Goal: Task Accomplishment & Management: Manage account settings

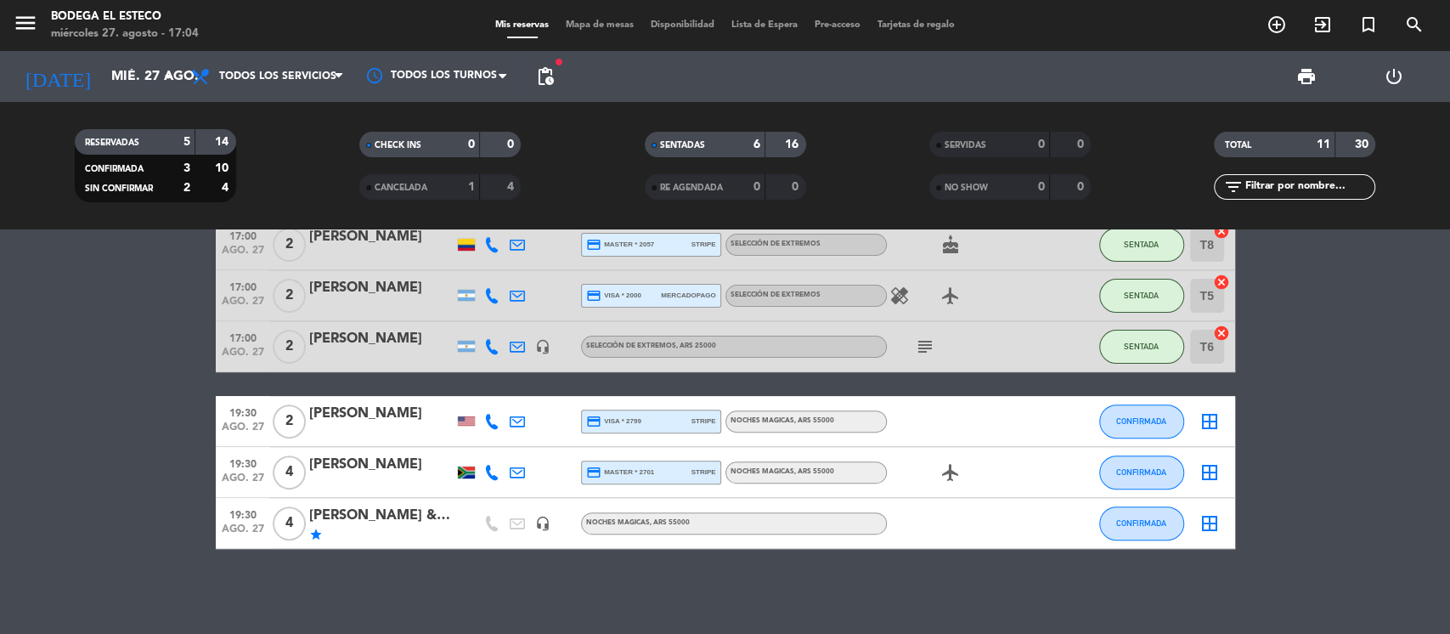
scroll to position [258, 0]
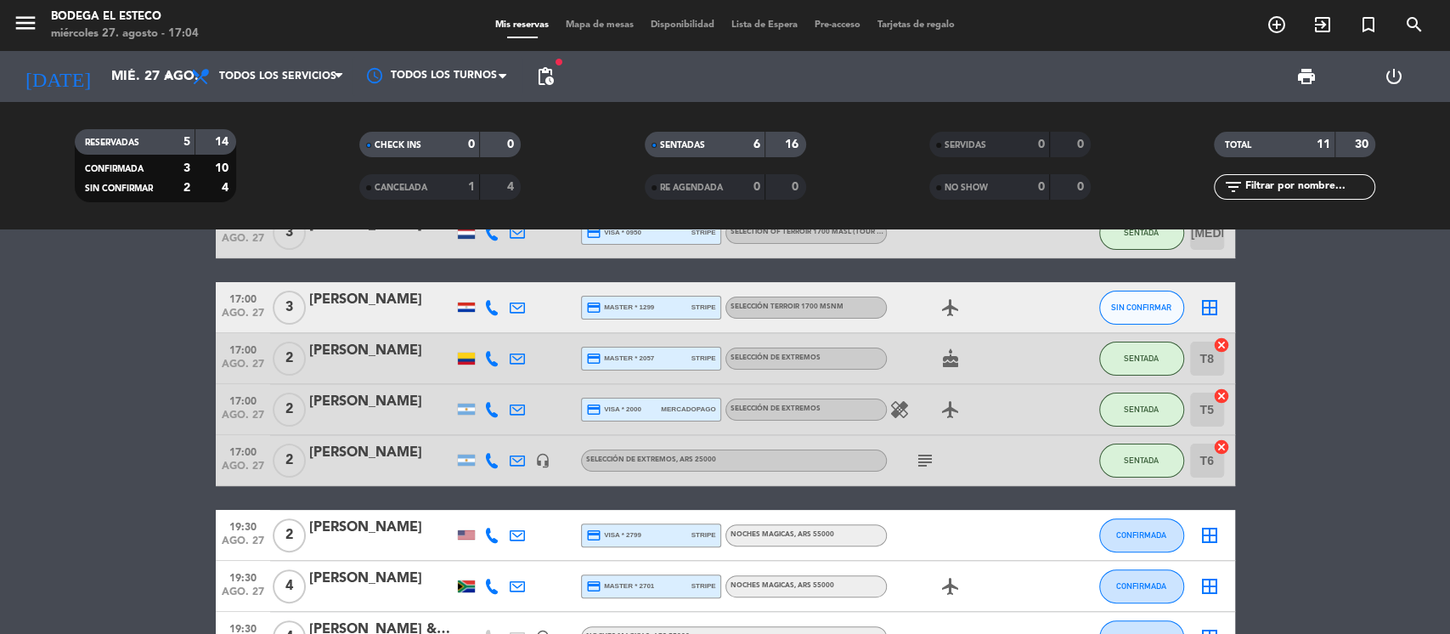
click at [469, 309] on div at bounding box center [466, 306] width 17 height 9
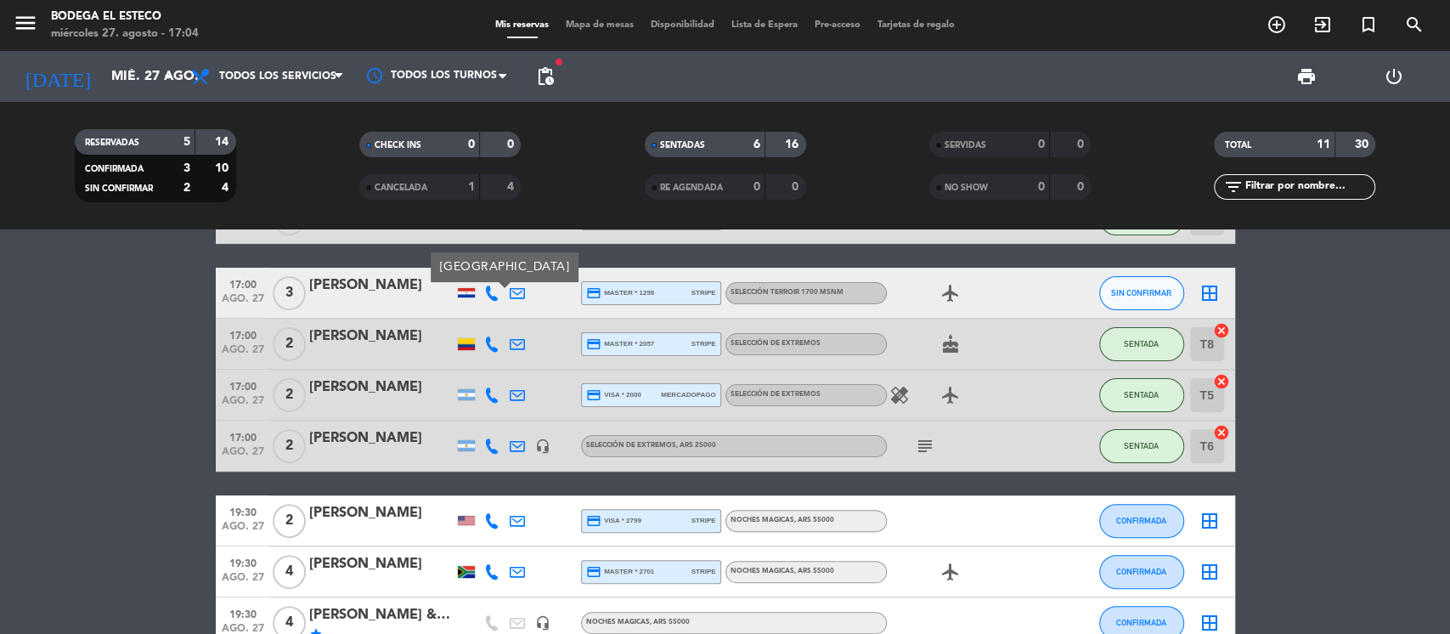
scroll to position [145, 0]
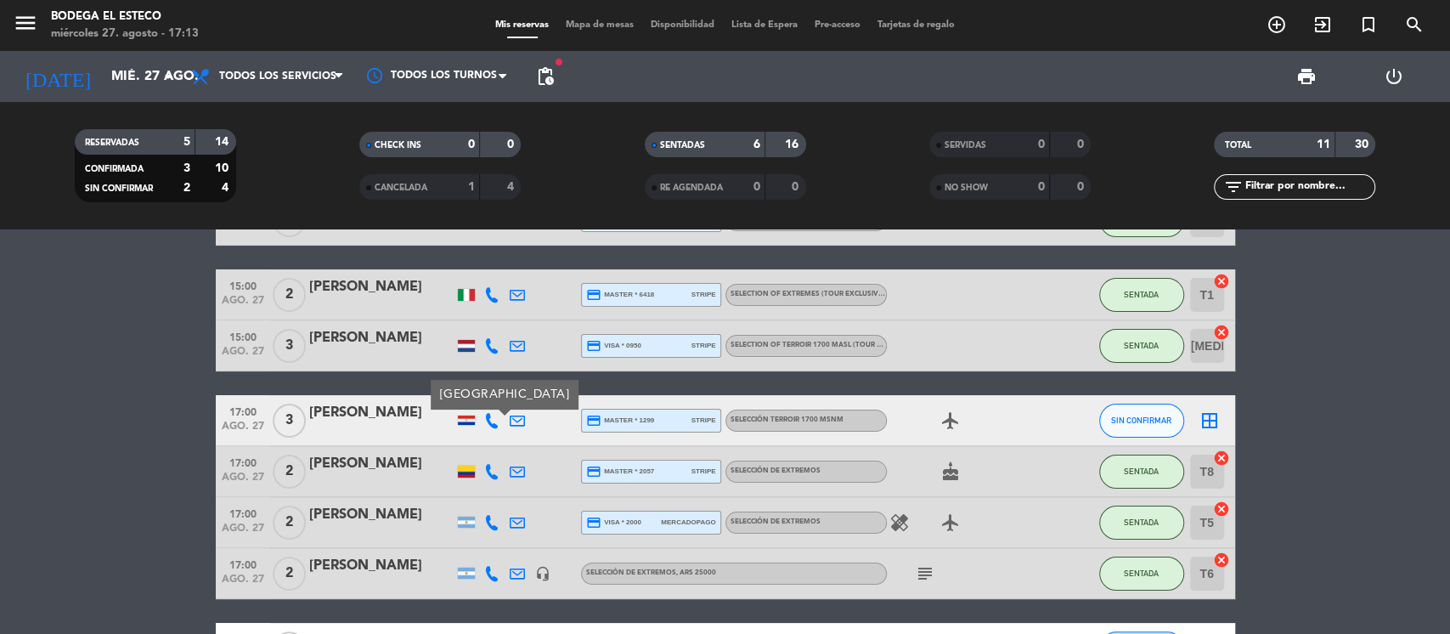
click at [516, 418] on icon at bounding box center [517, 420] width 15 height 15
click at [624, 387] on span "Copiar" at bounding box center [641, 391] width 36 height 18
click at [1158, 421] on span "SIN CONFIRMAR" at bounding box center [1141, 419] width 60 height 9
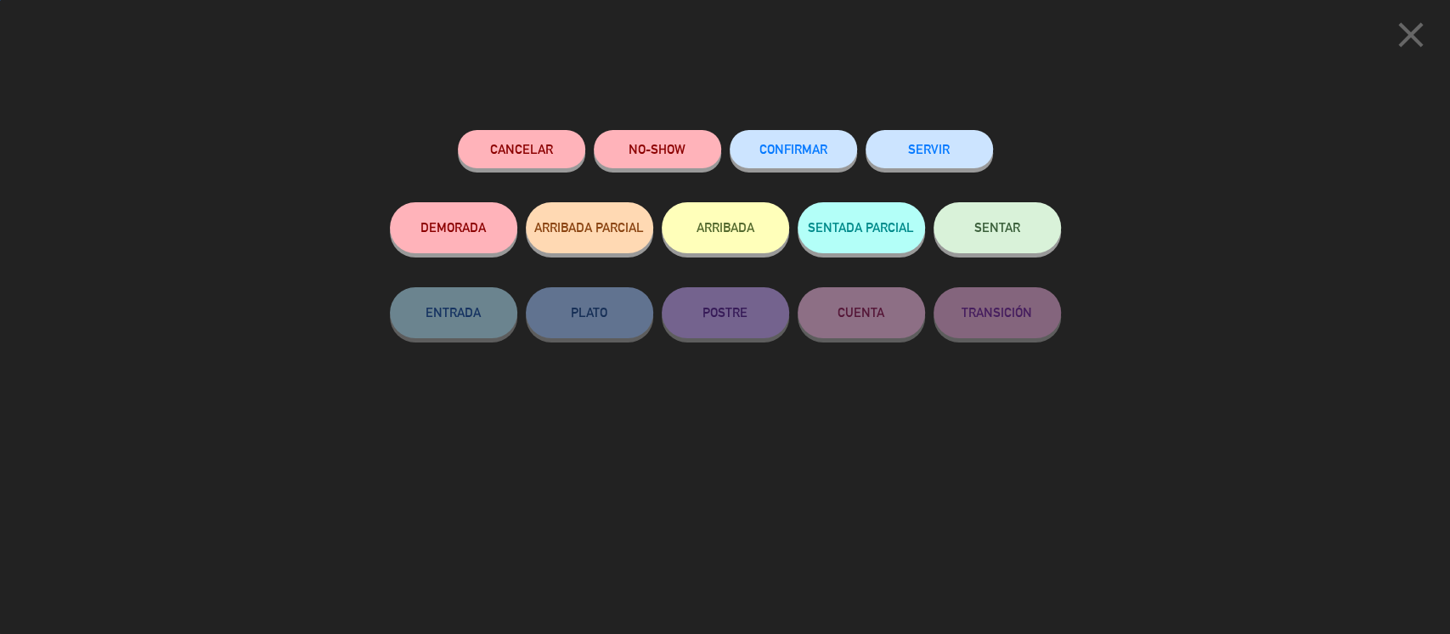
click at [1009, 219] on button "SENTAR" at bounding box center [996, 227] width 127 height 51
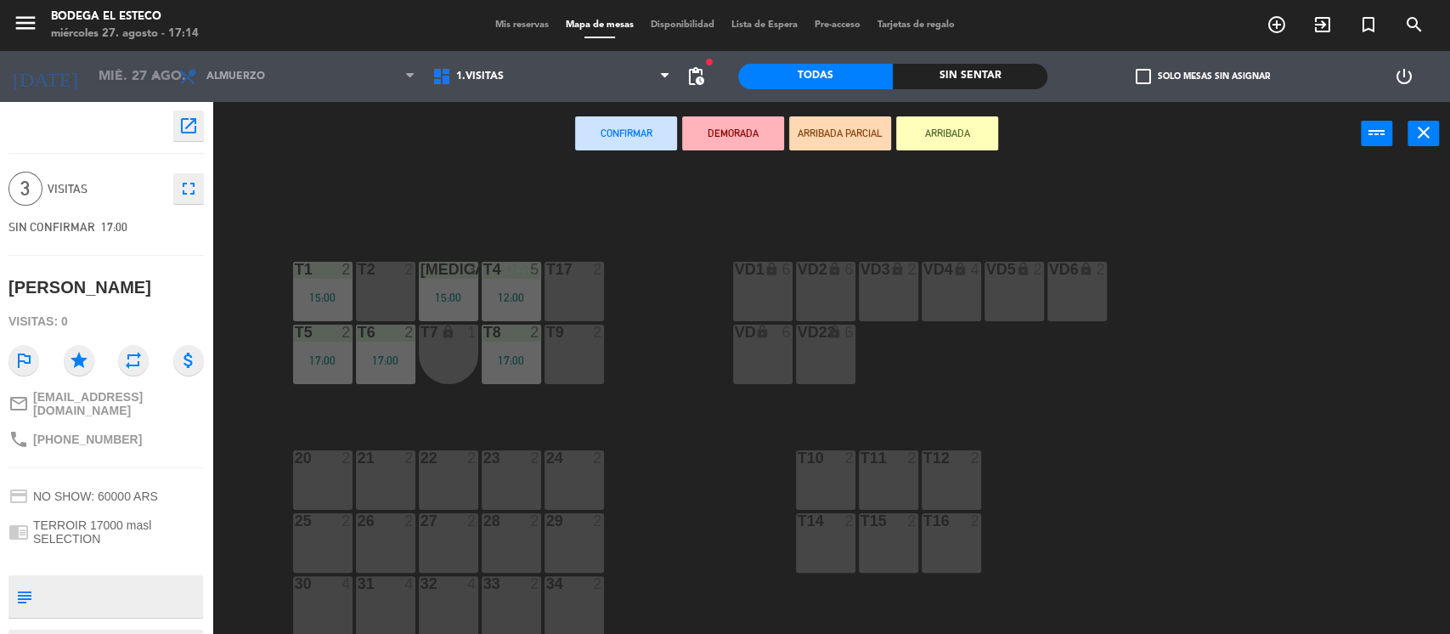
click at [568, 345] on div "T9 2" at bounding box center [573, 353] width 59 height 59
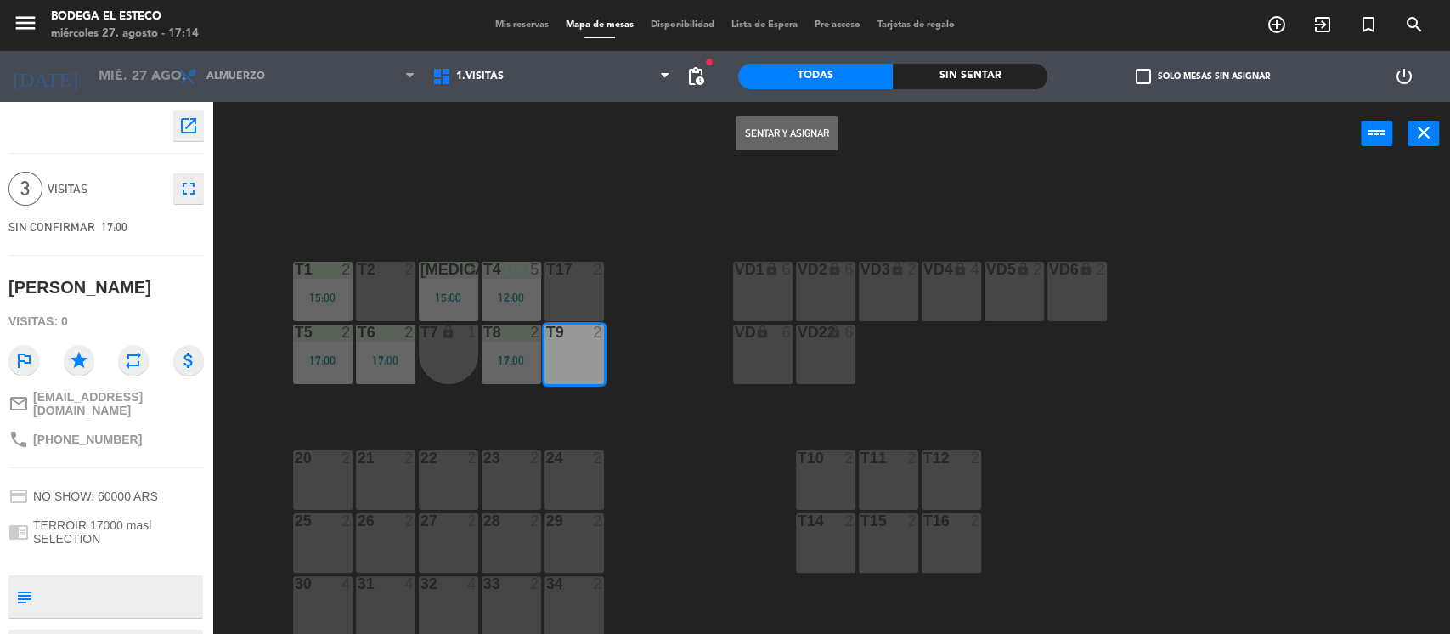
click at [775, 139] on button "Sentar y Asignar" at bounding box center [786, 133] width 102 height 34
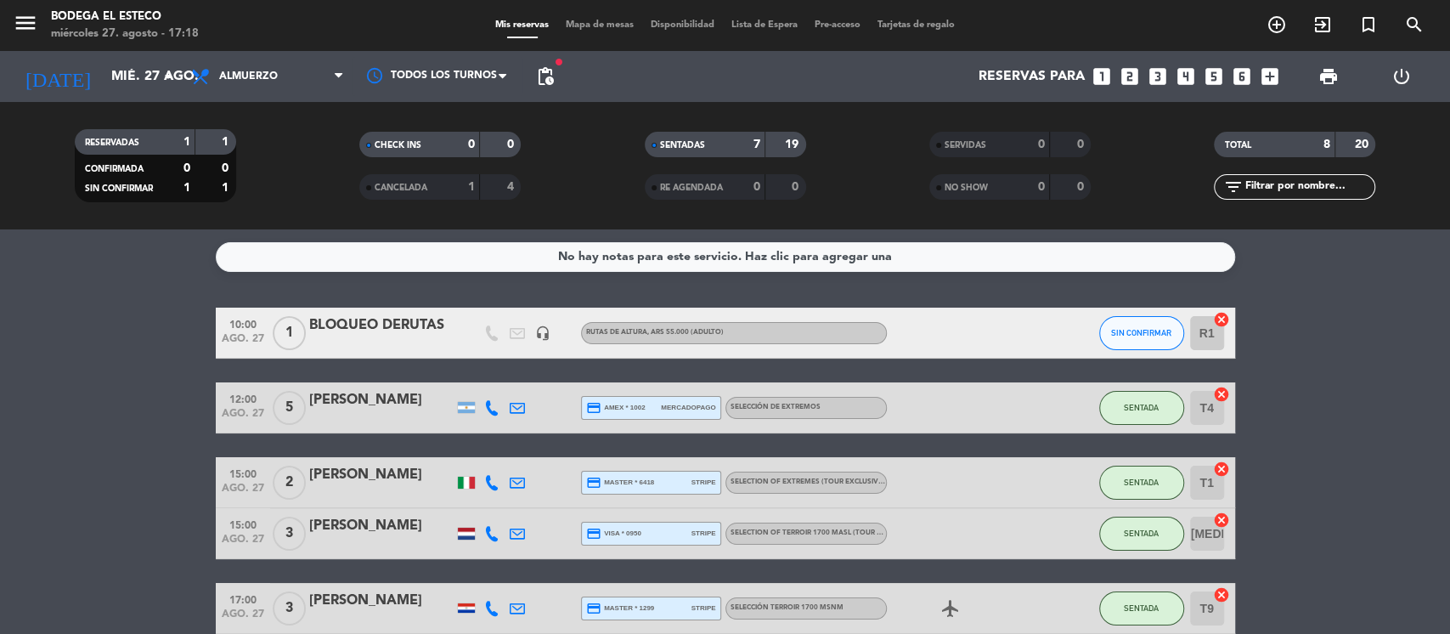
click at [144, 255] on service-notes "No hay notas para este servicio. Haz clic para agregar una" at bounding box center [725, 257] width 1450 height 30
click at [173, 77] on icon "arrow_drop_down" at bounding box center [168, 76] width 20 height 20
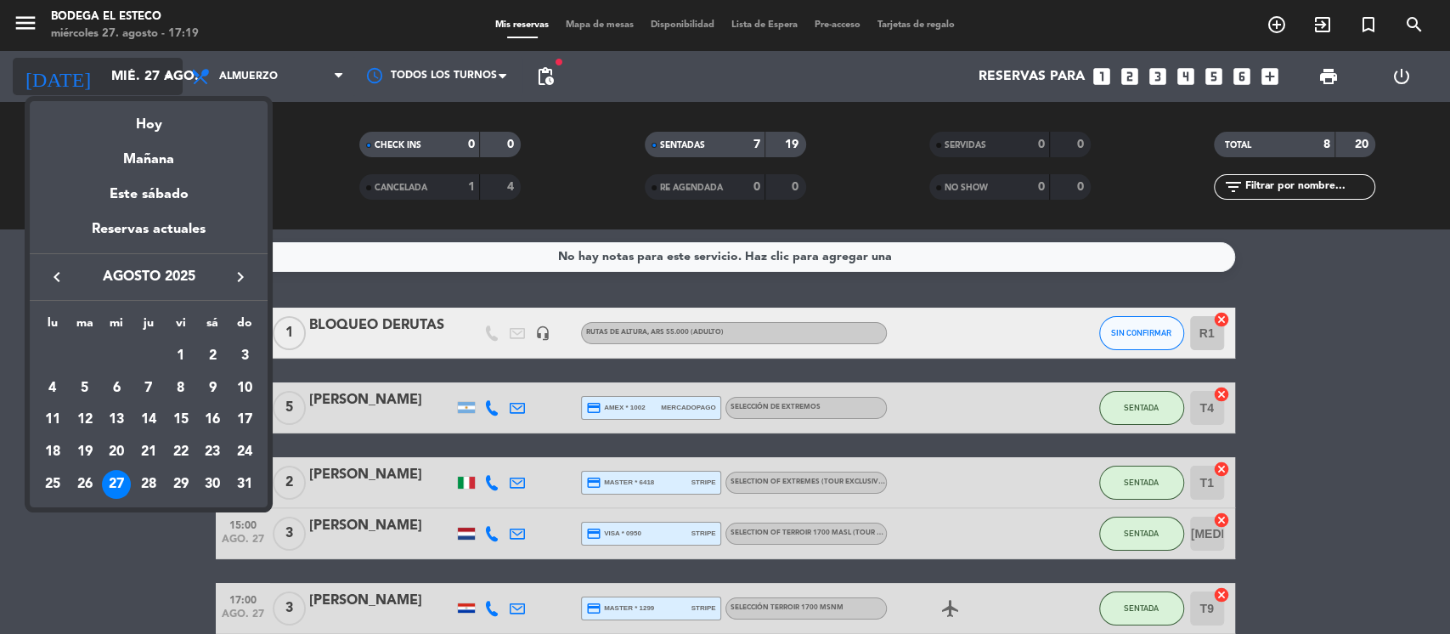
click at [165, 70] on div at bounding box center [725, 317] width 1450 height 634
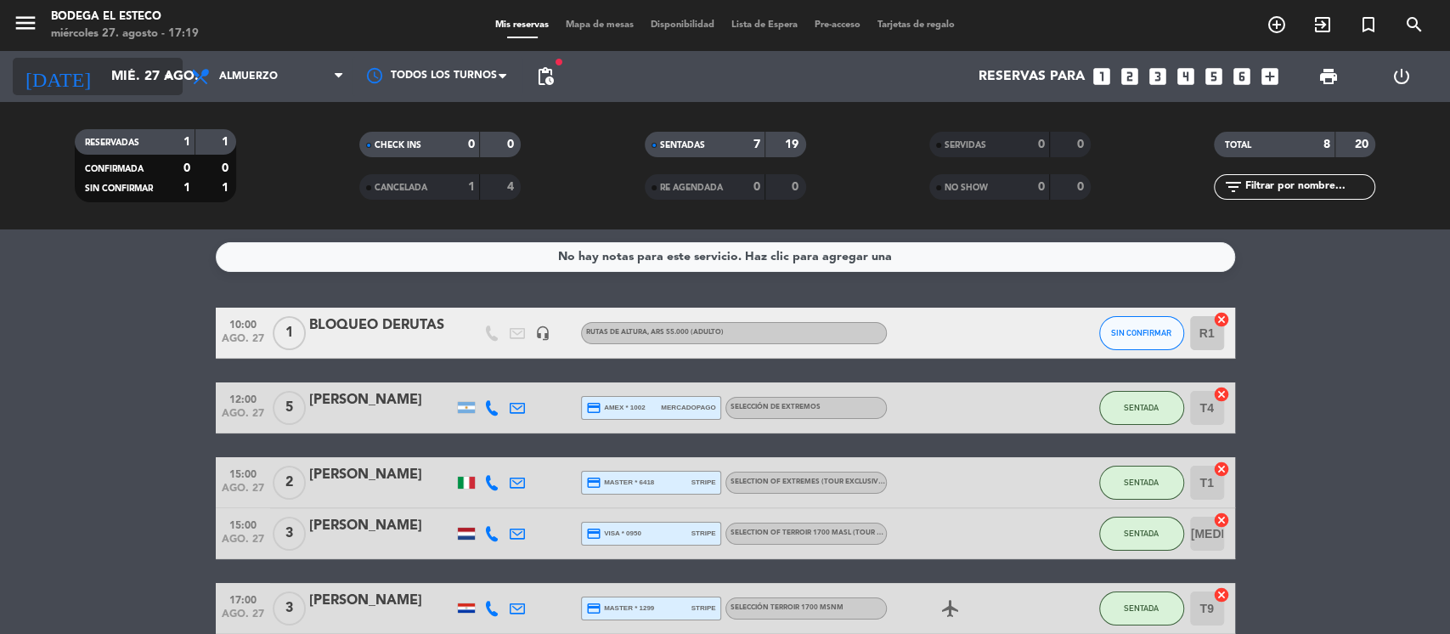
click at [152, 65] on input "mié. 27 ago." at bounding box center [192, 76] width 179 height 33
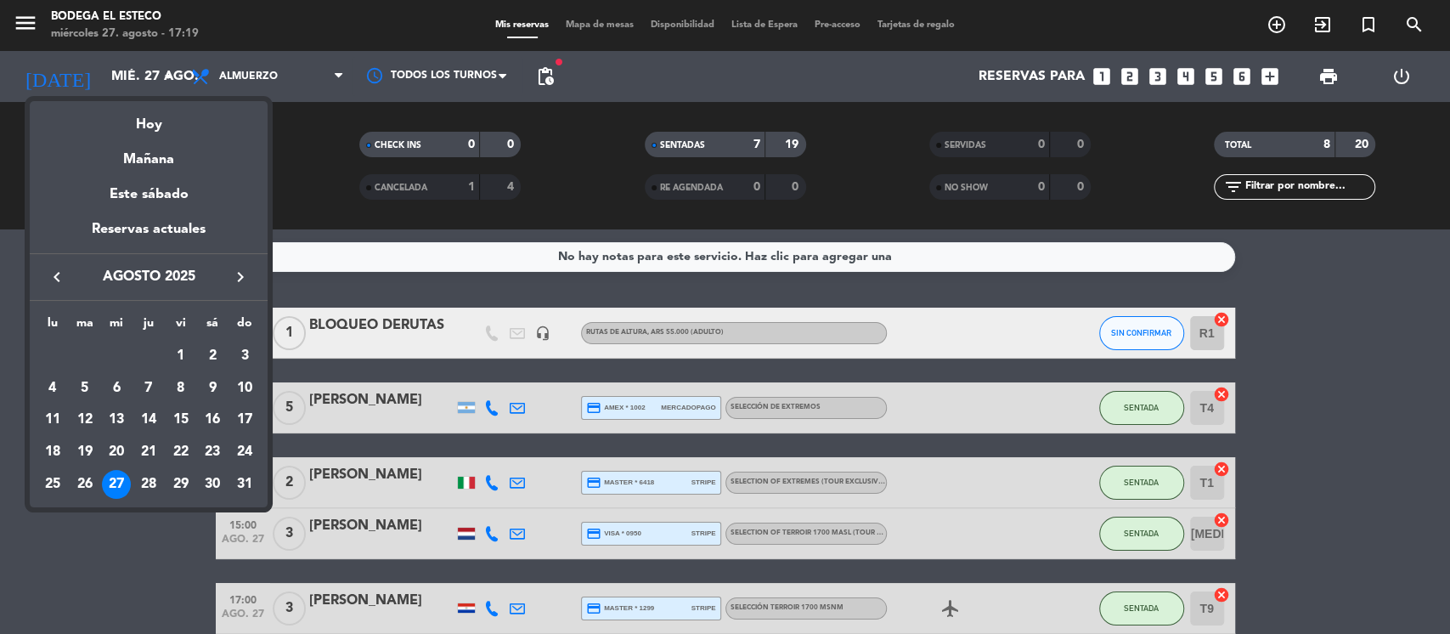
click at [235, 275] on icon "keyboard_arrow_right" at bounding box center [240, 277] width 20 height 20
click at [234, 271] on icon "keyboard_arrow_right" at bounding box center [240, 277] width 20 height 20
click at [183, 450] on div "21" at bounding box center [180, 451] width 29 height 29
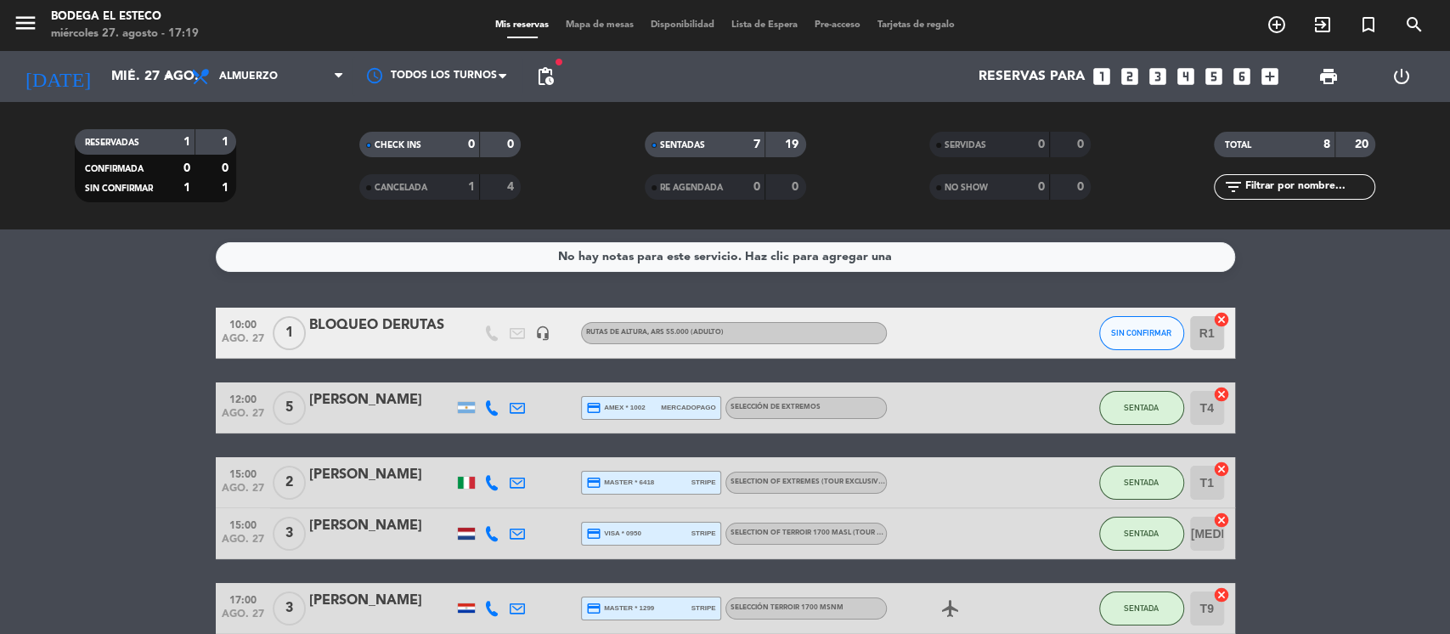
type input "[DATE]"
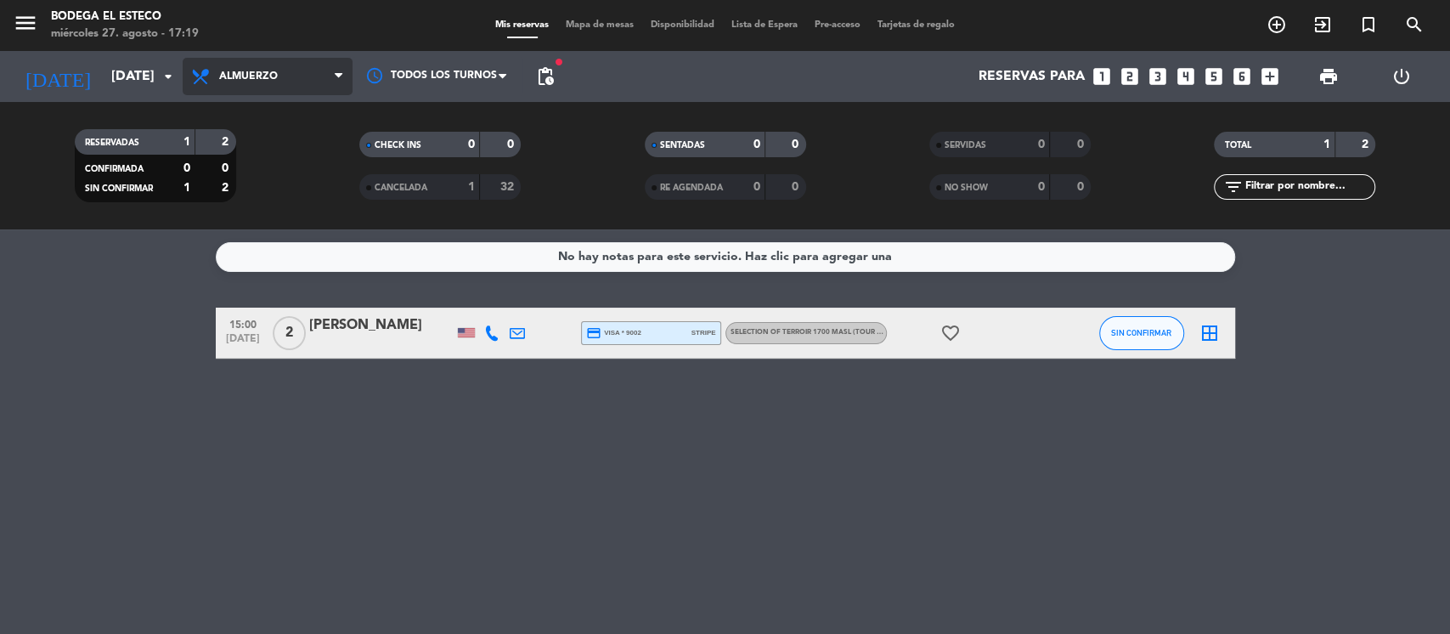
drag, startPoint x: 299, startPoint y: 75, endPoint x: 319, endPoint y: 136, distance: 64.5
click at [300, 79] on span "Almuerzo" at bounding box center [268, 76] width 170 height 37
drag, startPoint x: 278, startPoint y: 221, endPoint x: 462, endPoint y: 228, distance: 184.4
click at [278, 222] on div "menu Bodega El Esteco [DATE] 27. agosto - 17:19 Mis reservas Mapa de mesas Disp…" at bounding box center [725, 114] width 1450 height 229
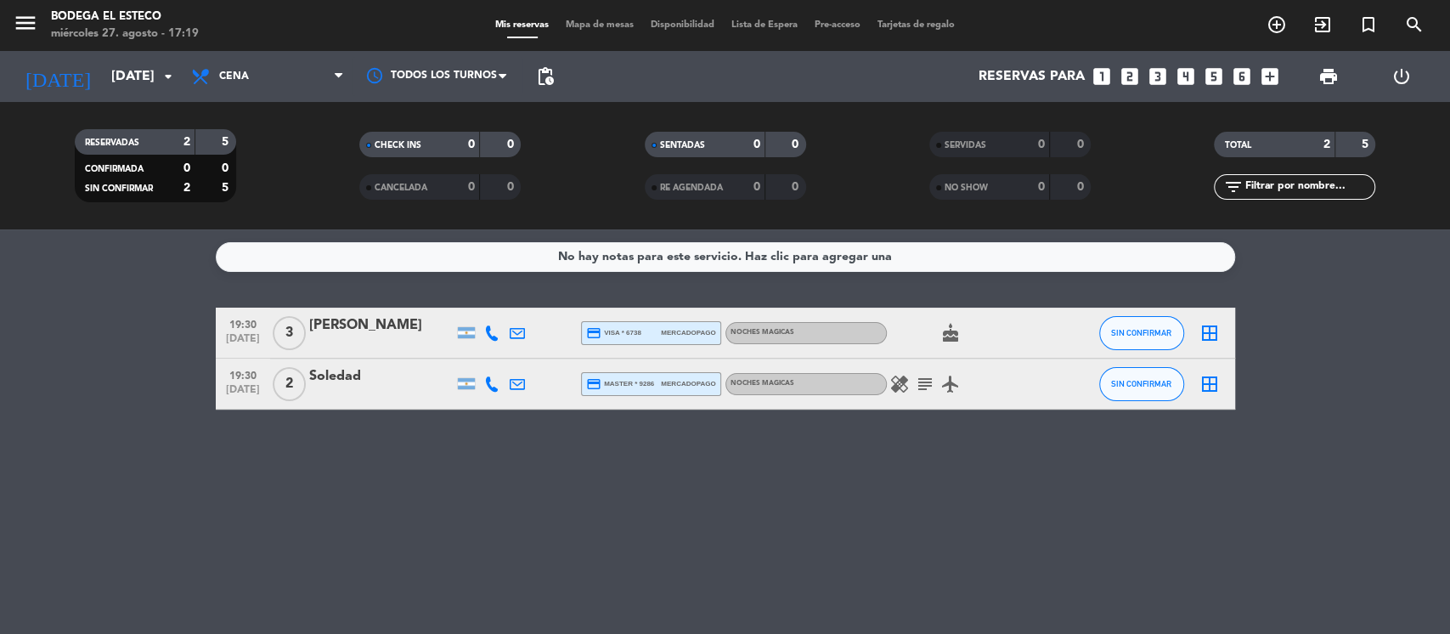
click at [899, 386] on icon "healing" at bounding box center [899, 384] width 20 height 20
click at [921, 383] on icon "subject" at bounding box center [925, 384] width 20 height 20
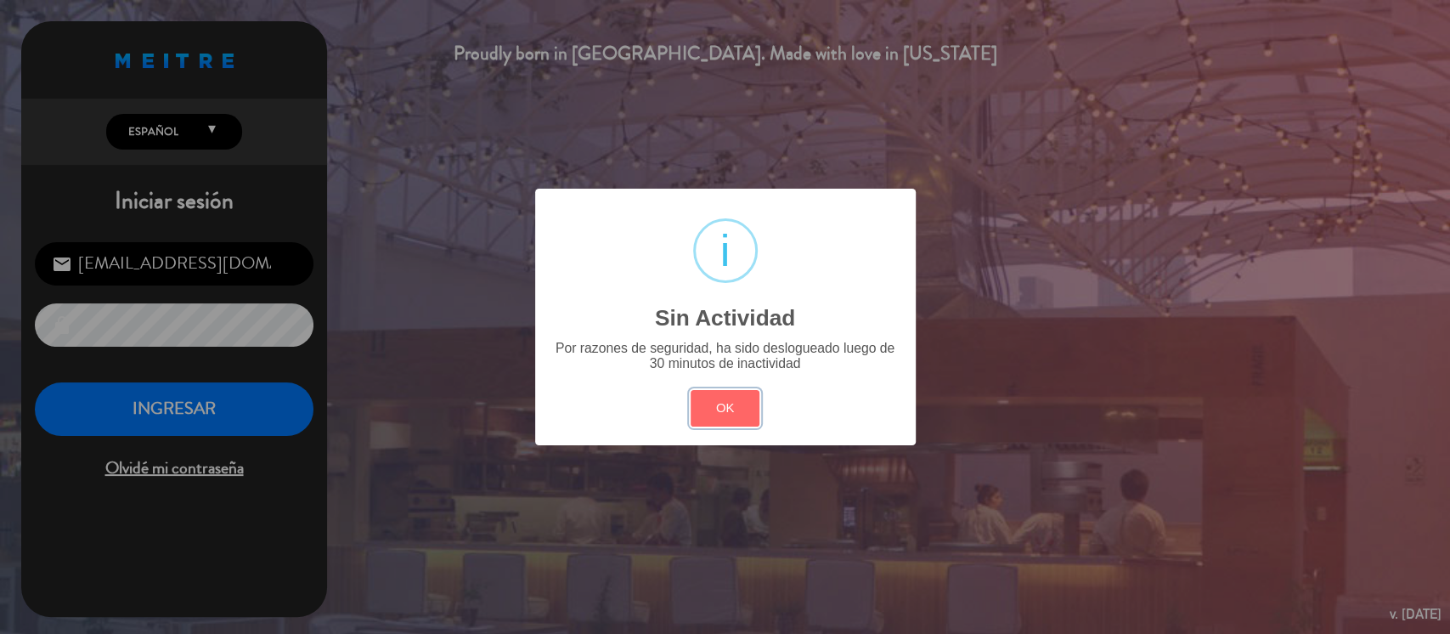
click at [720, 404] on button "OK" at bounding box center [724, 408] width 69 height 37
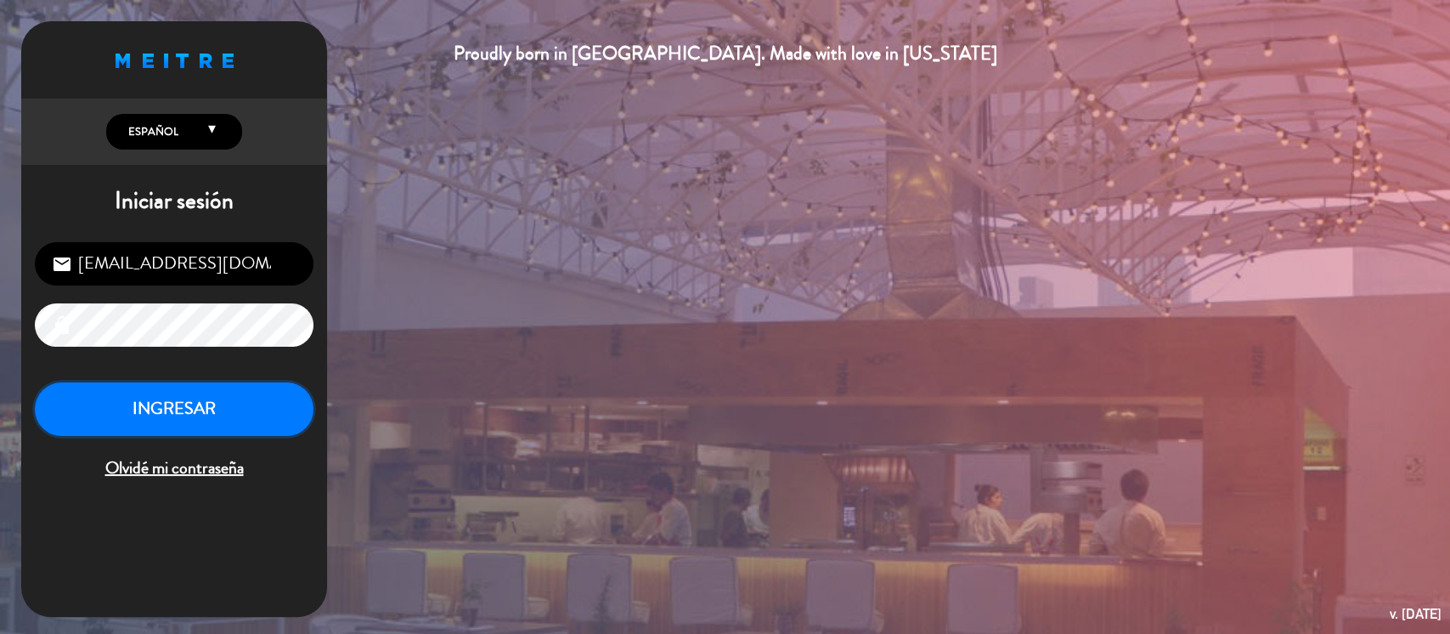
click at [240, 426] on button "INGRESAR" at bounding box center [174, 409] width 279 height 54
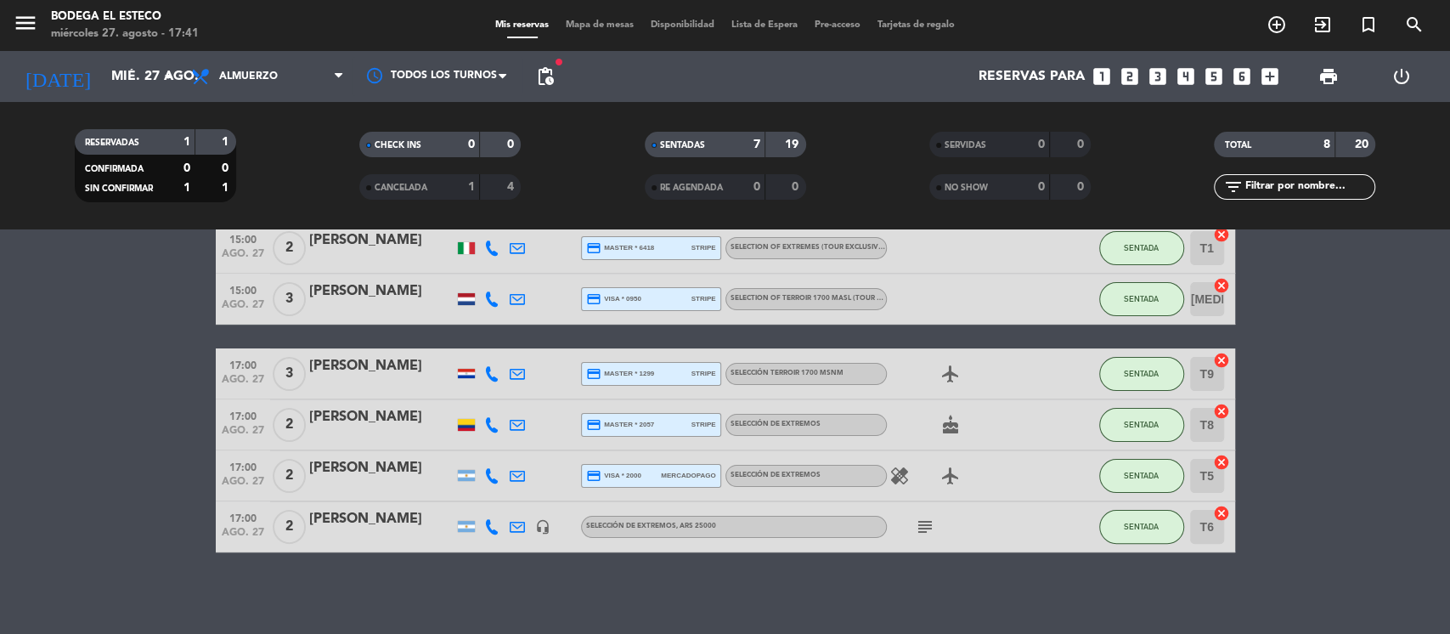
scroll to position [238, 0]
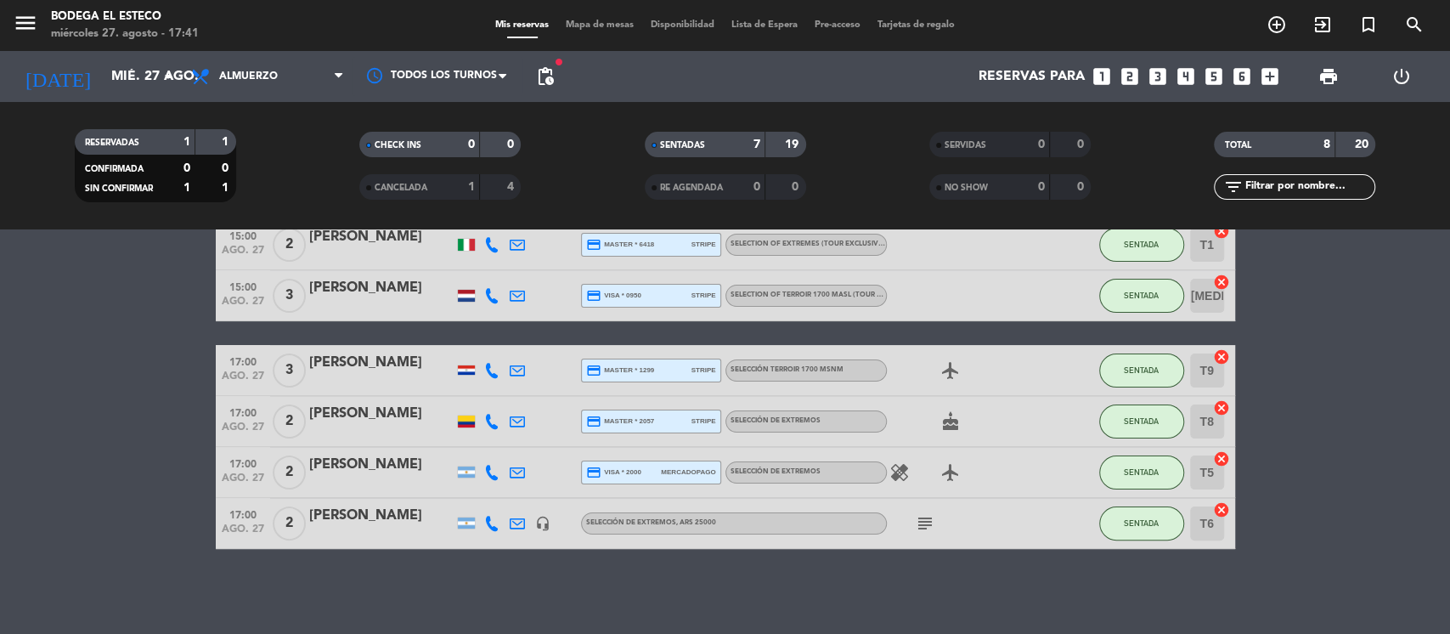
click at [1314, 463] on bookings-row "10:00 [DATE] 1 BLOQUEO DERUTAS headset_mic RUTAS DE ALTURA , ARS 55.000 (Adulto…" at bounding box center [725, 309] width 1450 height 479
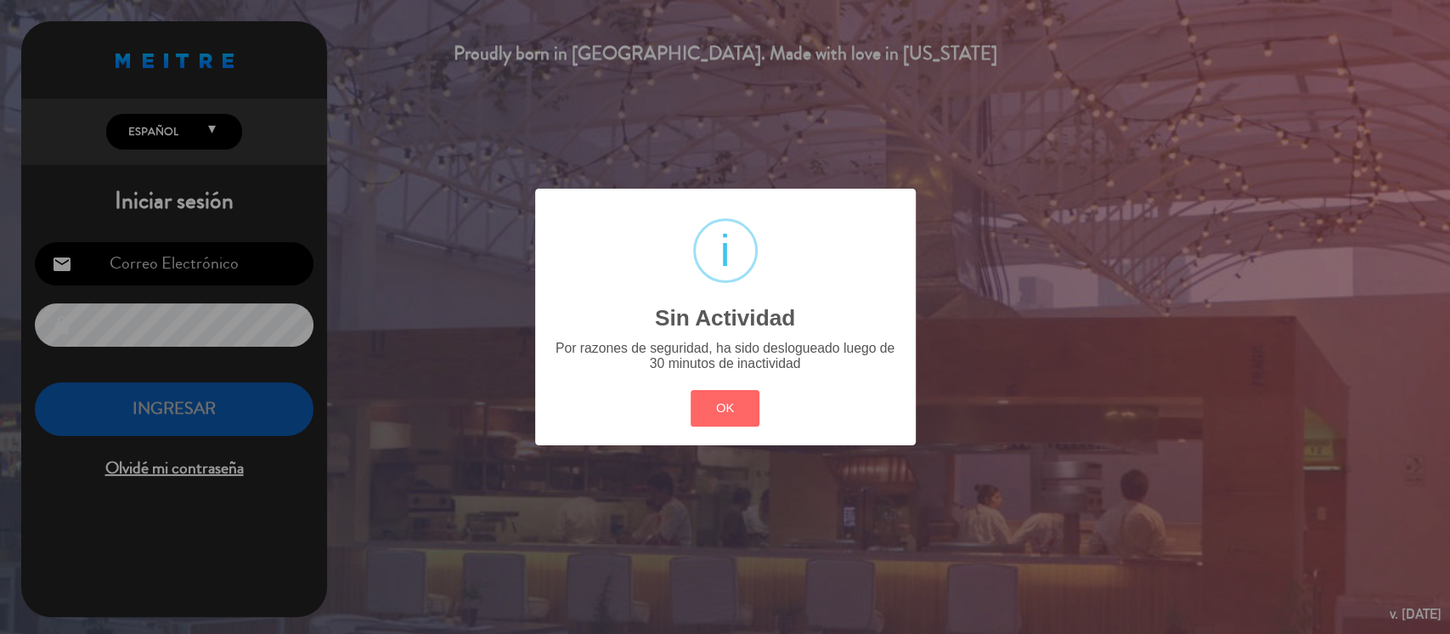
type input "[EMAIL_ADDRESS][DOMAIN_NAME]"
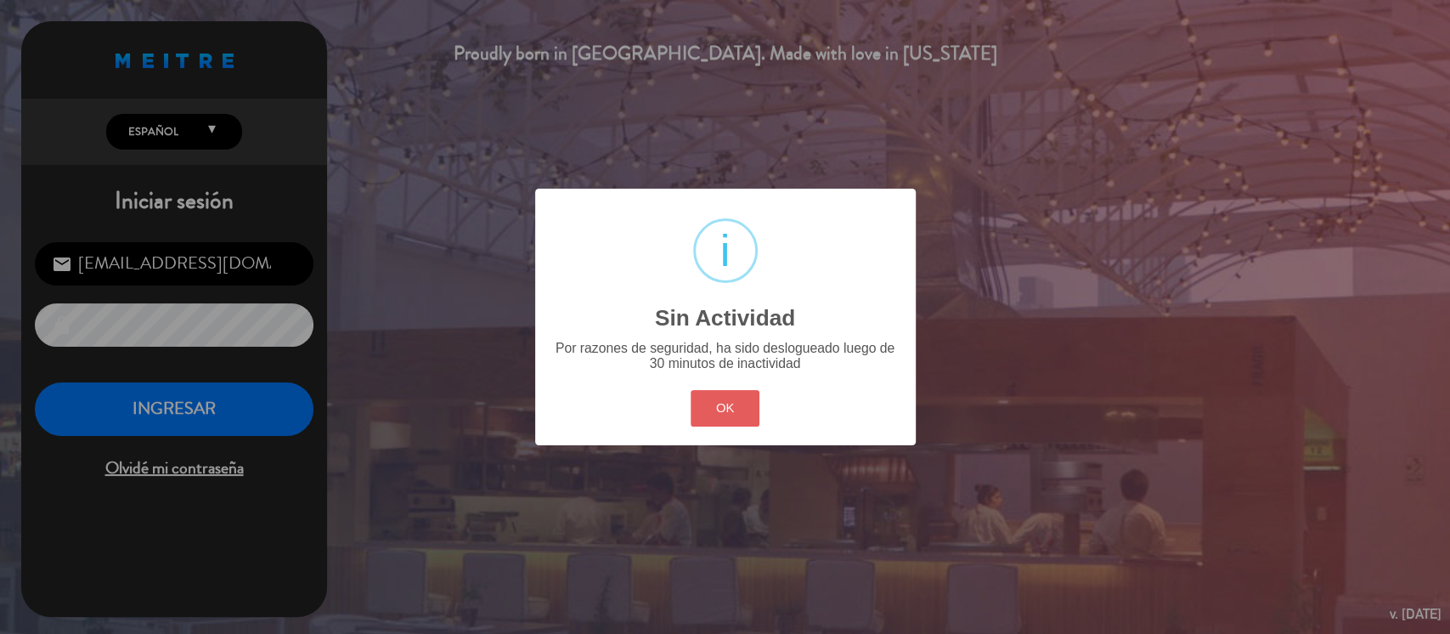
click at [730, 418] on button "OK" at bounding box center [724, 408] width 69 height 37
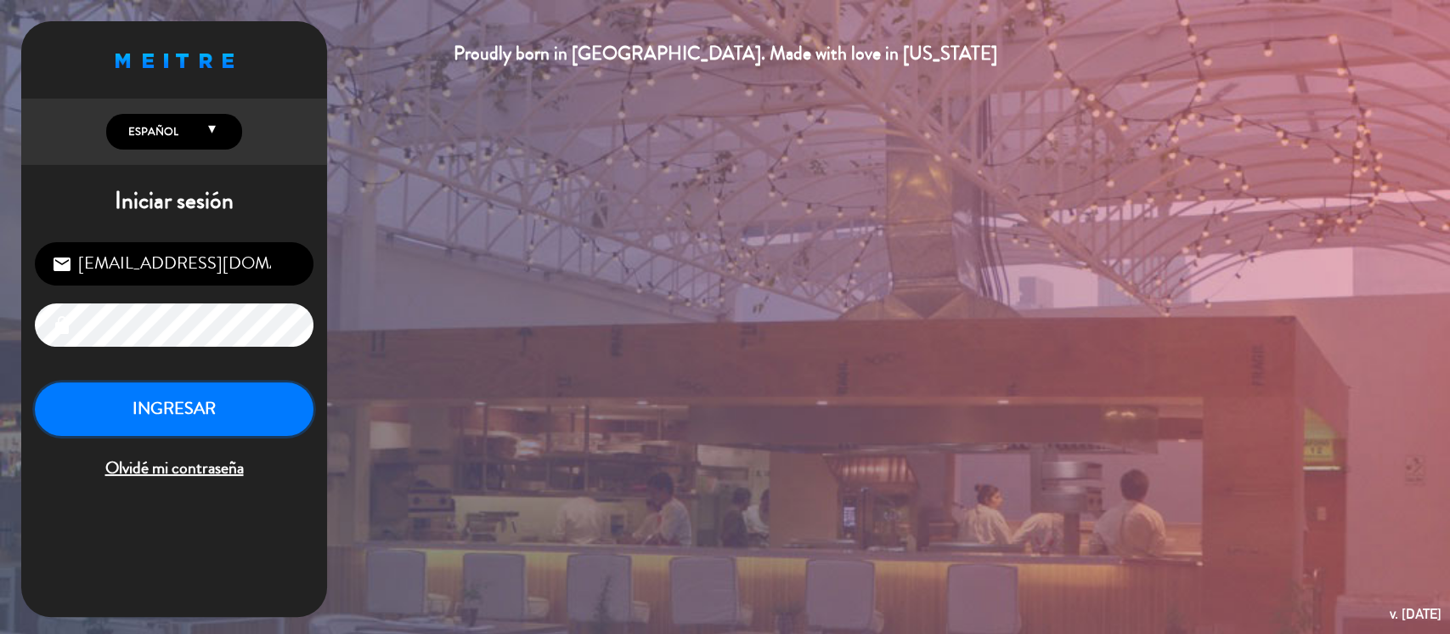
drag, startPoint x: 245, startPoint y: 414, endPoint x: 402, endPoint y: 81, distance: 368.1
click at [245, 411] on button "INGRESAR" at bounding box center [174, 409] width 279 height 54
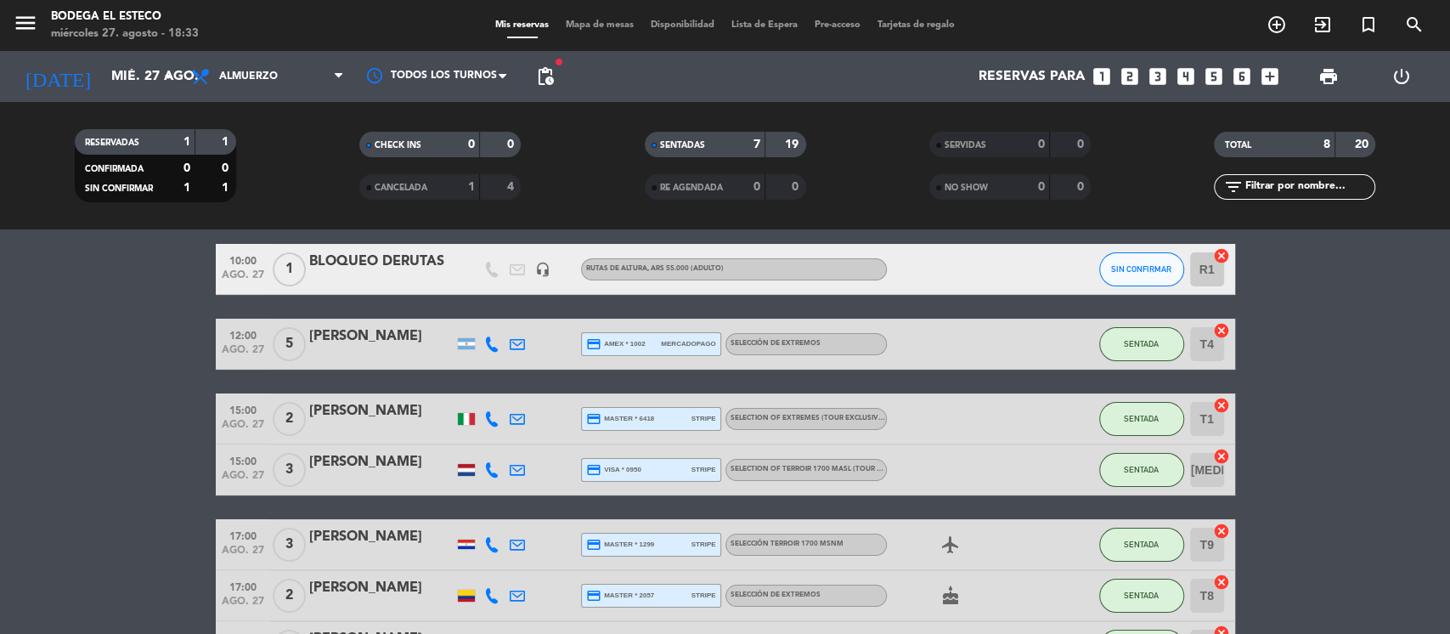
scroll to position [238, 0]
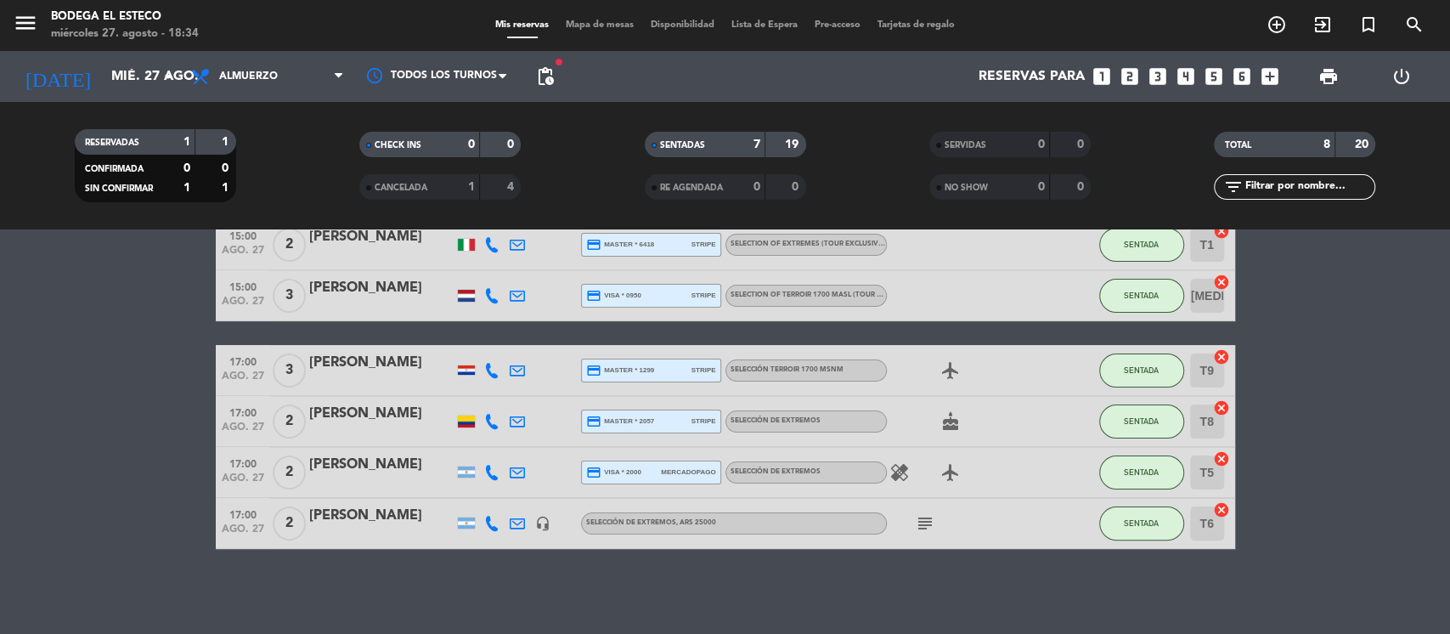
click at [523, 420] on icon at bounding box center [517, 421] width 15 height 15
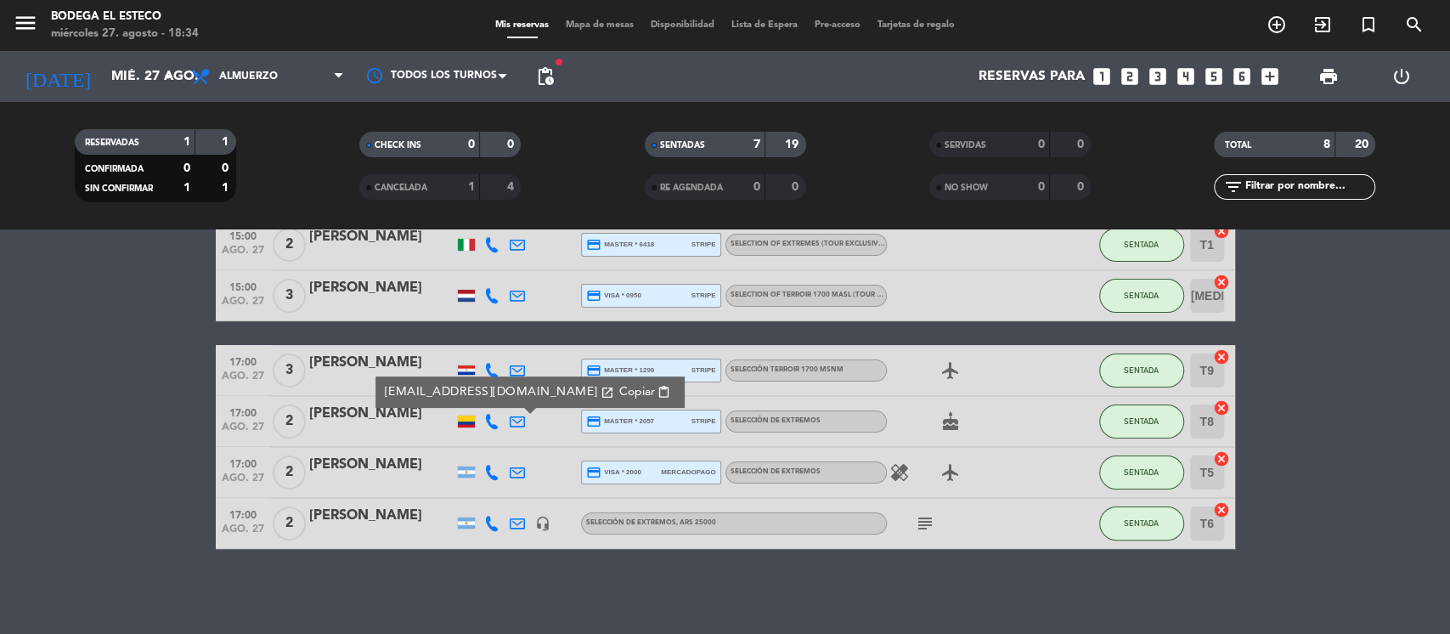
click at [657, 393] on span "content_paste" at bounding box center [663, 392] width 13 height 13
click at [512, 470] on icon at bounding box center [517, 472] width 15 height 15
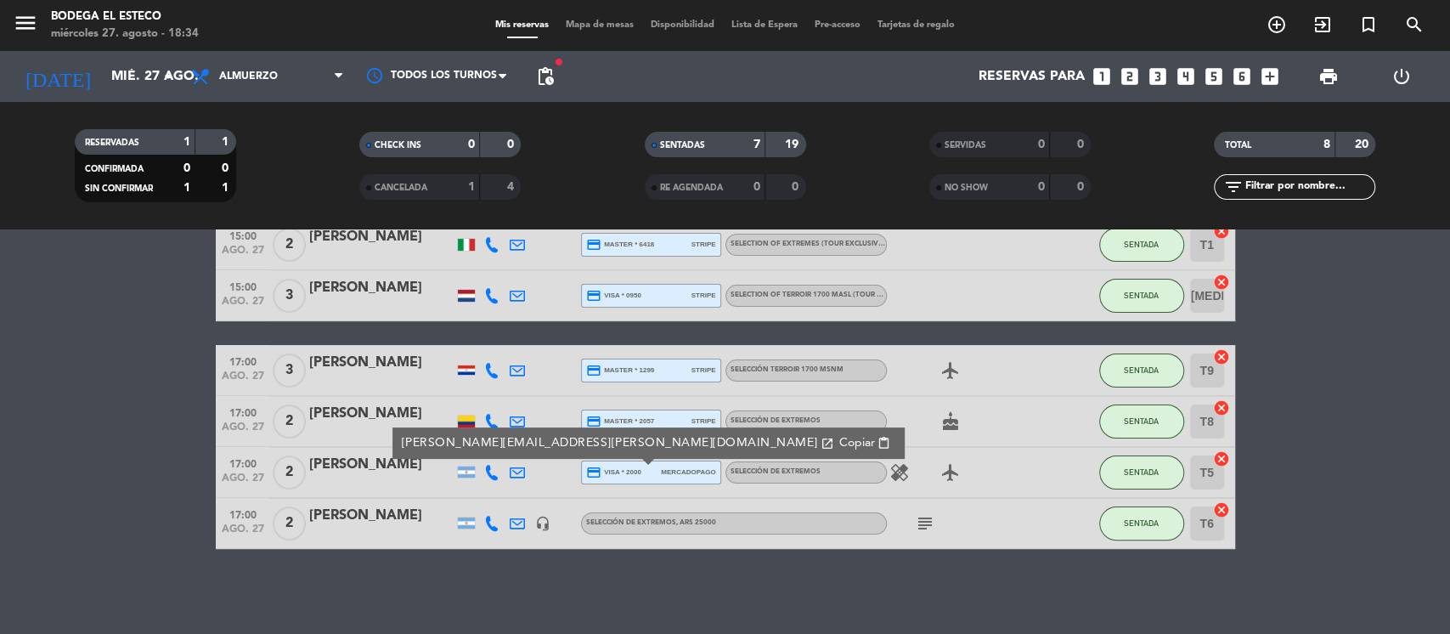
click at [877, 441] on span "content_paste" at bounding box center [883, 443] width 13 height 13
click at [928, 521] on icon "subject" at bounding box center [925, 523] width 20 height 20
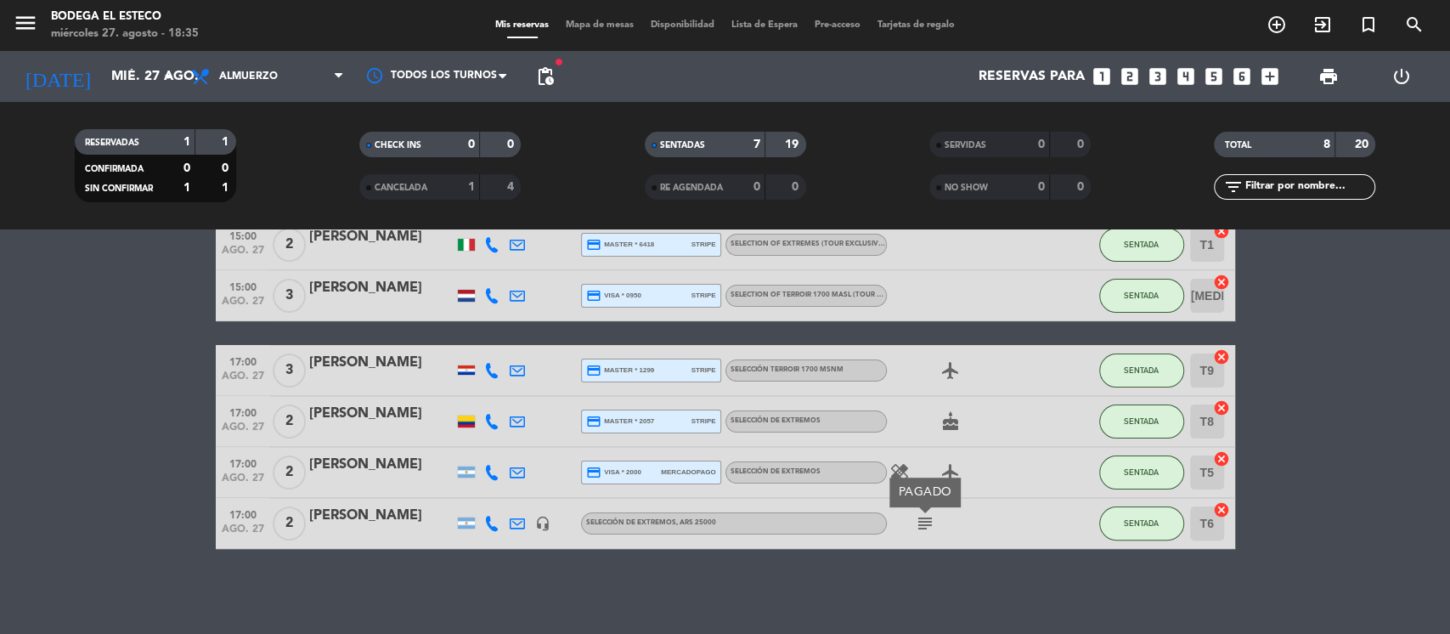
click at [517, 519] on icon at bounding box center [517, 523] width 15 height 15
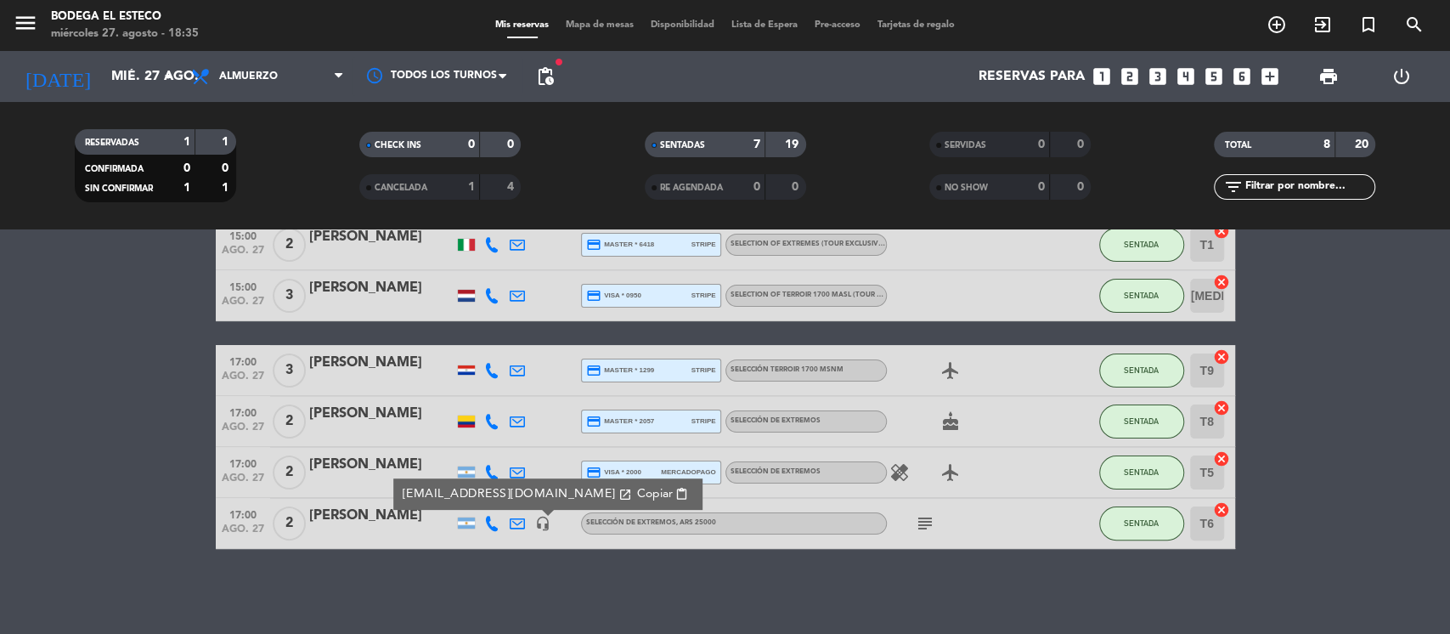
click at [675, 488] on span "content_paste" at bounding box center [681, 493] width 13 height 13
click at [513, 366] on icon at bounding box center [517, 370] width 15 height 15
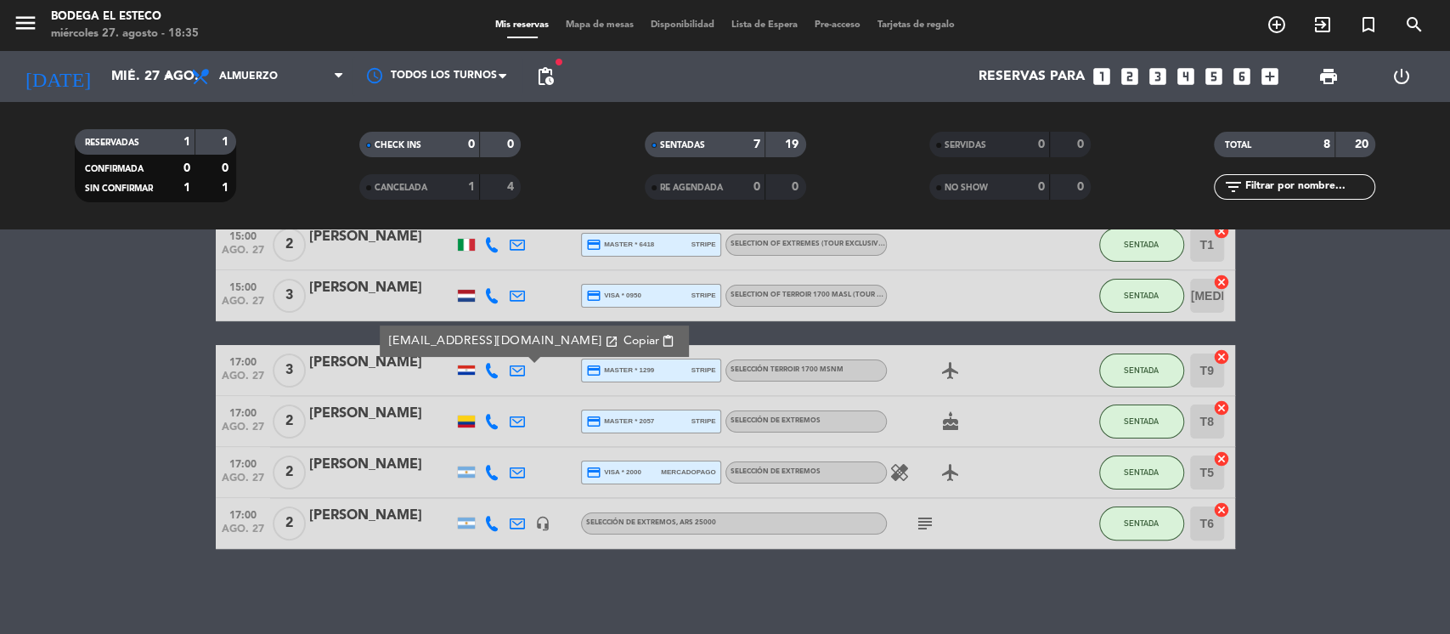
click at [628, 330] on div "[EMAIL_ADDRESS][DOMAIN_NAME] open_in_new Copiar content_paste" at bounding box center [534, 340] width 309 height 31
click at [662, 336] on span "content_paste" at bounding box center [668, 341] width 13 height 13
click at [521, 416] on icon at bounding box center [517, 421] width 15 height 15
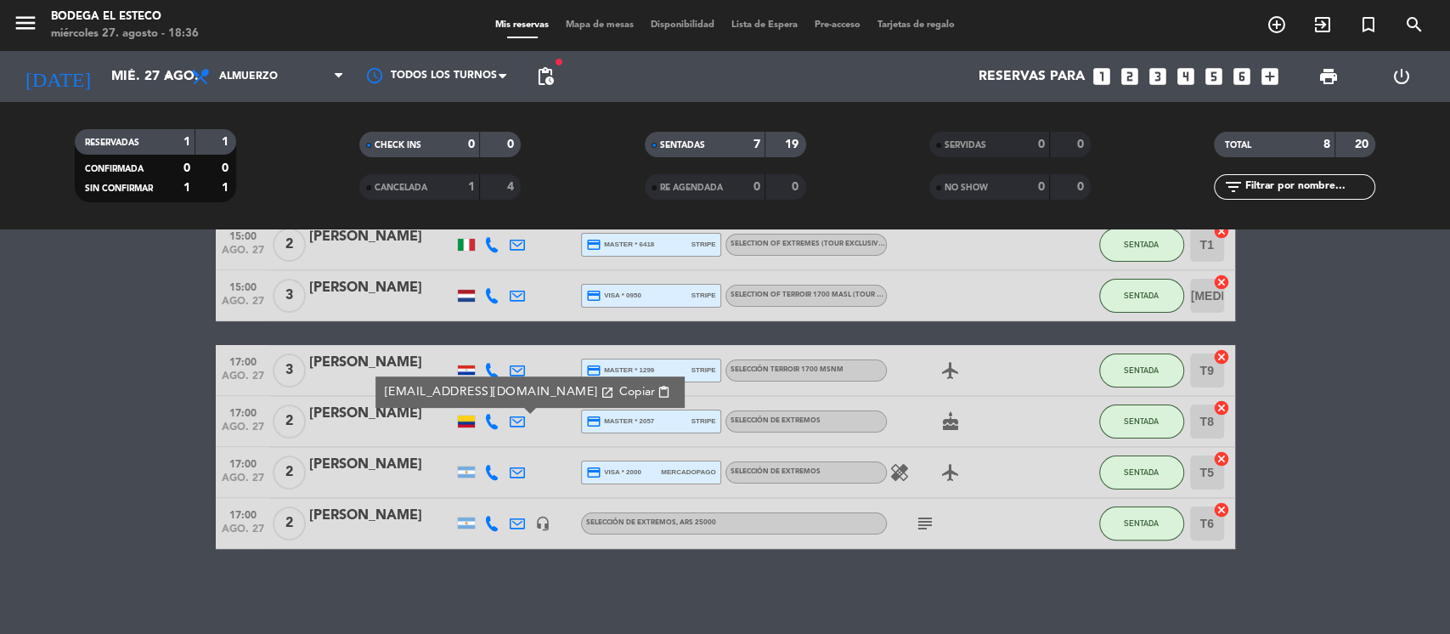
click at [657, 386] on span "content_paste" at bounding box center [663, 392] width 13 height 13
click at [62, 465] on bookings-row "10:00 [DATE] 1 BLOQUEO DERUTAS headset_mic RUTAS DE ALTURA , ARS 55.000 (Adulto…" at bounding box center [725, 309] width 1450 height 479
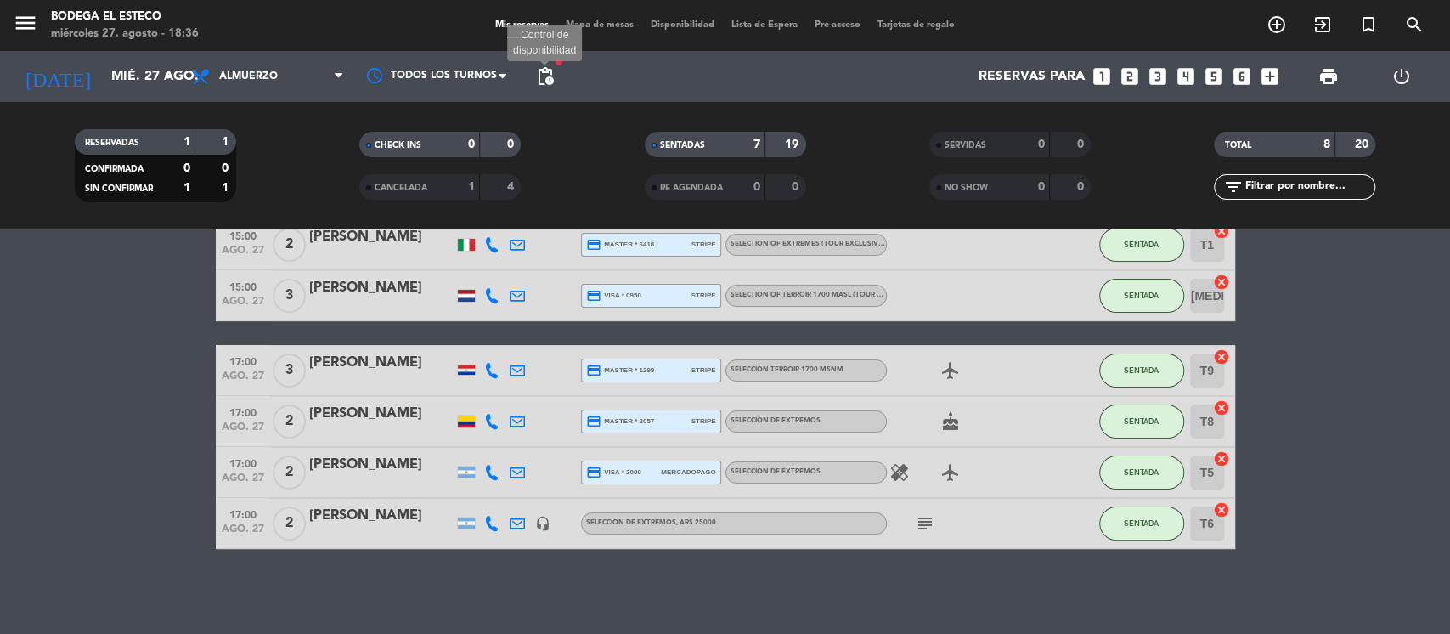
click at [544, 74] on span "pending_actions" at bounding box center [545, 76] width 20 height 20
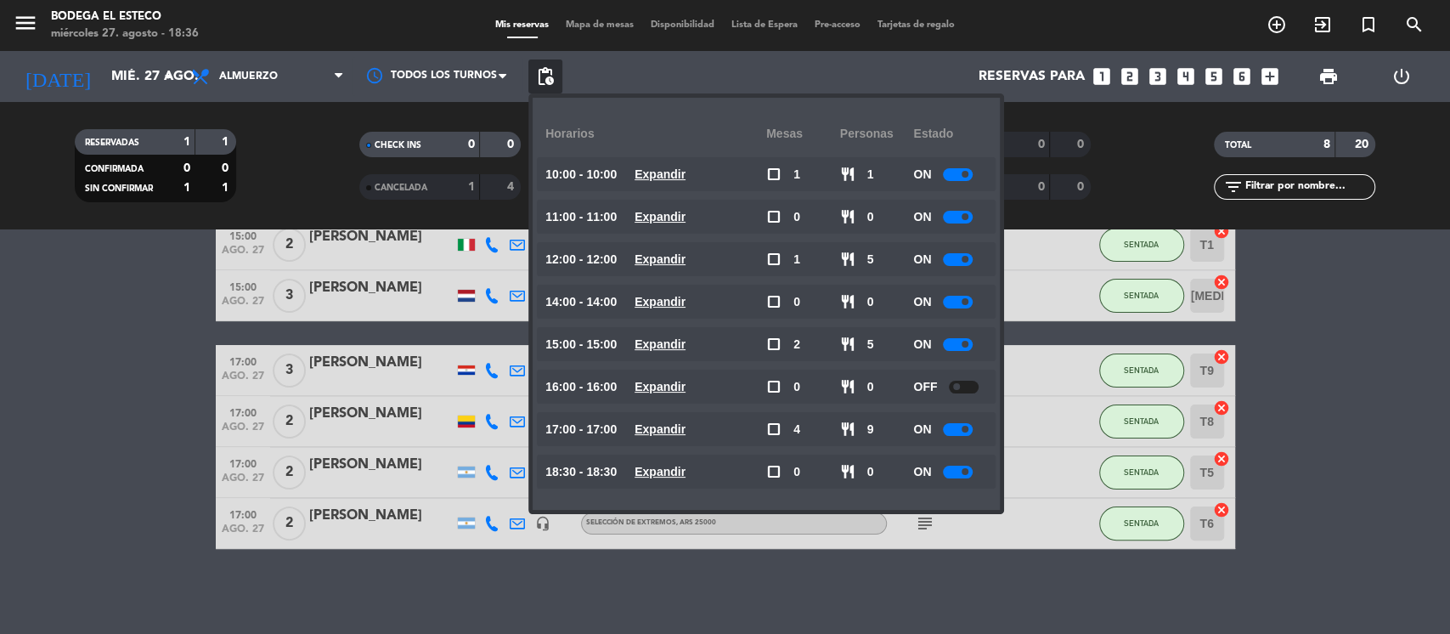
click at [95, 296] on bookings-row "10:00 [DATE] 1 BLOQUEO DERUTAS headset_mic RUTAS DE ALTURA , ARS 55.000 (Adulto…" at bounding box center [725, 309] width 1450 height 479
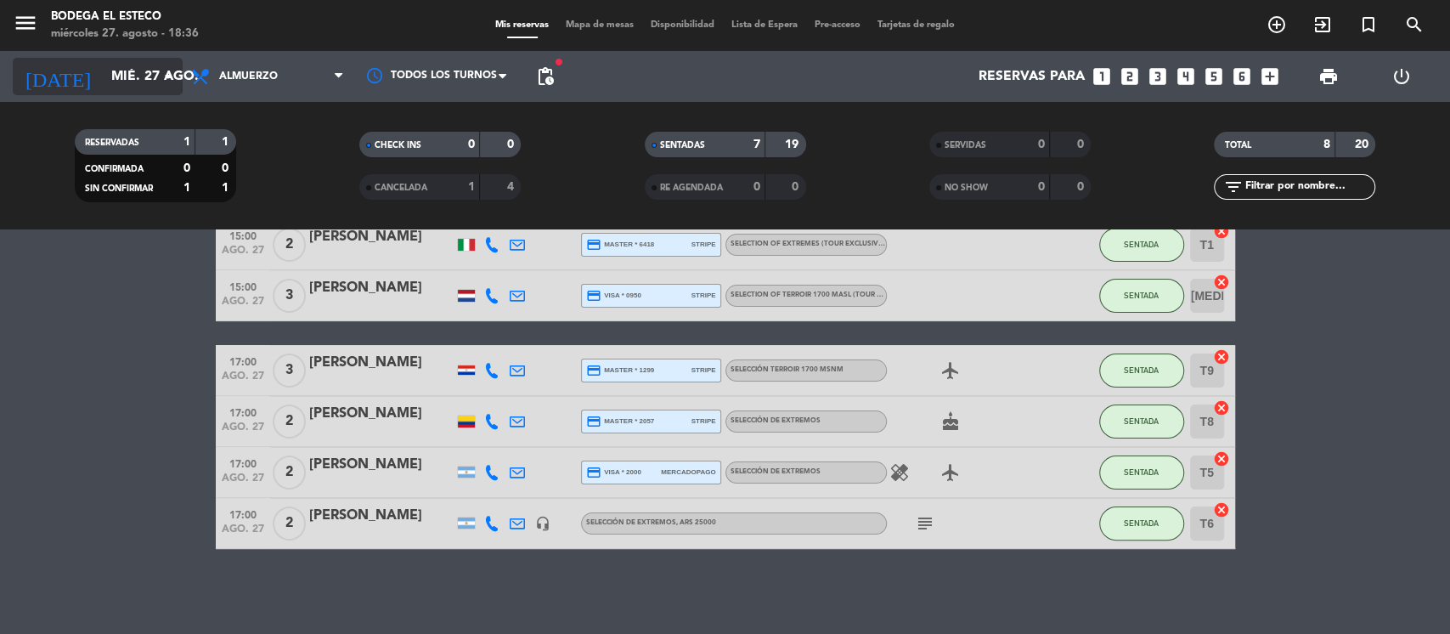
click at [171, 84] on icon "arrow_drop_down" at bounding box center [168, 76] width 20 height 20
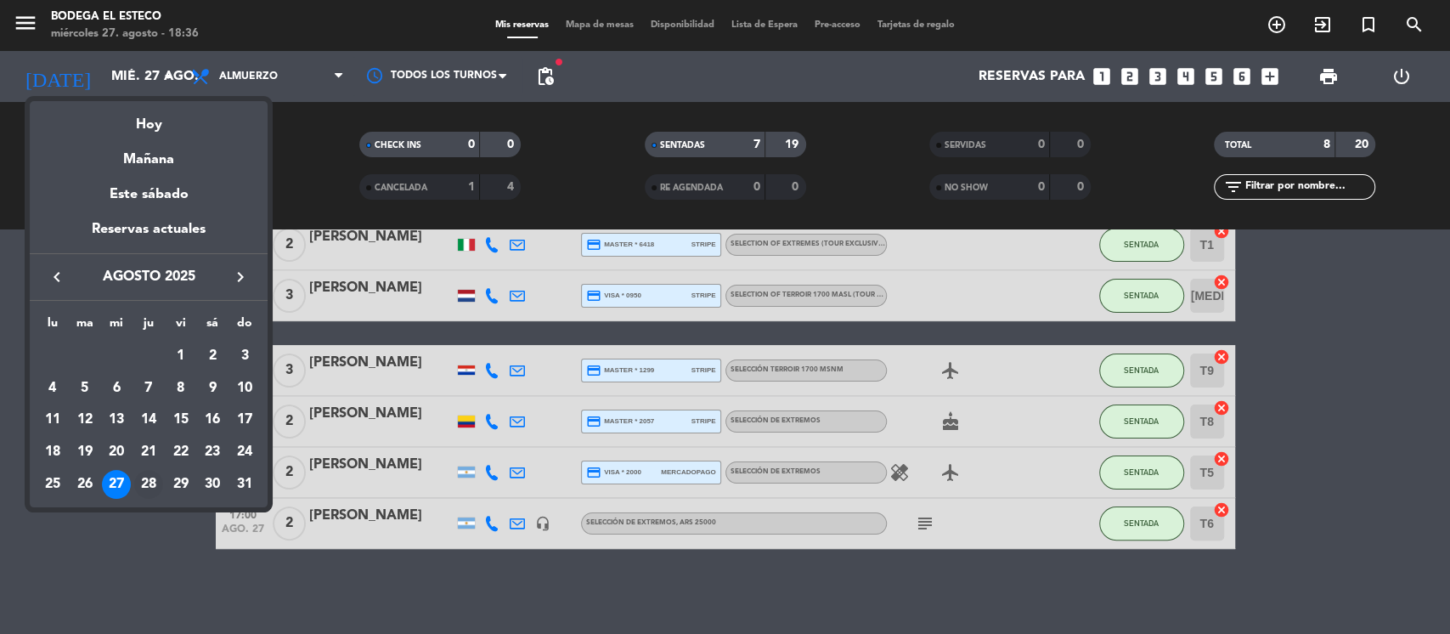
click at [159, 483] on div "28" at bounding box center [148, 484] width 29 height 29
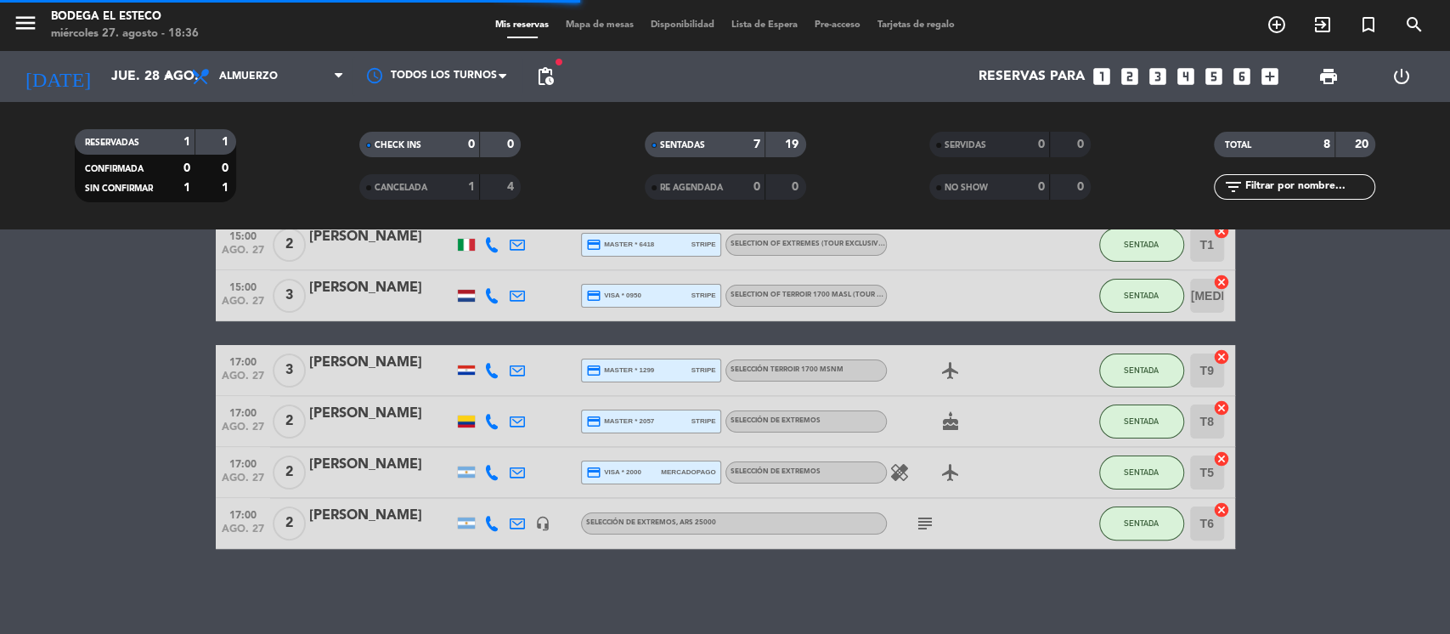
scroll to position [0, 0]
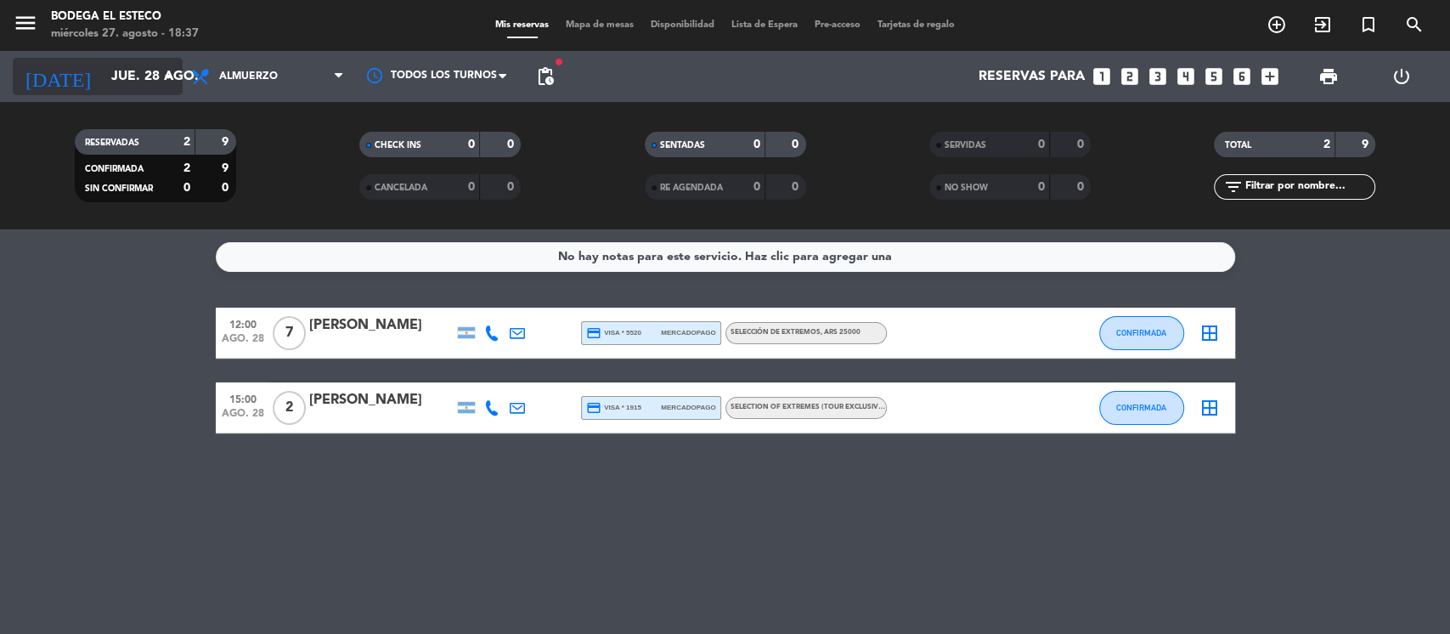
click at [131, 69] on input "jue. 28 ago." at bounding box center [192, 76] width 179 height 33
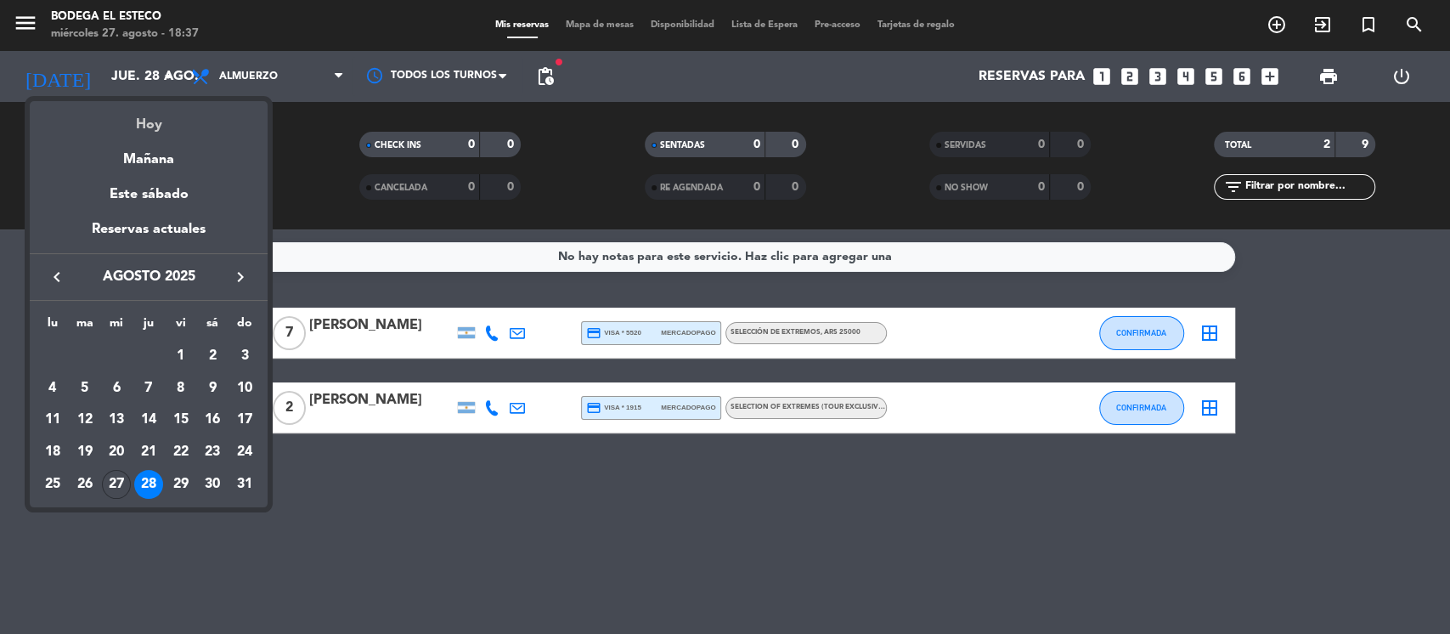
click at [151, 131] on div "Hoy" at bounding box center [149, 118] width 238 height 35
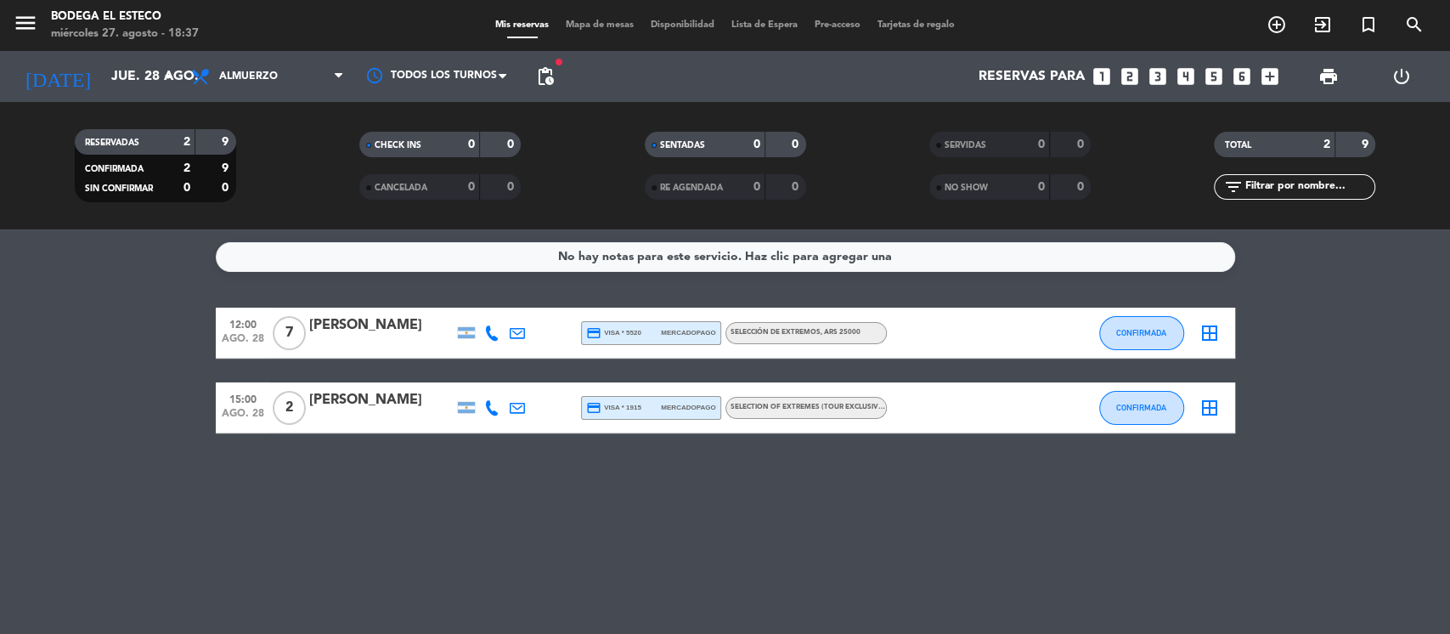
type input "mié. 27 ago."
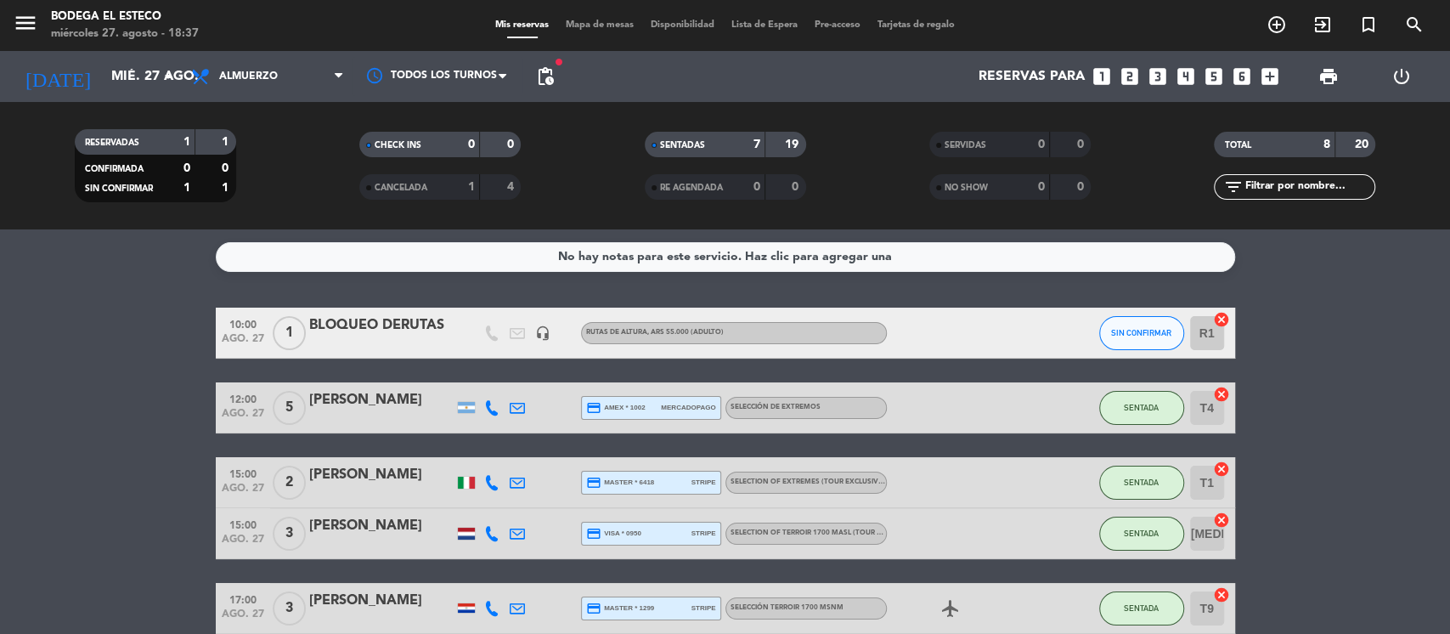
scroll to position [226, 0]
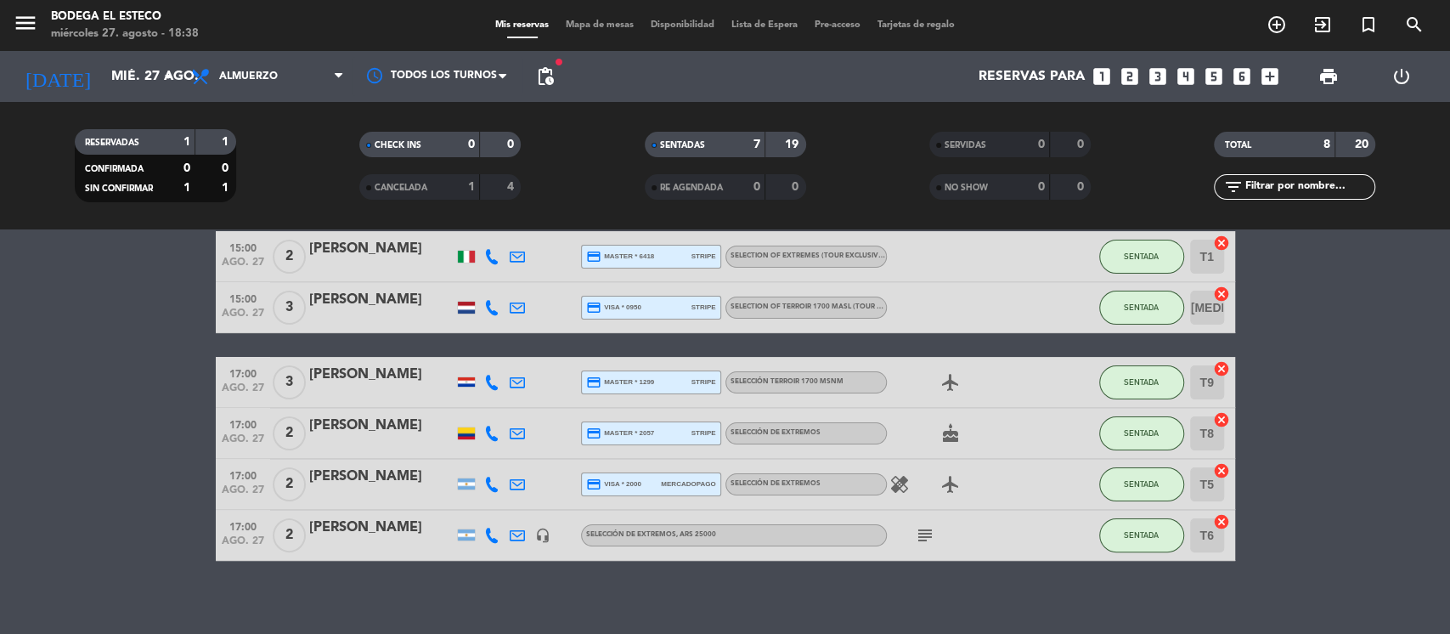
click at [1330, 404] on bookings-row "10:00 [DATE] 1 BLOQUEO DERUTAS headset_mic RUTAS DE ALTURA , ARS 55.000 (Adulto…" at bounding box center [725, 321] width 1450 height 479
click at [932, 532] on icon "subject" at bounding box center [925, 535] width 20 height 20
click at [1006, 474] on div "healing airplanemode_active" at bounding box center [963, 484] width 153 height 50
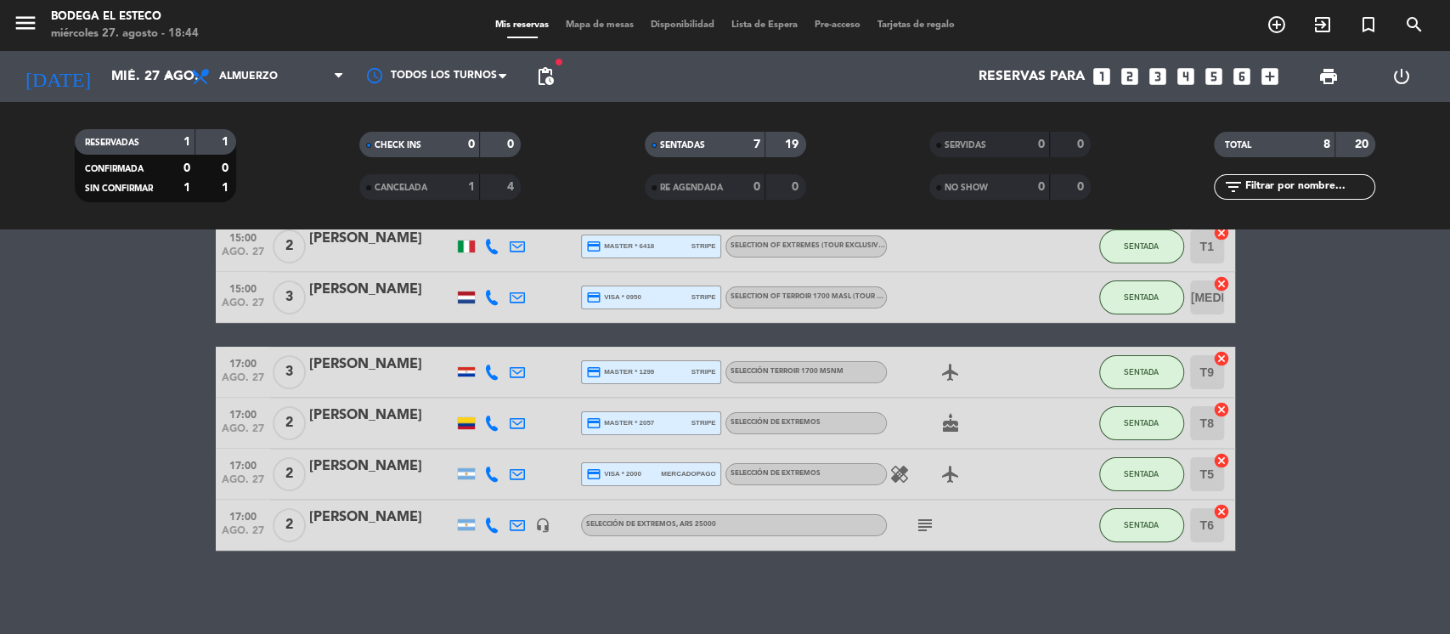
scroll to position [238, 0]
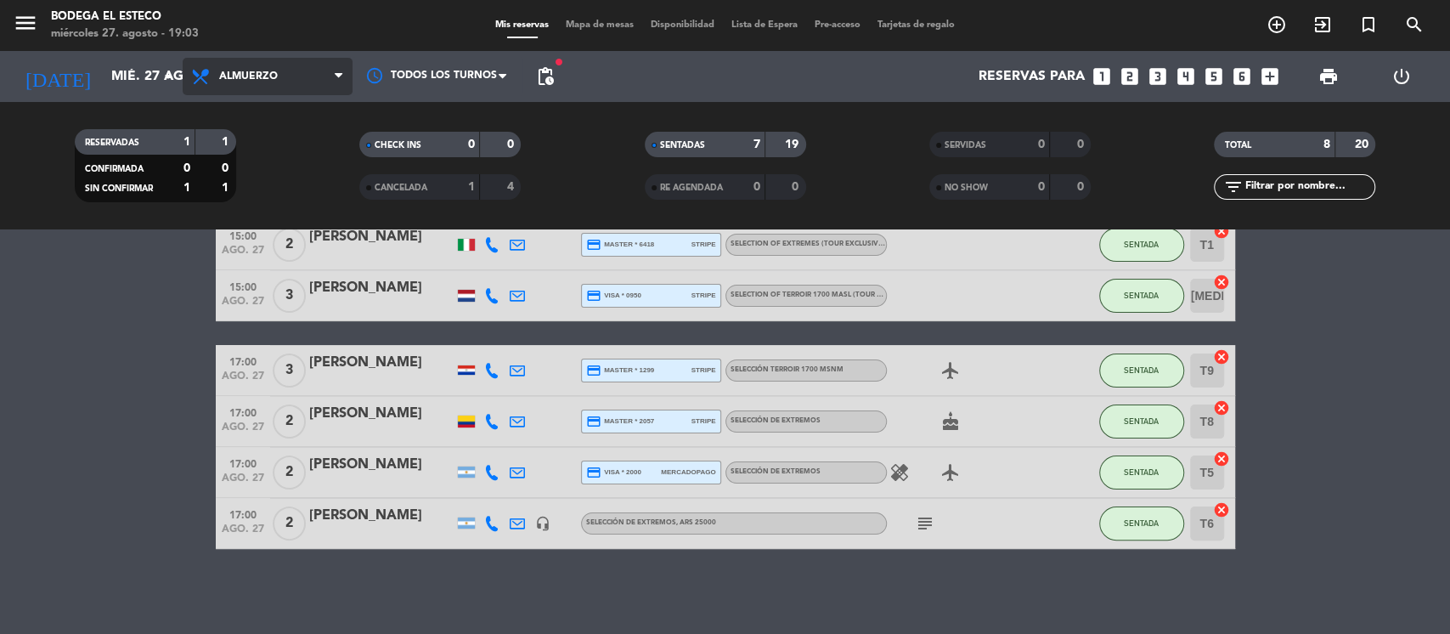
click at [335, 70] on icon at bounding box center [339, 77] width 8 height 14
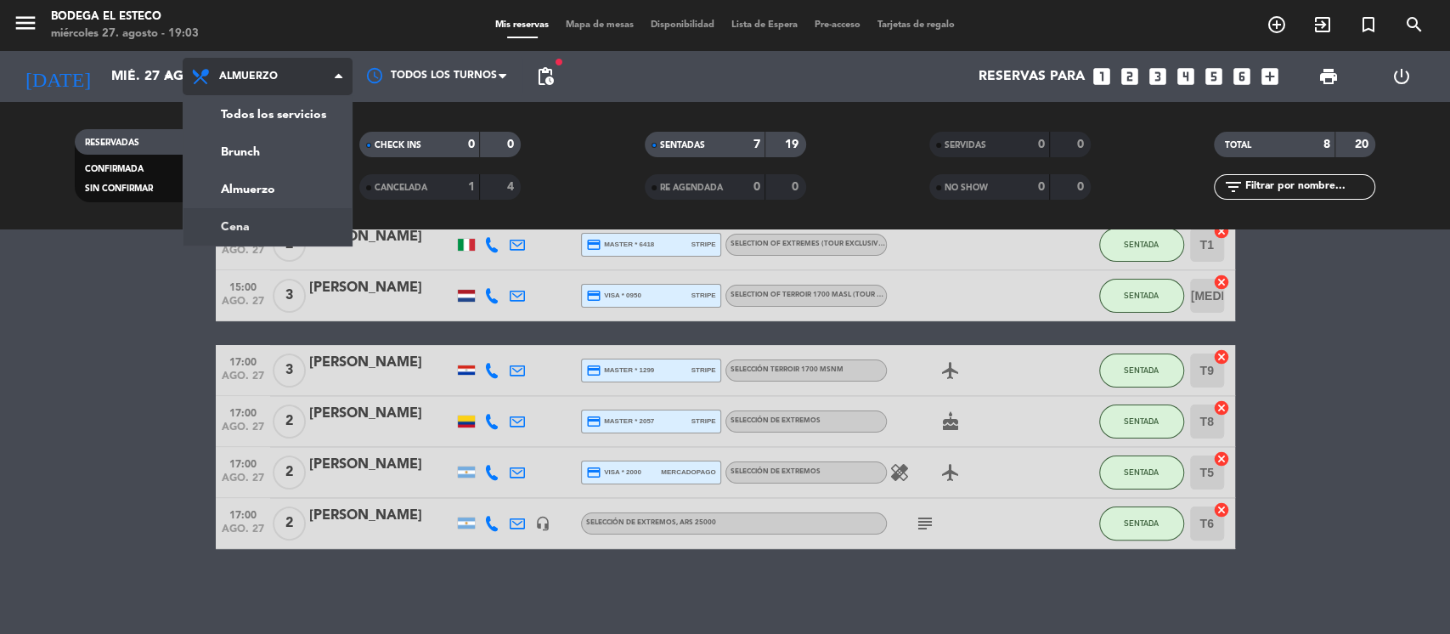
click at [237, 222] on div "menu Bodega El Esteco [DATE] 27. agosto - 19:03 Mis reservas Mapa de mesas Disp…" at bounding box center [725, 114] width 1450 height 229
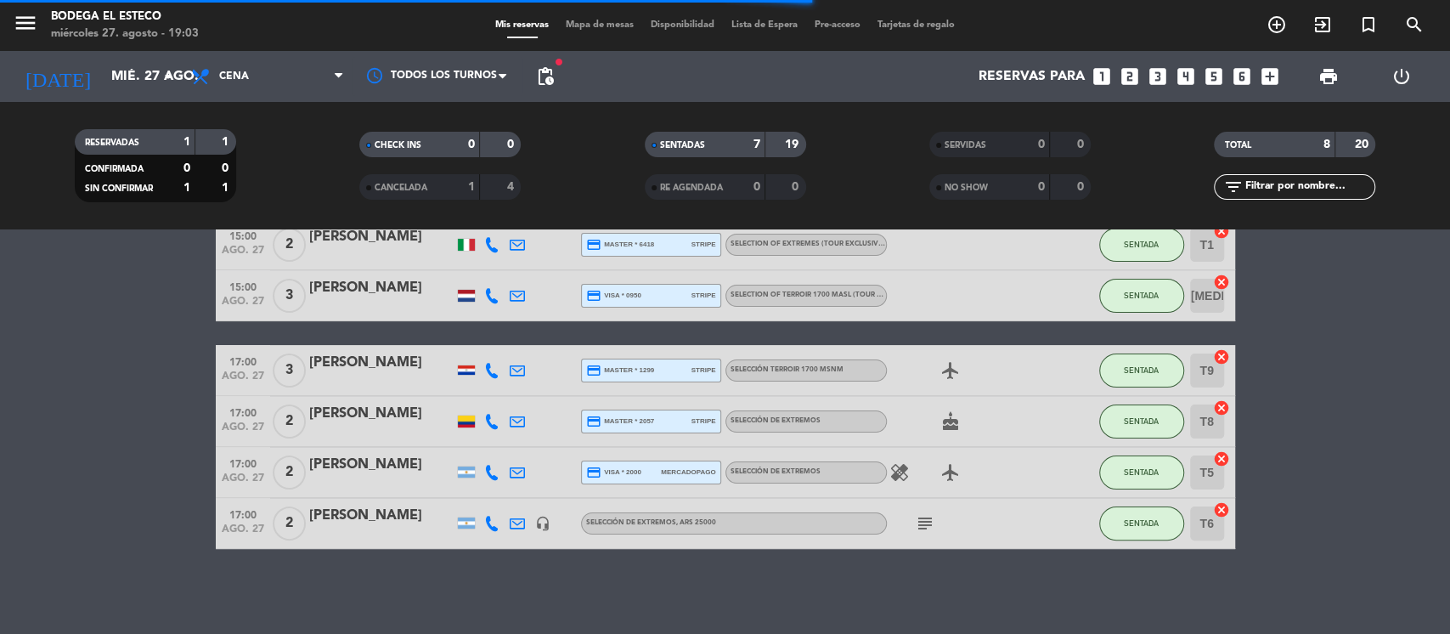
scroll to position [0, 0]
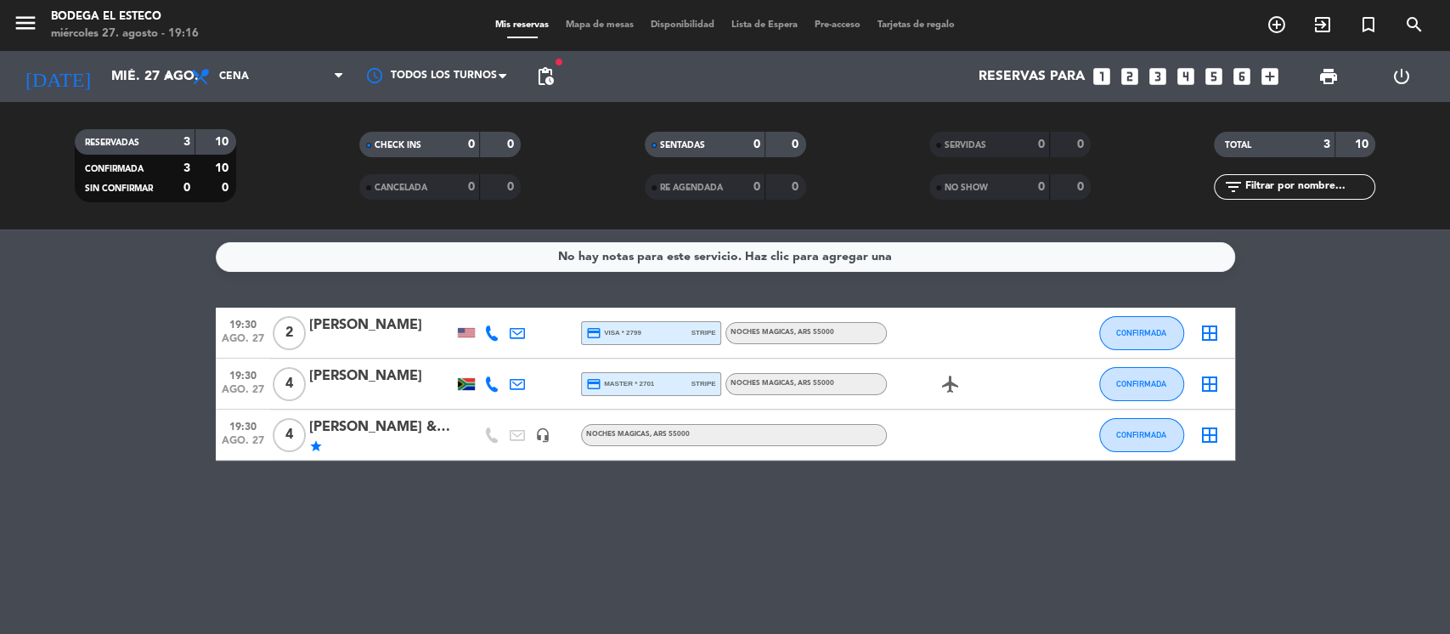
drag, startPoint x: 514, startPoint y: 384, endPoint x: 554, endPoint y: 385, distance: 39.9
click at [515, 383] on icon at bounding box center [517, 383] width 15 height 15
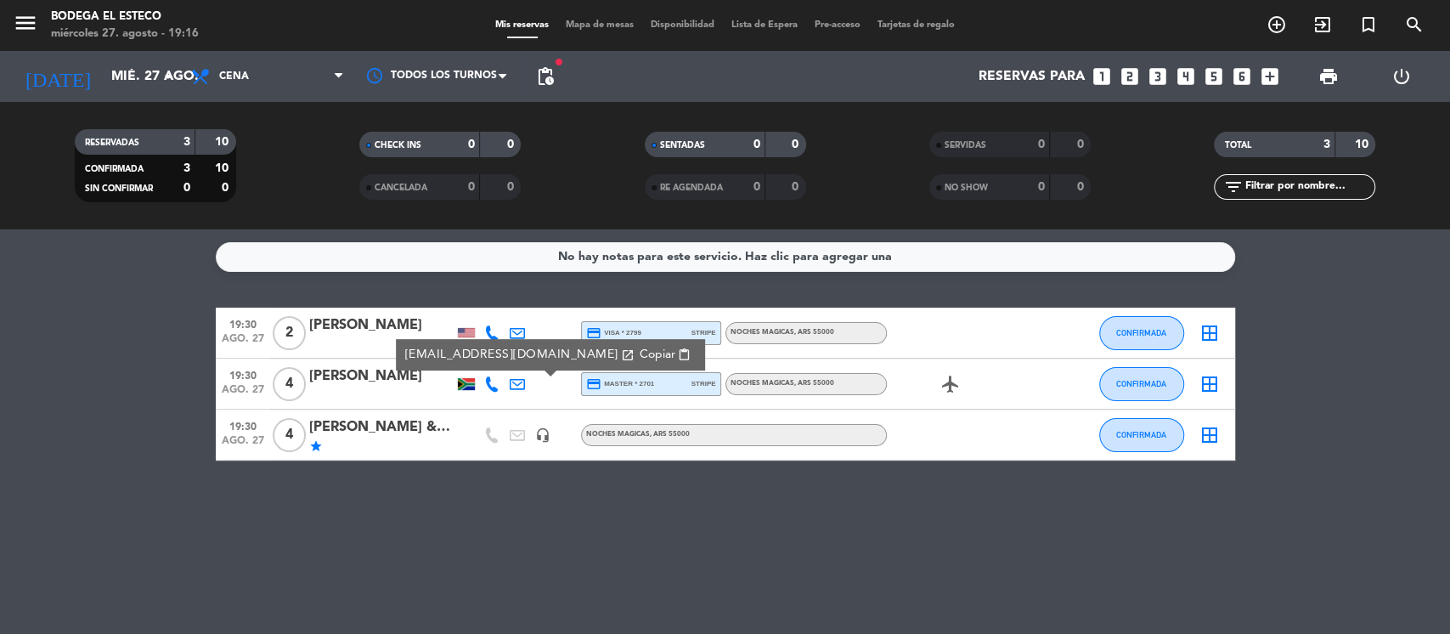
click at [678, 352] on span "content_paste" at bounding box center [684, 354] width 13 height 13
click at [1162, 393] on button "CONFIRMADA" at bounding box center [1141, 384] width 85 height 34
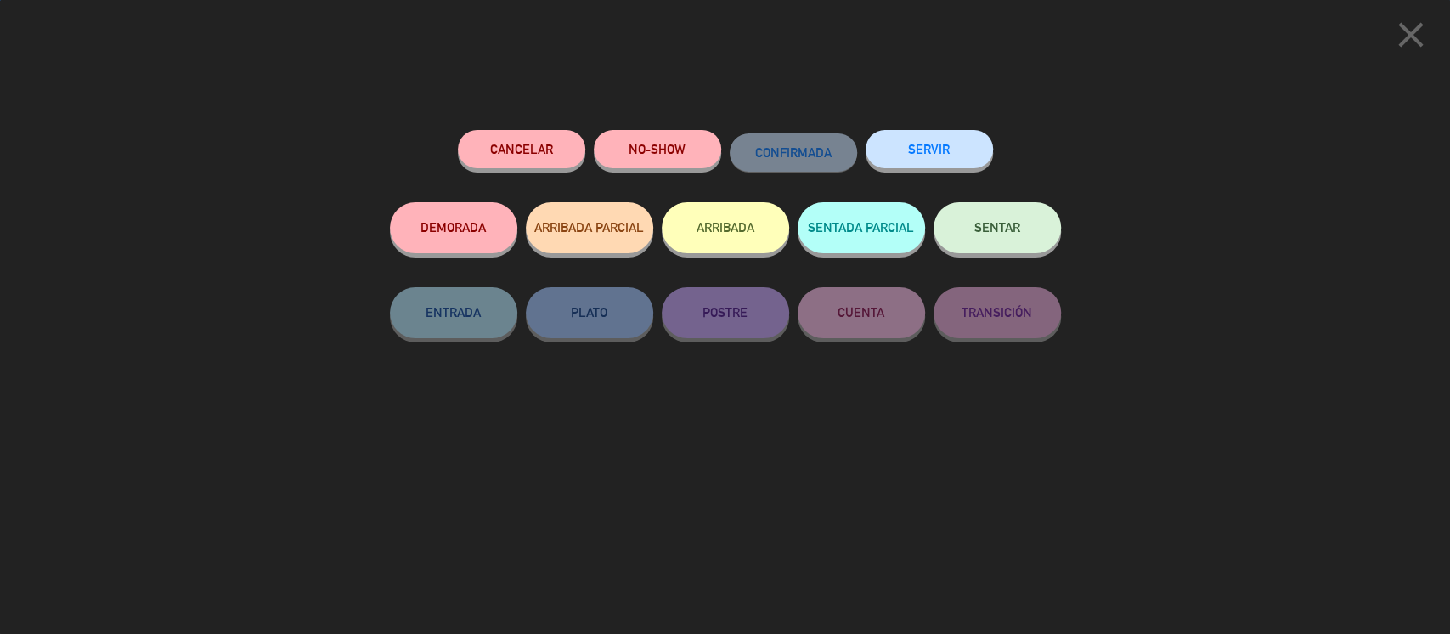
click at [1026, 221] on button "SENTAR" at bounding box center [996, 227] width 127 height 51
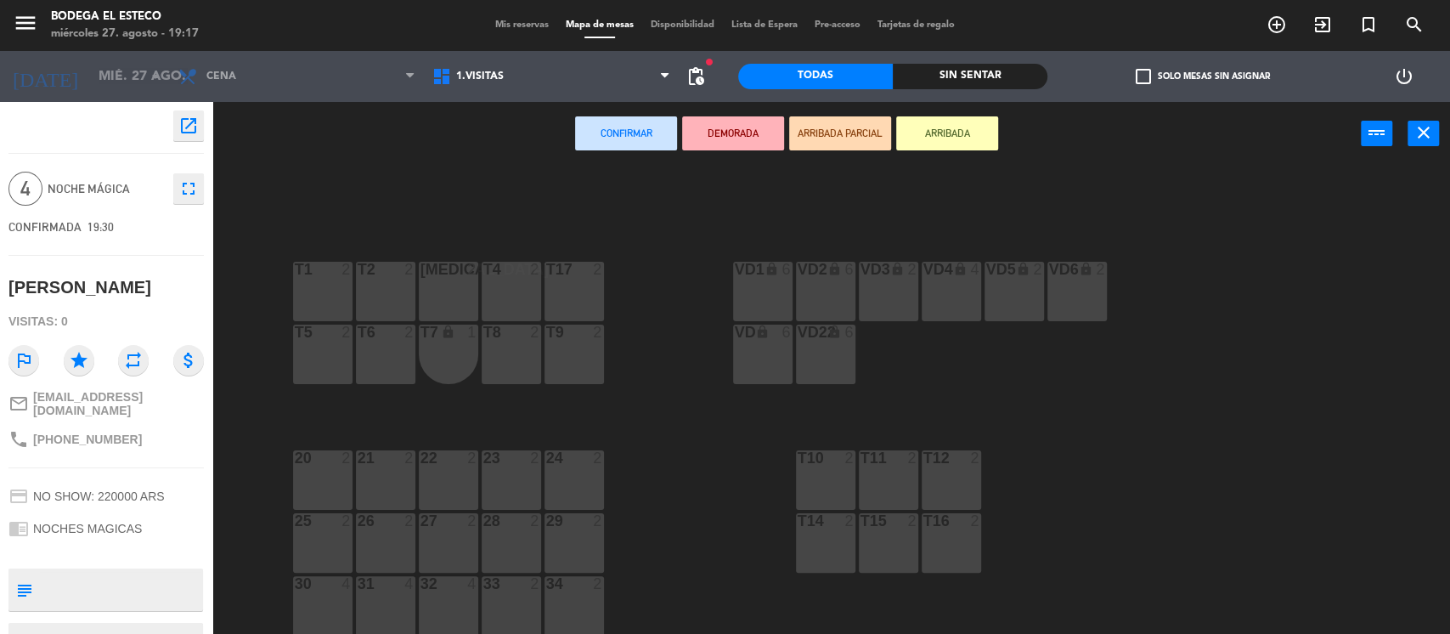
drag, startPoint x: 314, startPoint y: 283, endPoint x: 345, endPoint y: 285, distance: 30.7
click at [316, 282] on div "T1 2" at bounding box center [322, 291] width 59 height 59
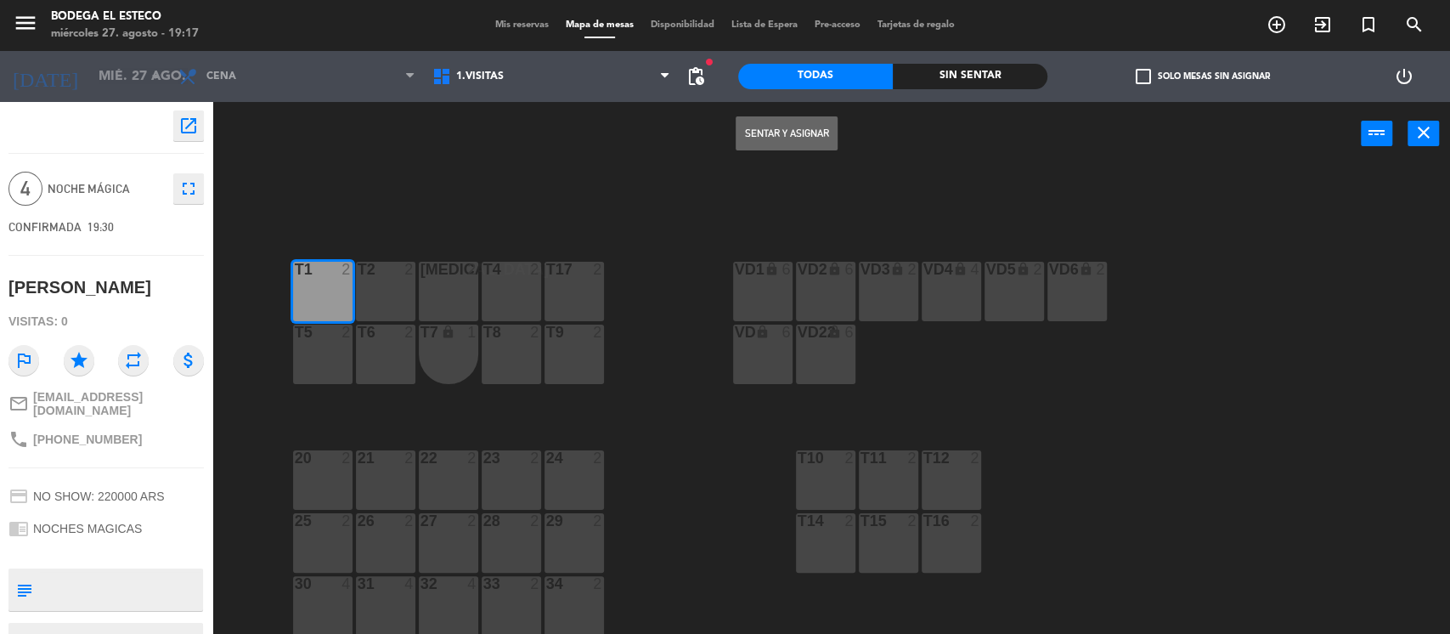
click at [803, 132] on button "Sentar y Asignar" at bounding box center [786, 133] width 102 height 34
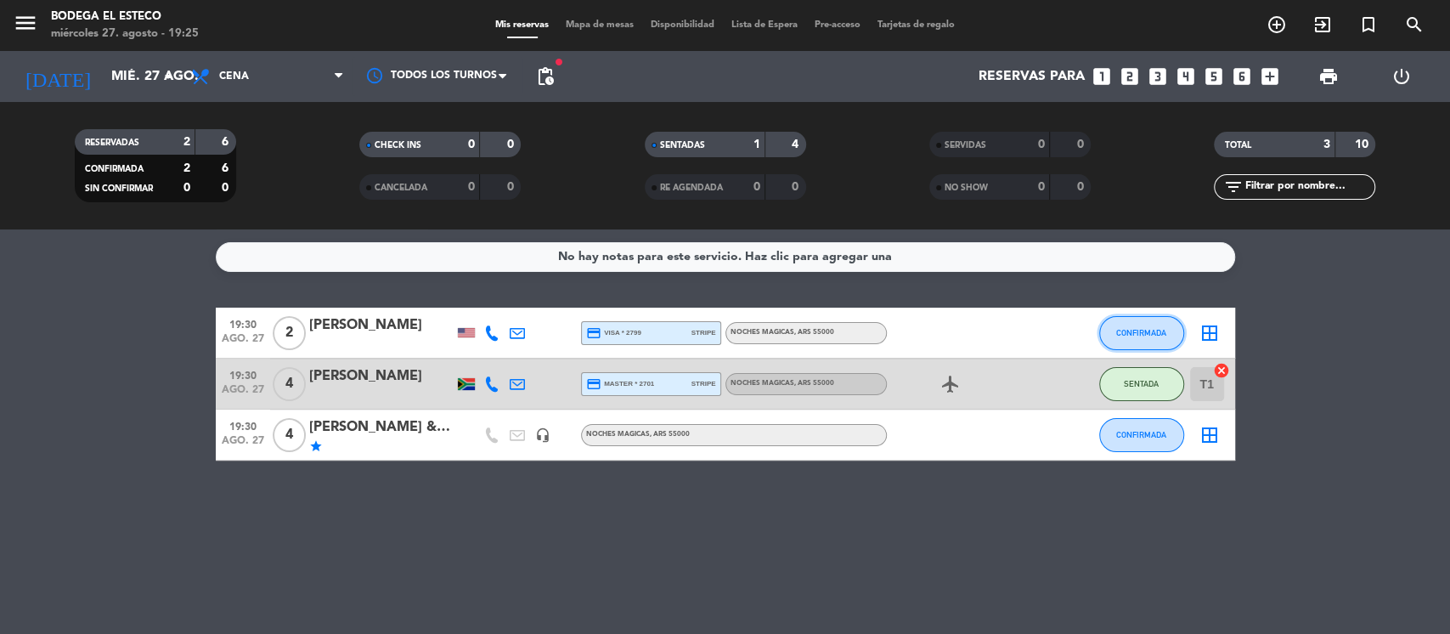
click at [1153, 330] on span "CONFIRMADA" at bounding box center [1141, 332] width 50 height 9
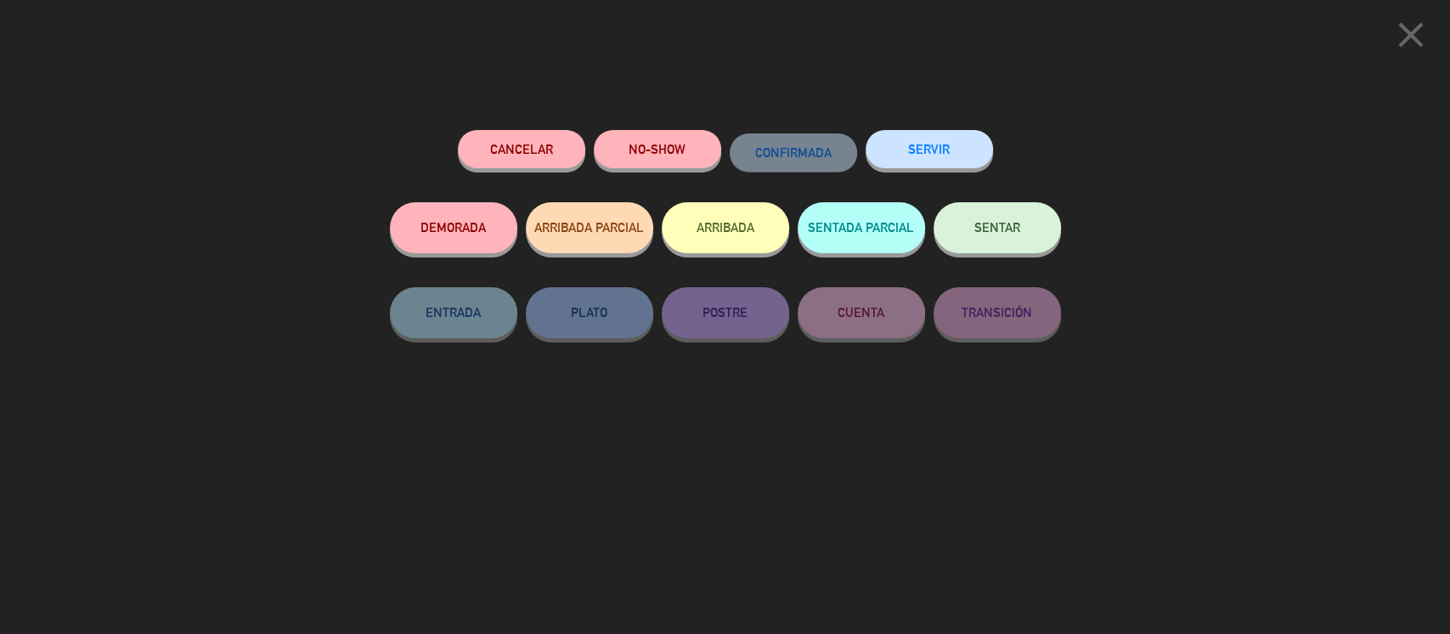
click at [1018, 228] on span "SENTAR" at bounding box center [997, 227] width 46 height 14
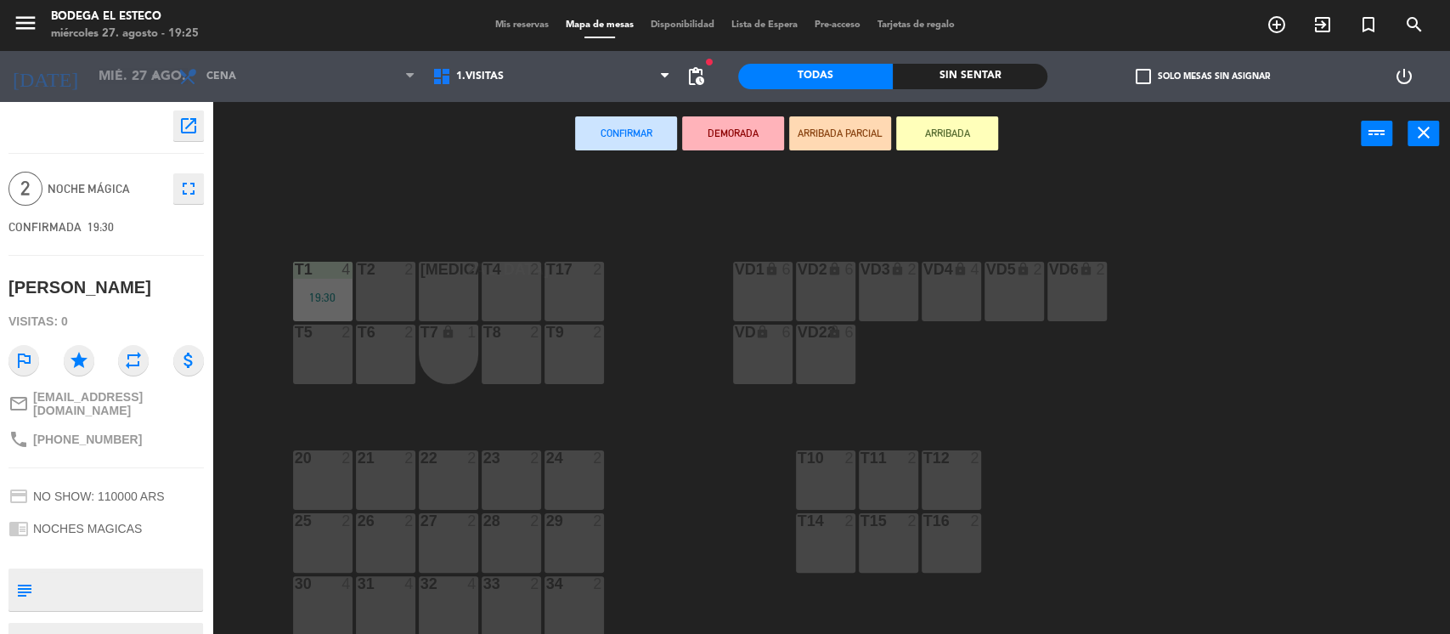
click at [397, 293] on div "T2 2" at bounding box center [385, 291] width 59 height 59
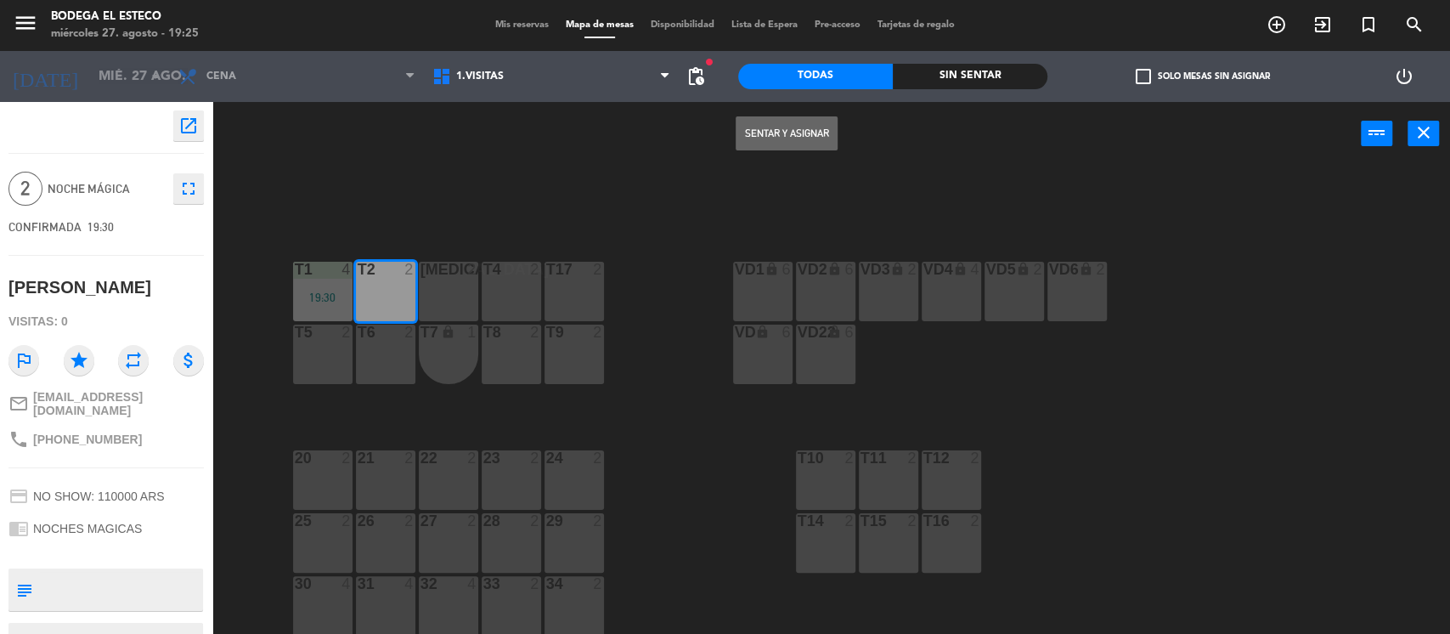
click at [768, 122] on button "Sentar y Asignar" at bounding box center [786, 133] width 102 height 34
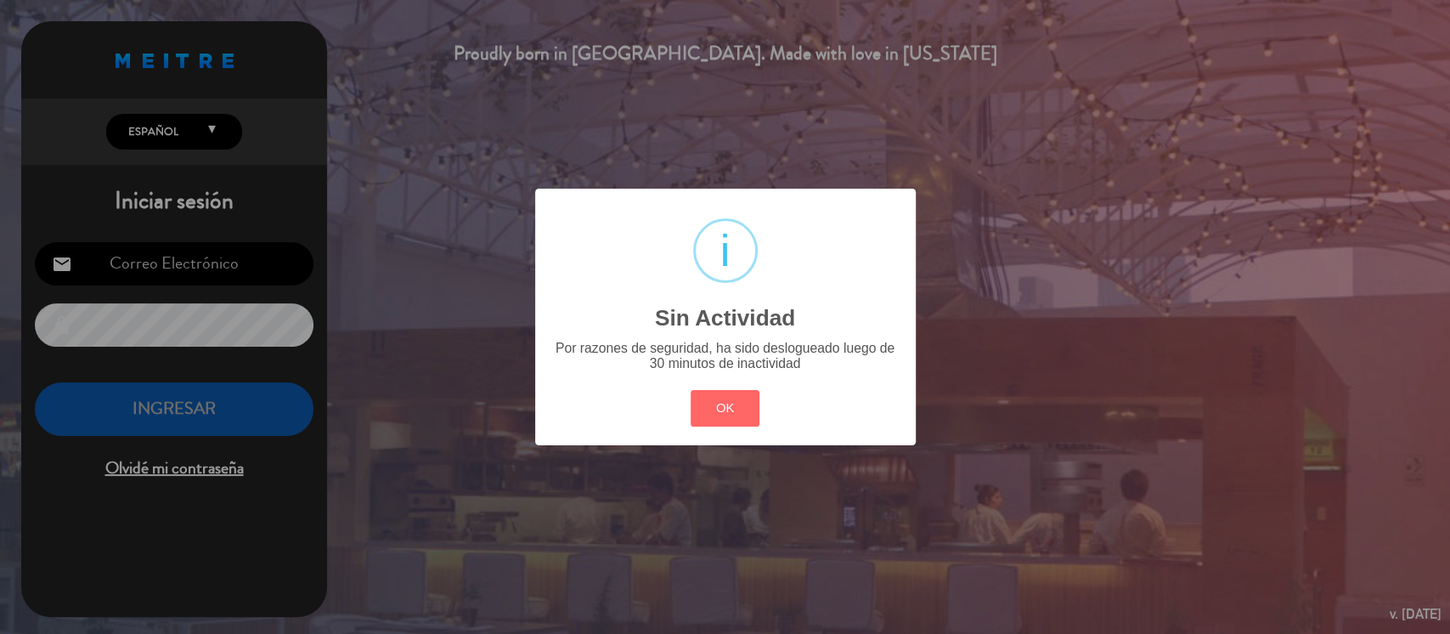
type input "[EMAIL_ADDRESS][DOMAIN_NAME]"
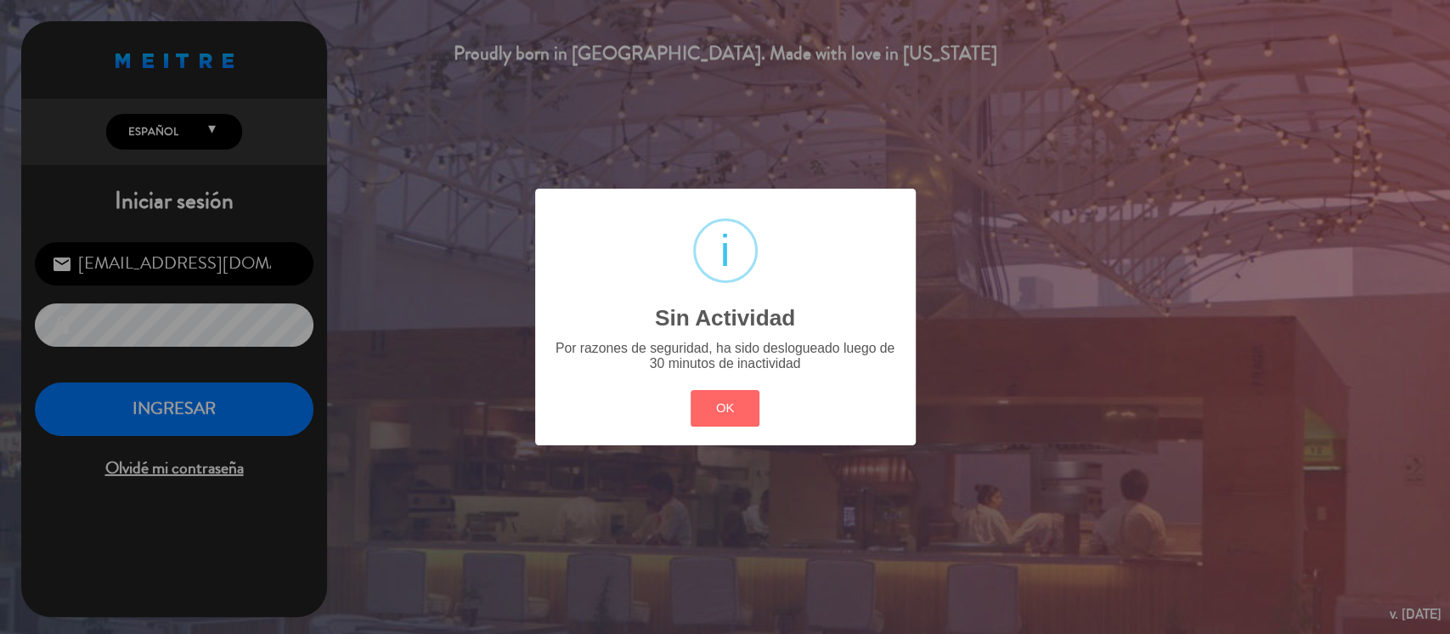
click at [686, 399] on div "OK Cancel" at bounding box center [724, 408] width 76 height 44
click at [705, 399] on button "OK" at bounding box center [724, 408] width 69 height 37
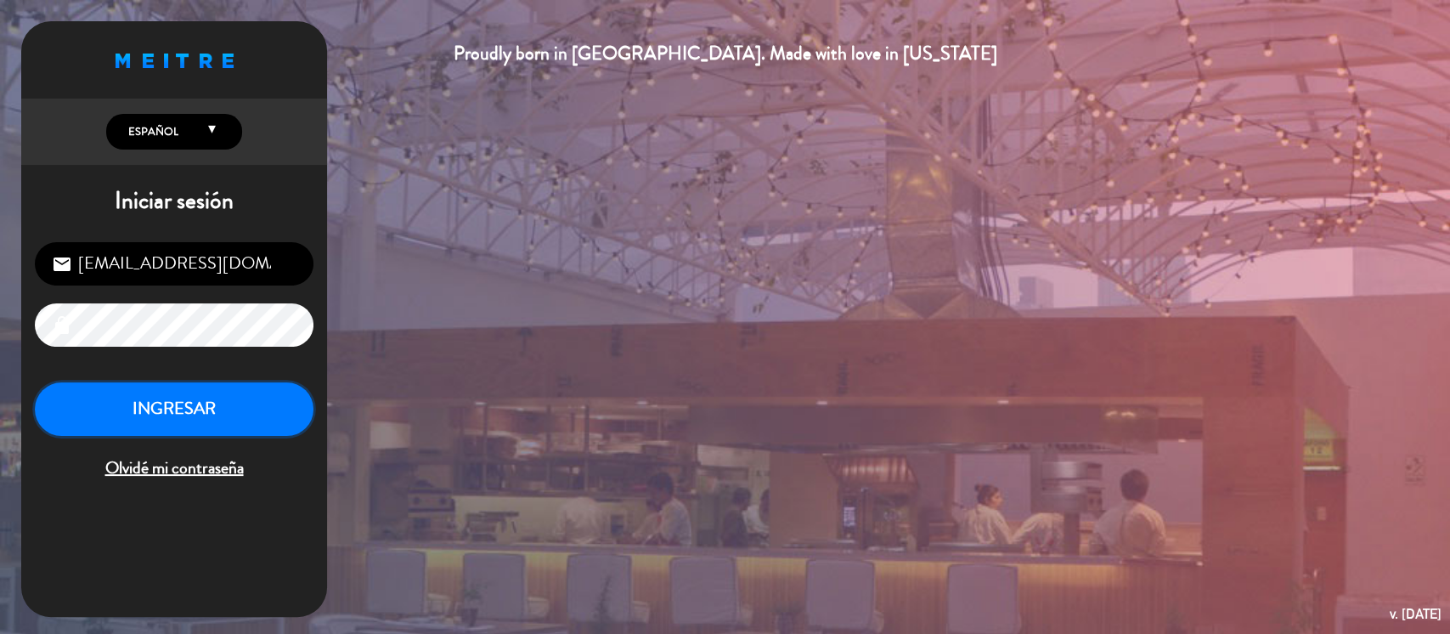
click at [161, 403] on button "INGRESAR" at bounding box center [174, 409] width 279 height 54
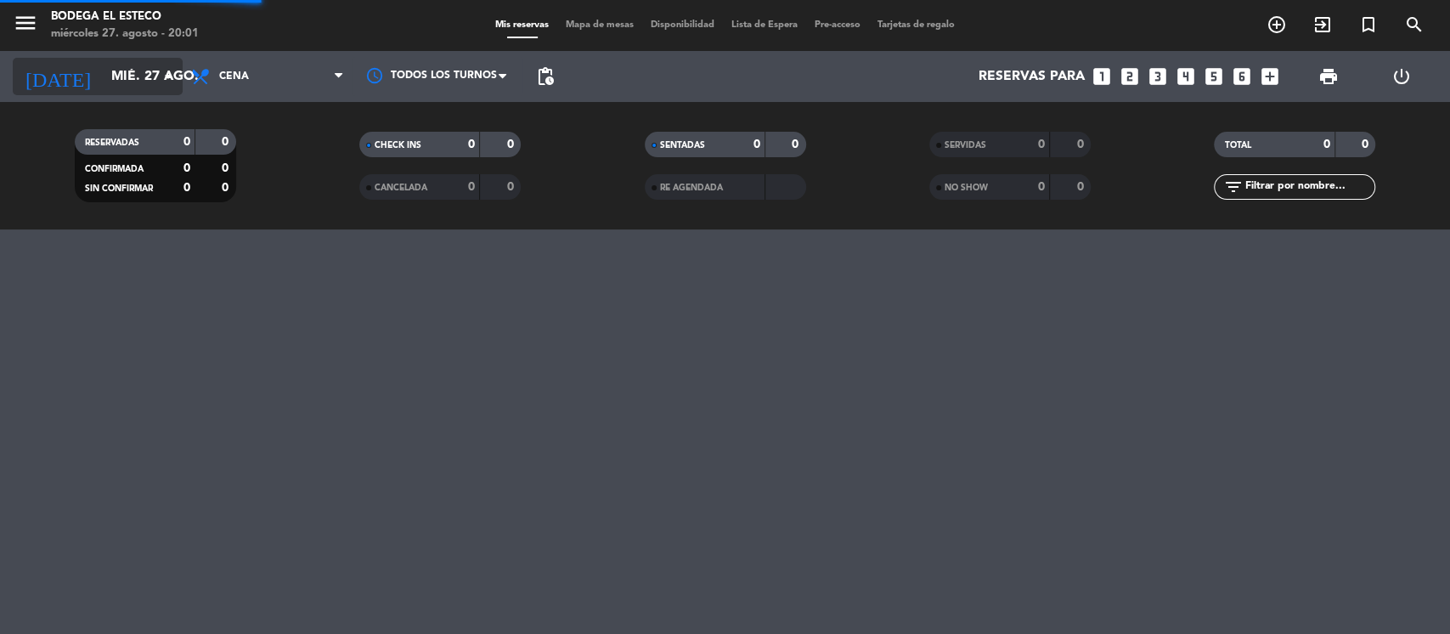
click at [172, 83] on icon "arrow_drop_down" at bounding box center [168, 76] width 20 height 20
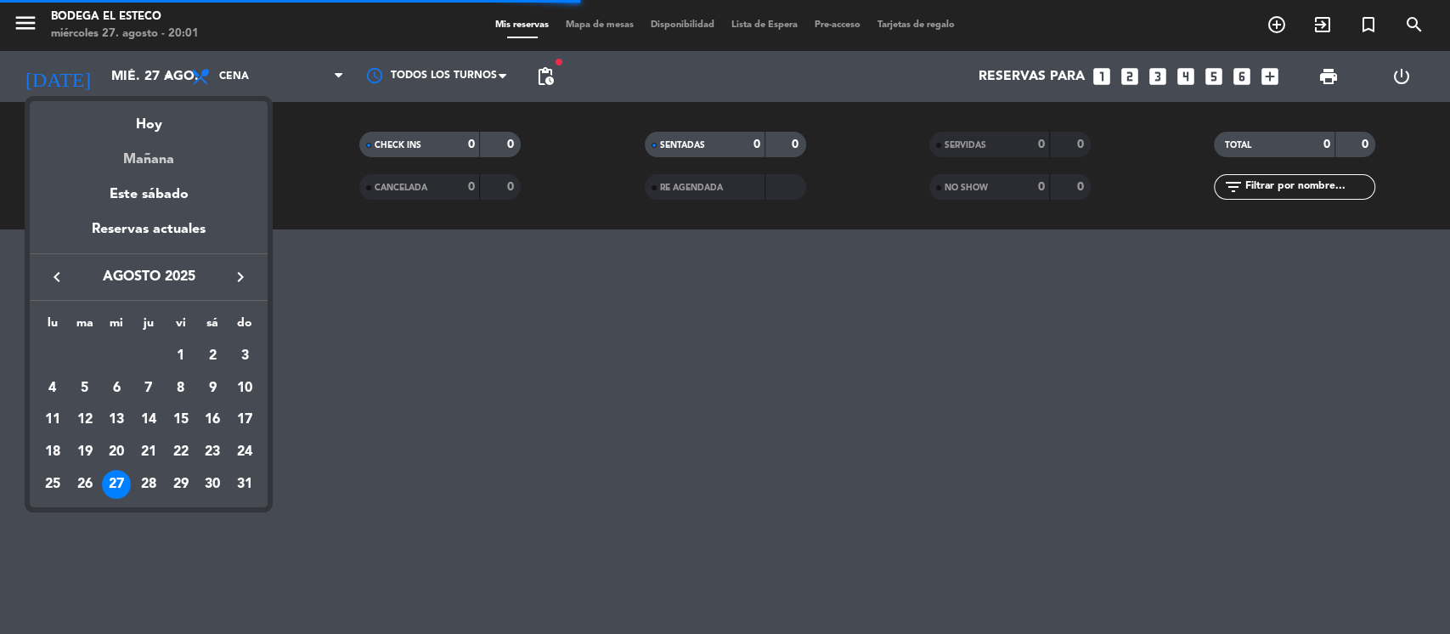
click at [170, 163] on div "Mañana" at bounding box center [149, 153] width 238 height 35
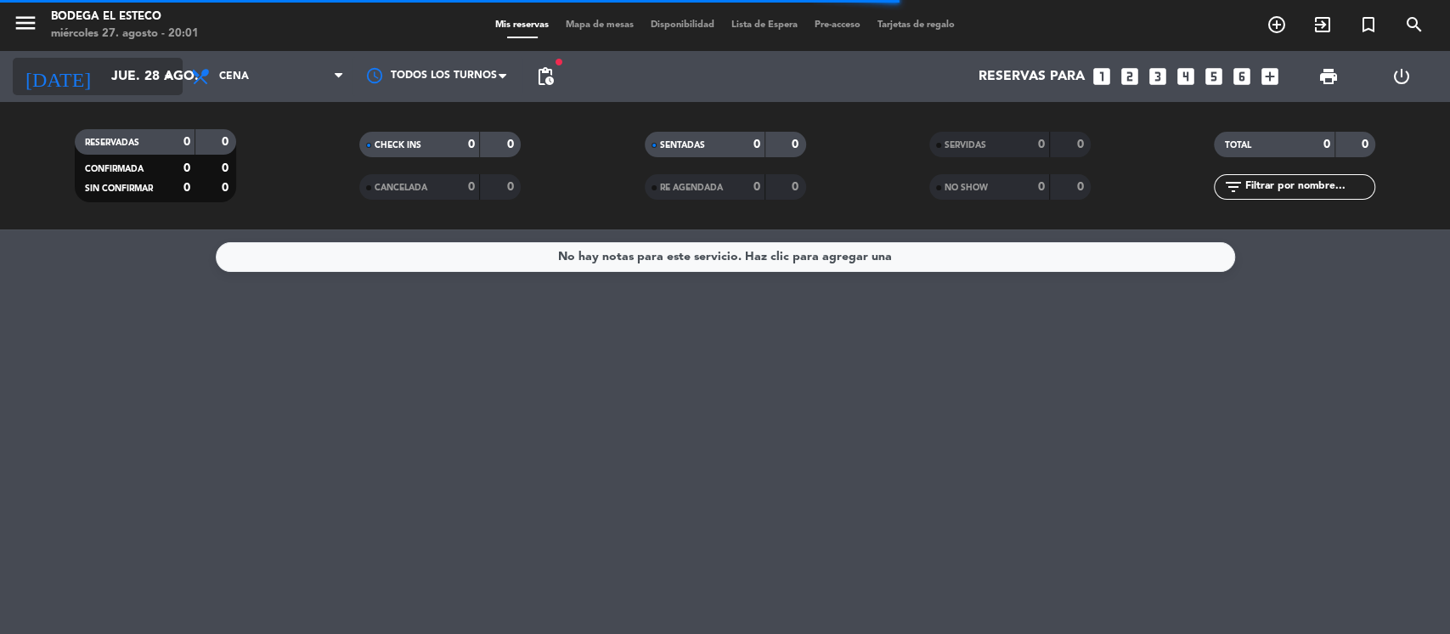
click at [158, 85] on icon "arrow_drop_down" at bounding box center [168, 76] width 20 height 20
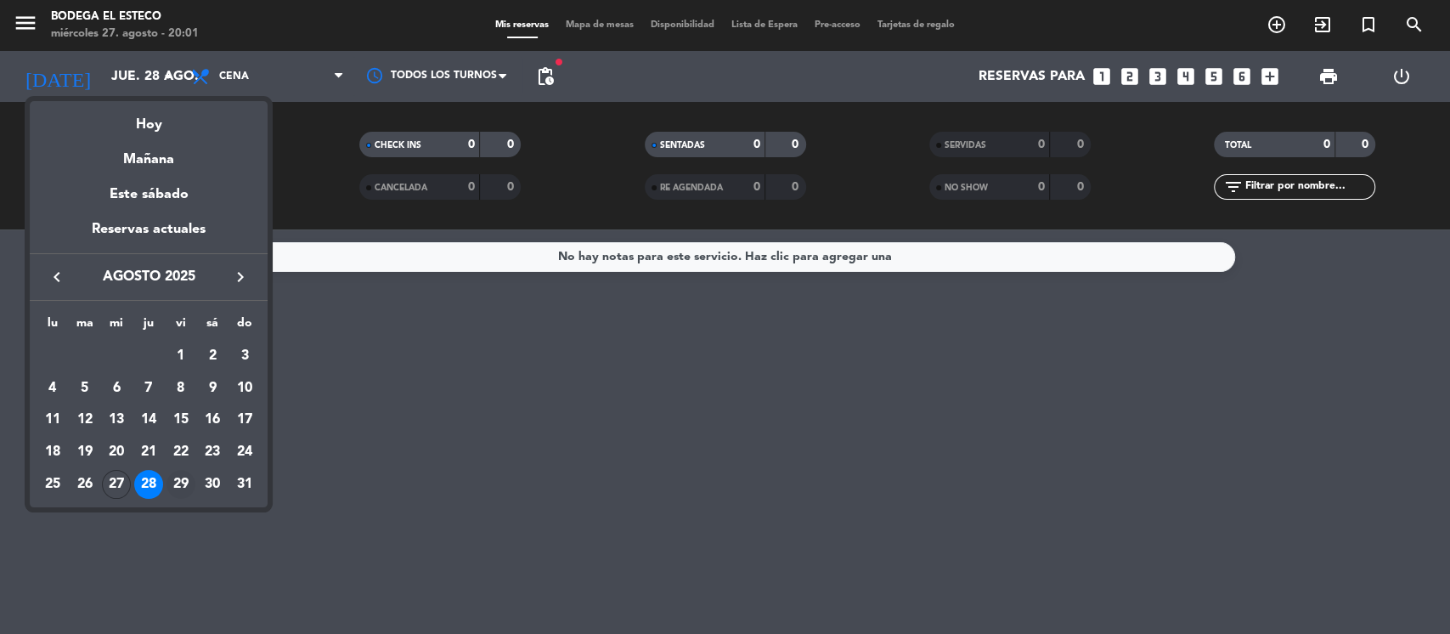
click at [179, 480] on div "29" at bounding box center [180, 484] width 29 height 29
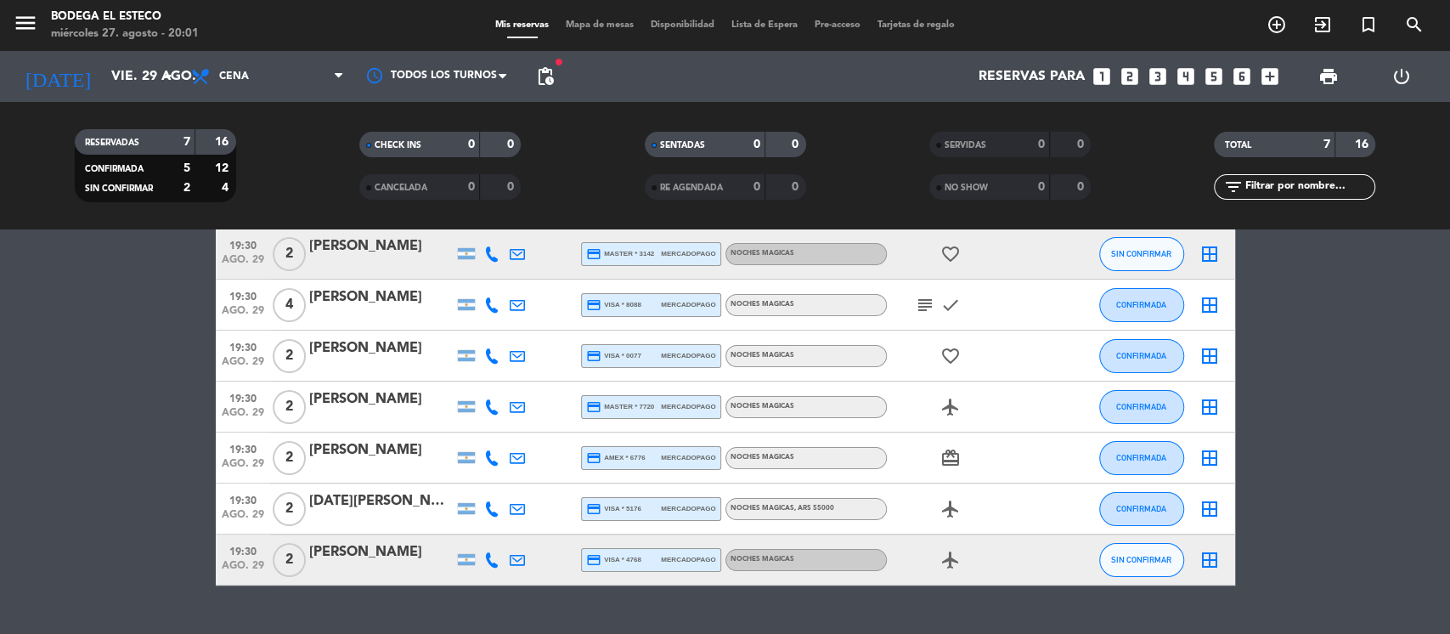
scroll to position [113, 0]
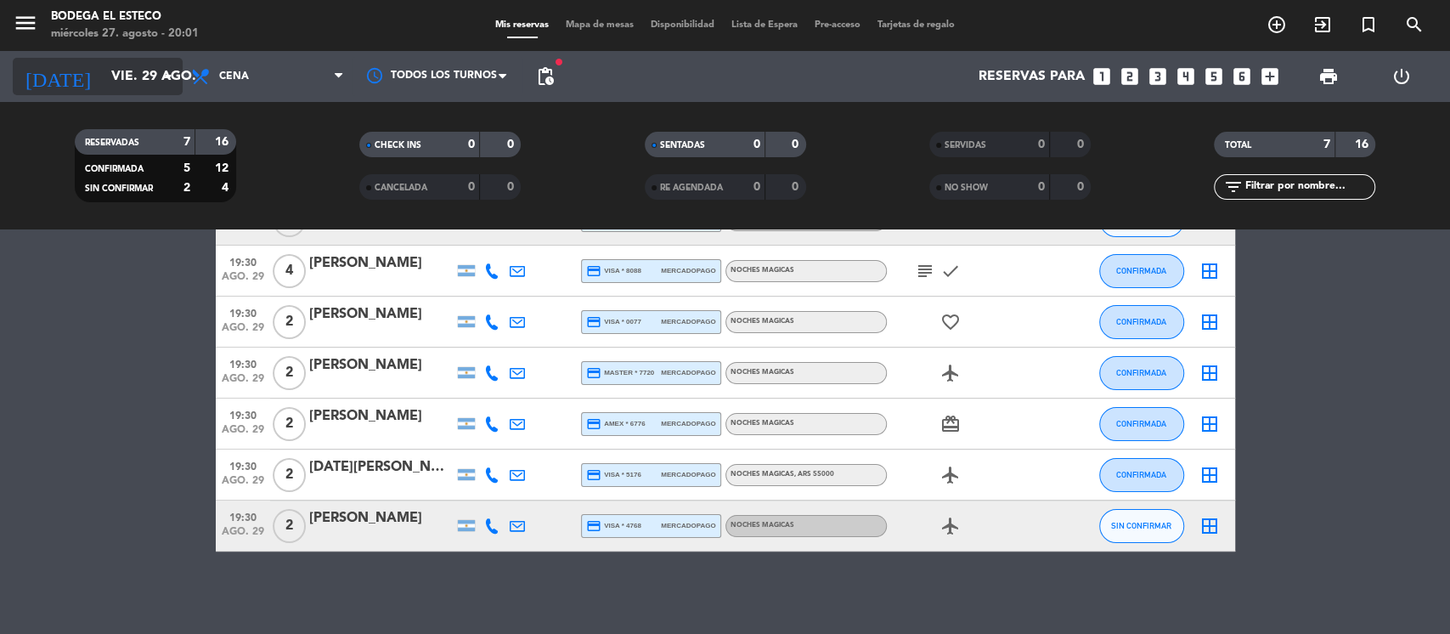
click at [176, 70] on icon "arrow_drop_down" at bounding box center [168, 76] width 20 height 20
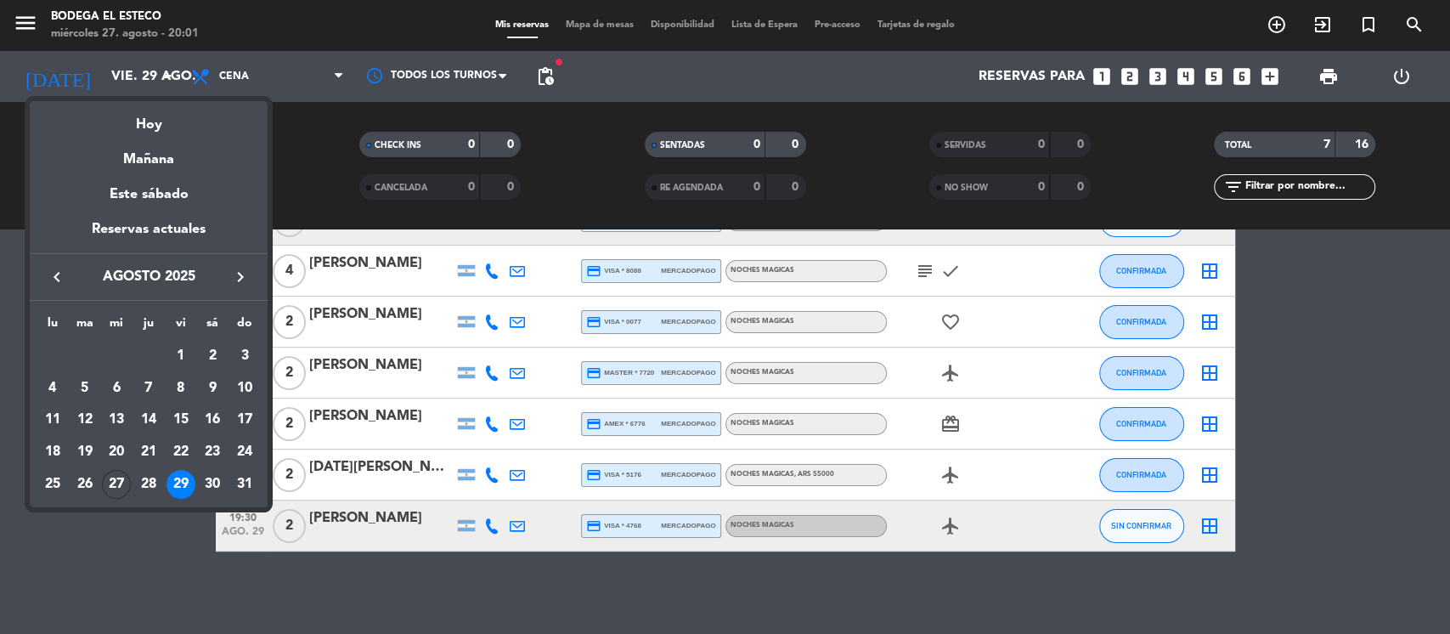
click at [218, 482] on div "30" at bounding box center [212, 484] width 29 height 29
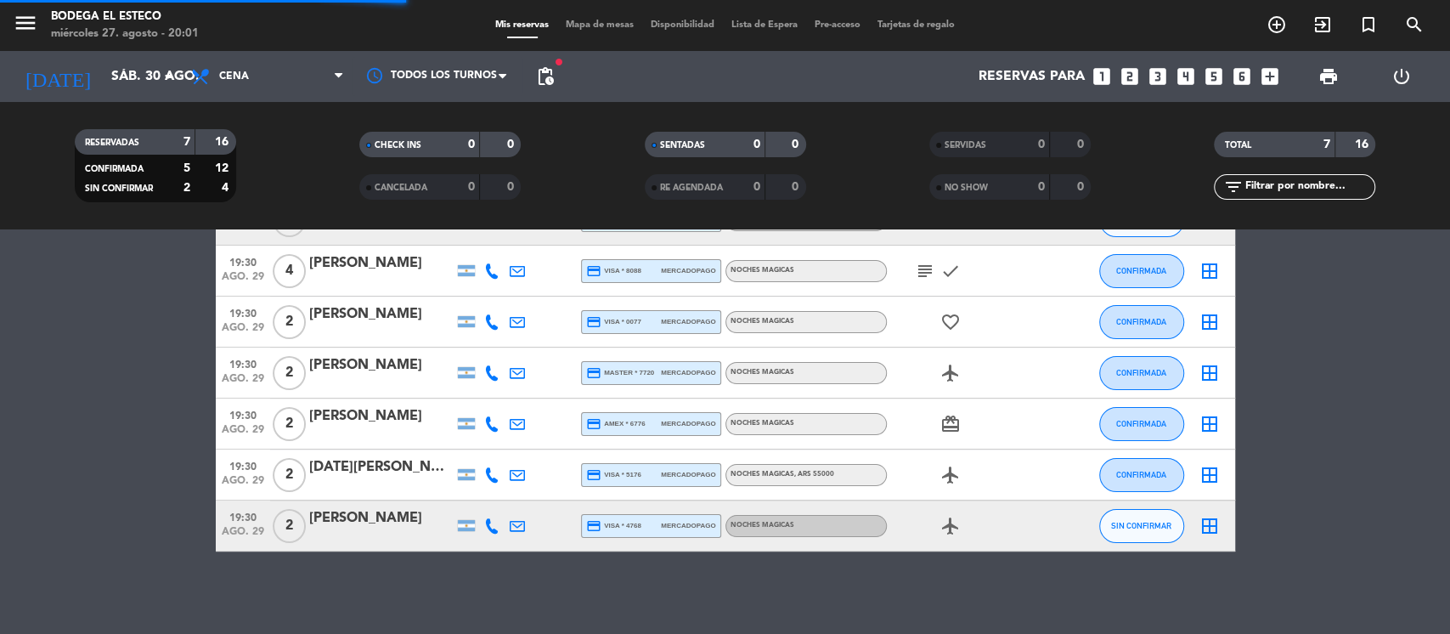
scroll to position [0, 0]
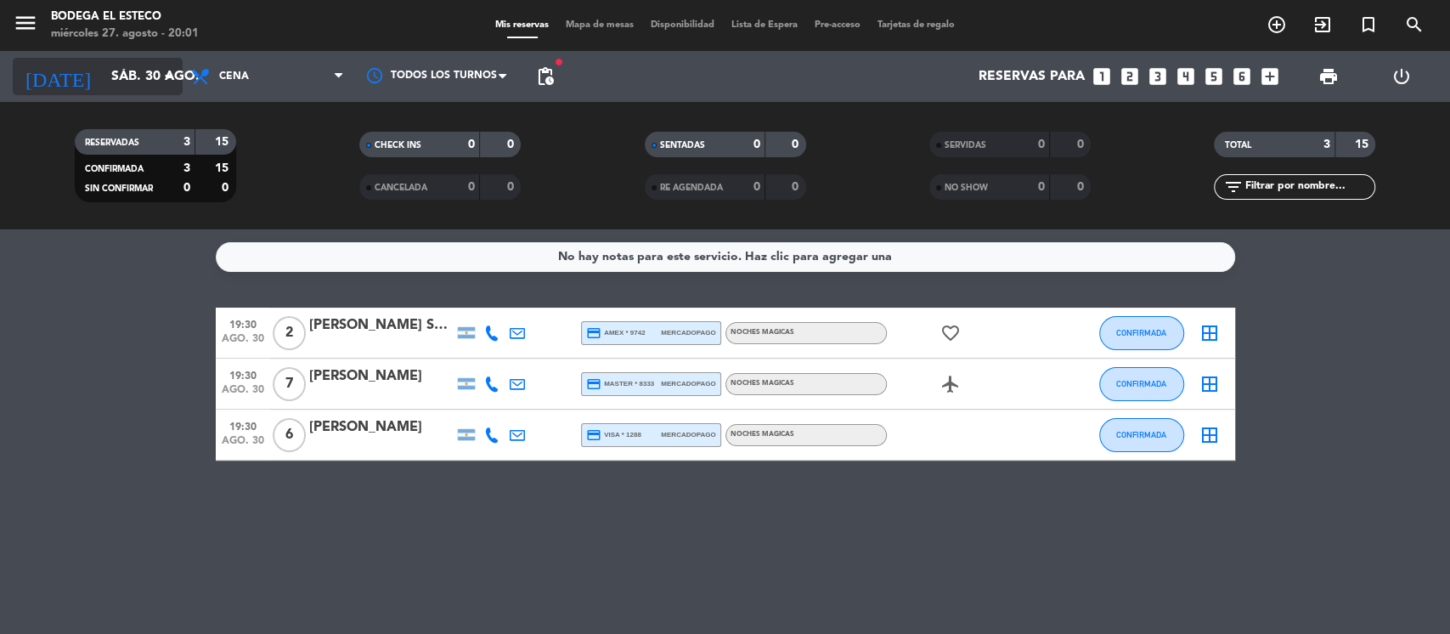
click at [161, 71] on icon "arrow_drop_down" at bounding box center [168, 76] width 20 height 20
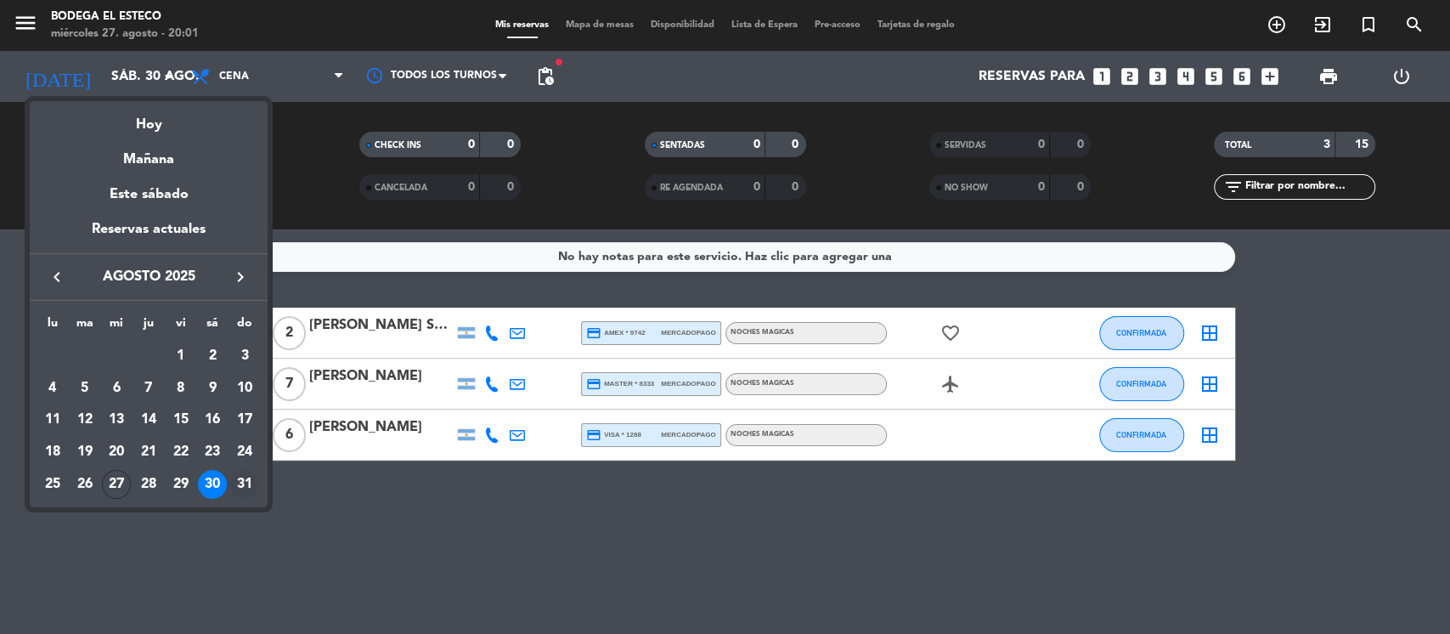
click at [247, 486] on div "31" at bounding box center [244, 484] width 29 height 29
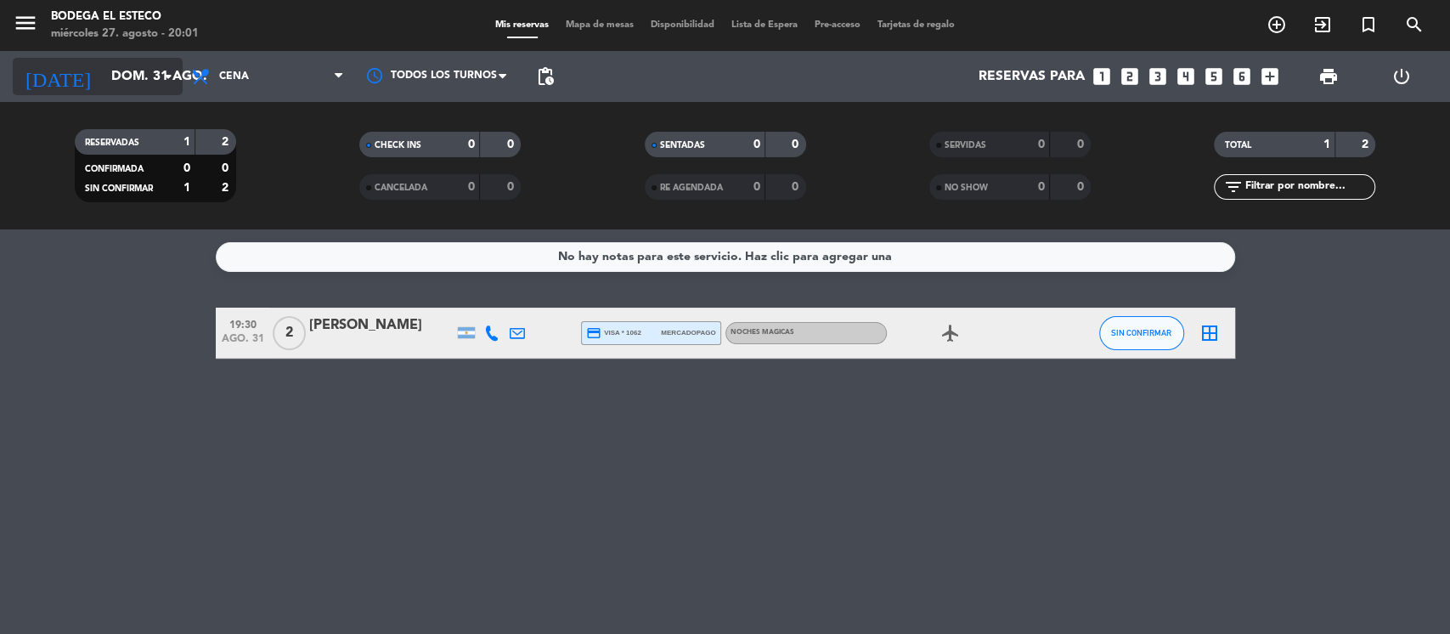
click at [164, 82] on icon "arrow_drop_down" at bounding box center [168, 76] width 20 height 20
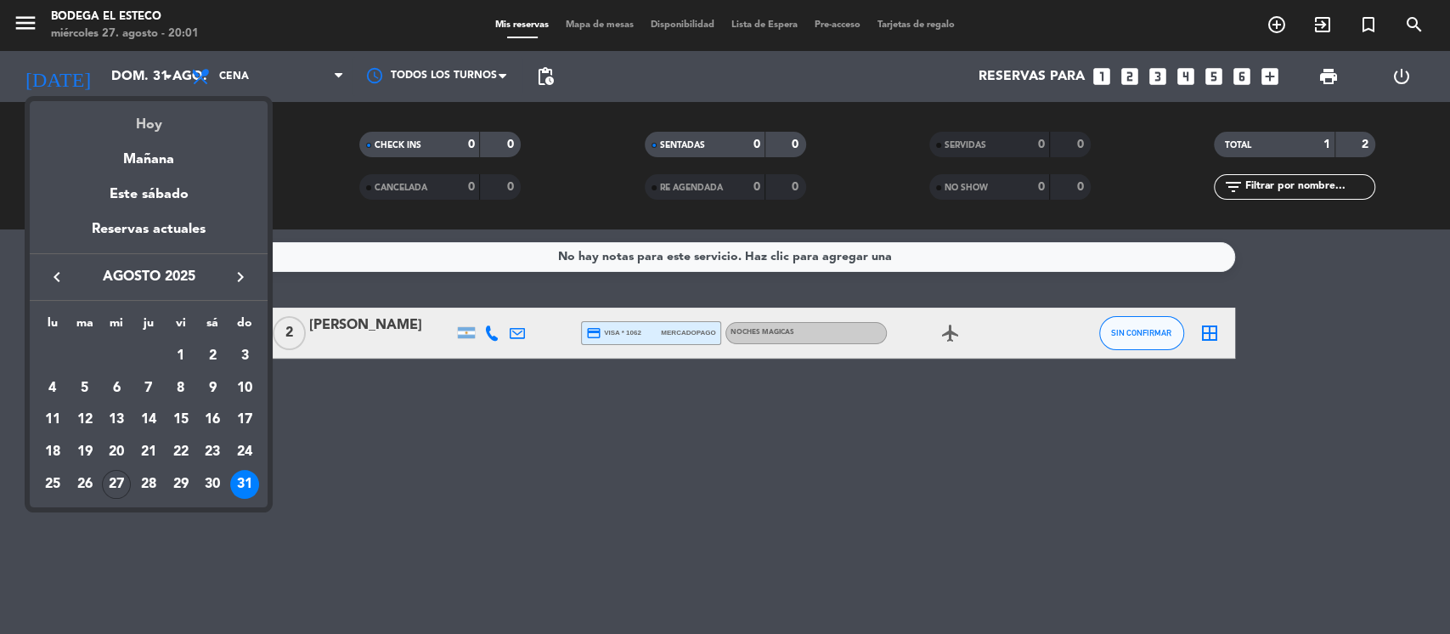
click at [146, 126] on div "Hoy" at bounding box center [149, 118] width 238 height 35
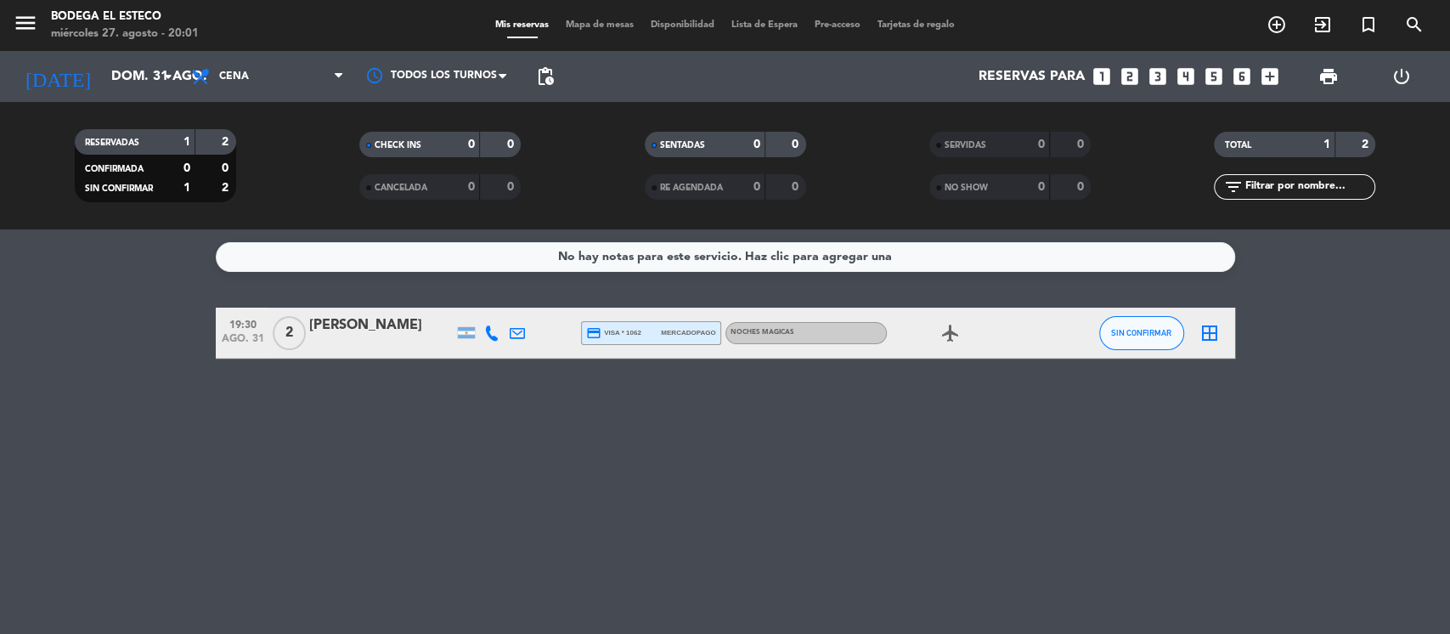
type input "mié. 27 ago."
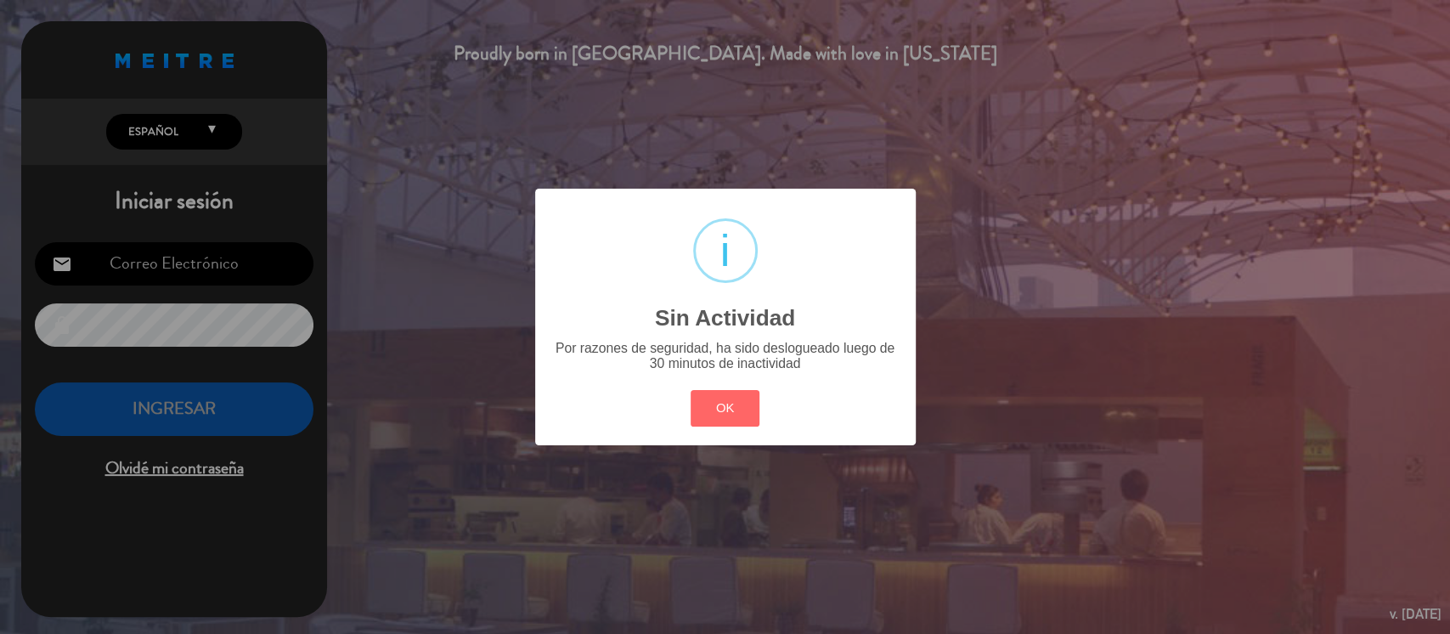
type input "[EMAIL_ADDRESS][DOMAIN_NAME]"
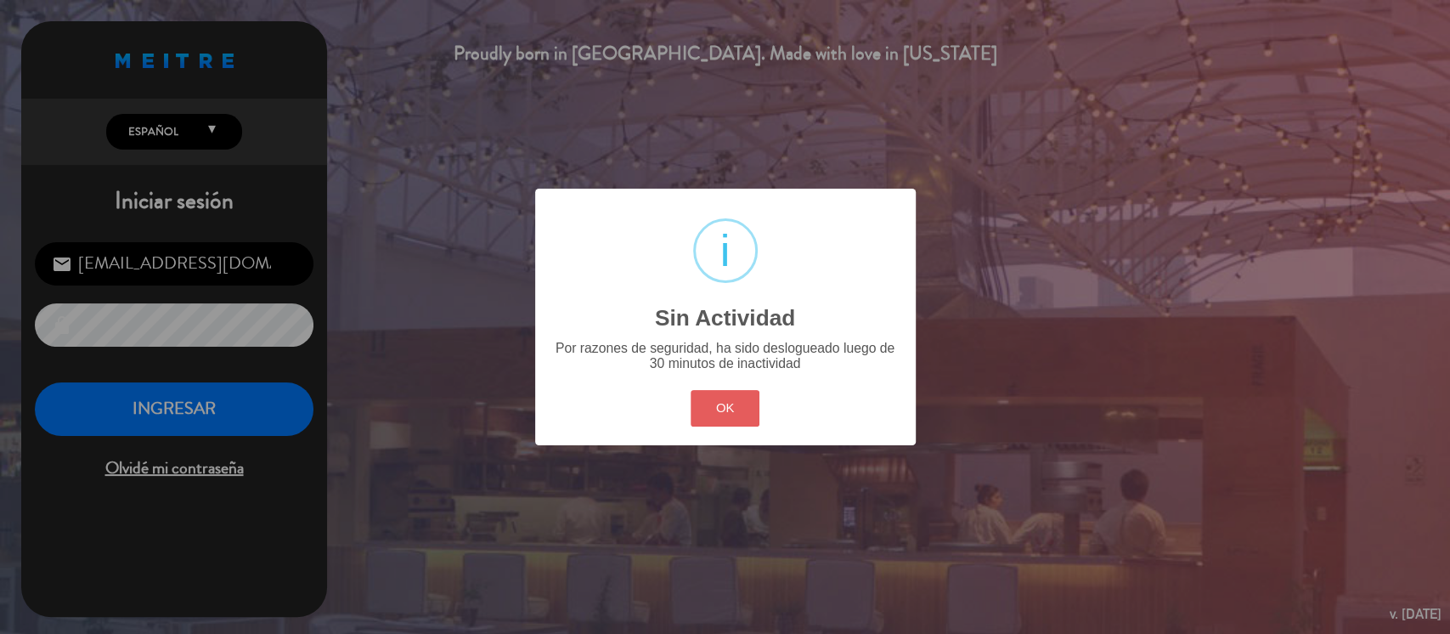
drag, startPoint x: 724, startPoint y: 406, endPoint x: 484, endPoint y: 367, distance: 242.7
click at [724, 405] on button "OK" at bounding box center [724, 408] width 69 height 37
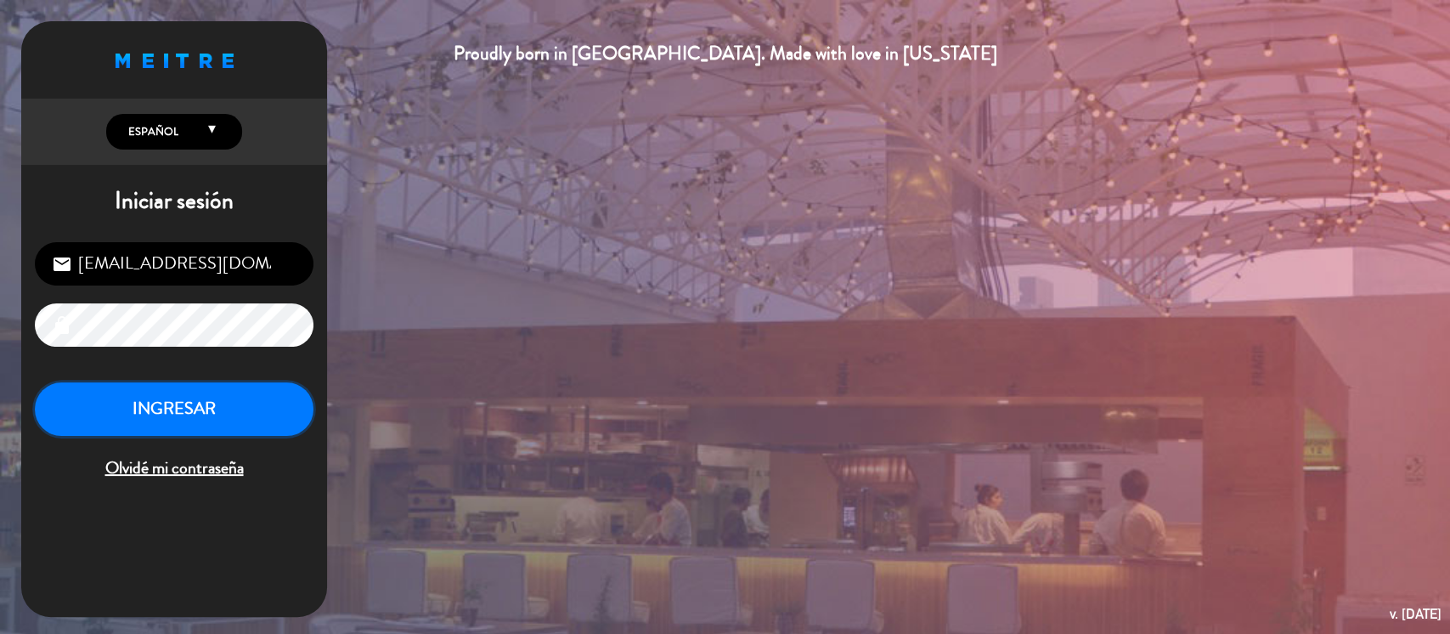
click at [237, 405] on button "INGRESAR" at bounding box center [174, 409] width 279 height 54
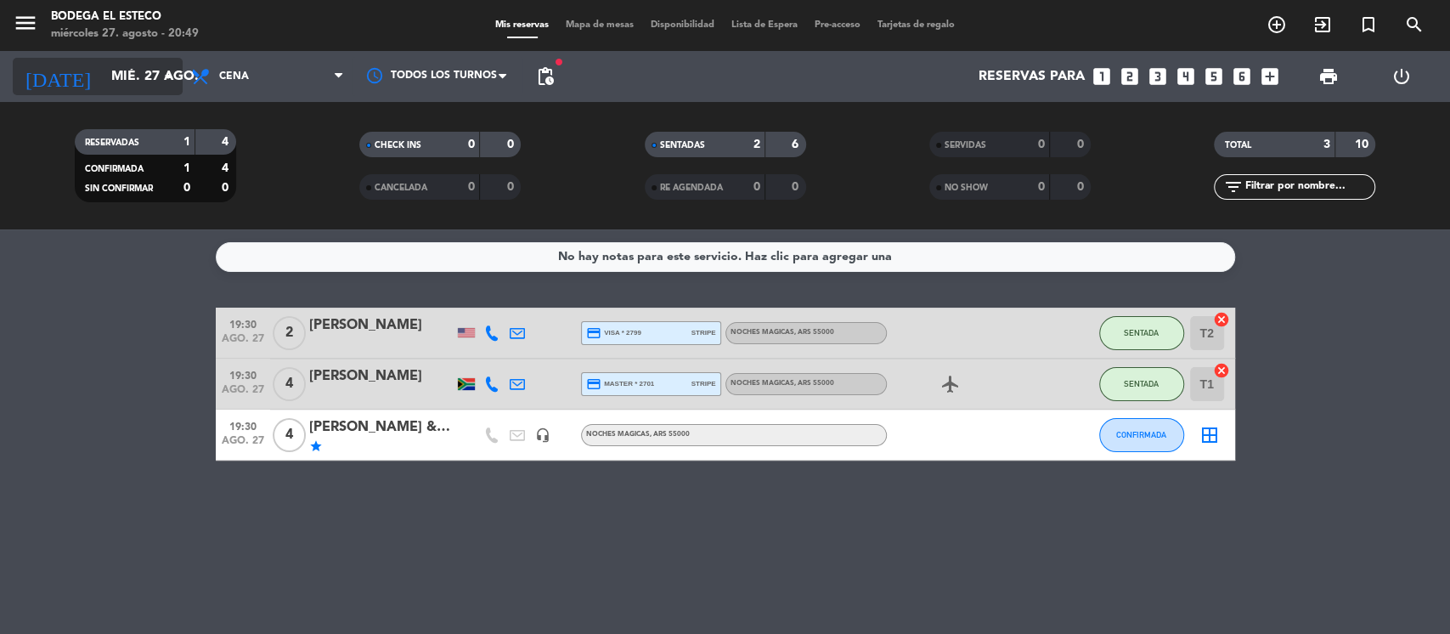
click at [158, 85] on icon "arrow_drop_down" at bounding box center [168, 76] width 20 height 20
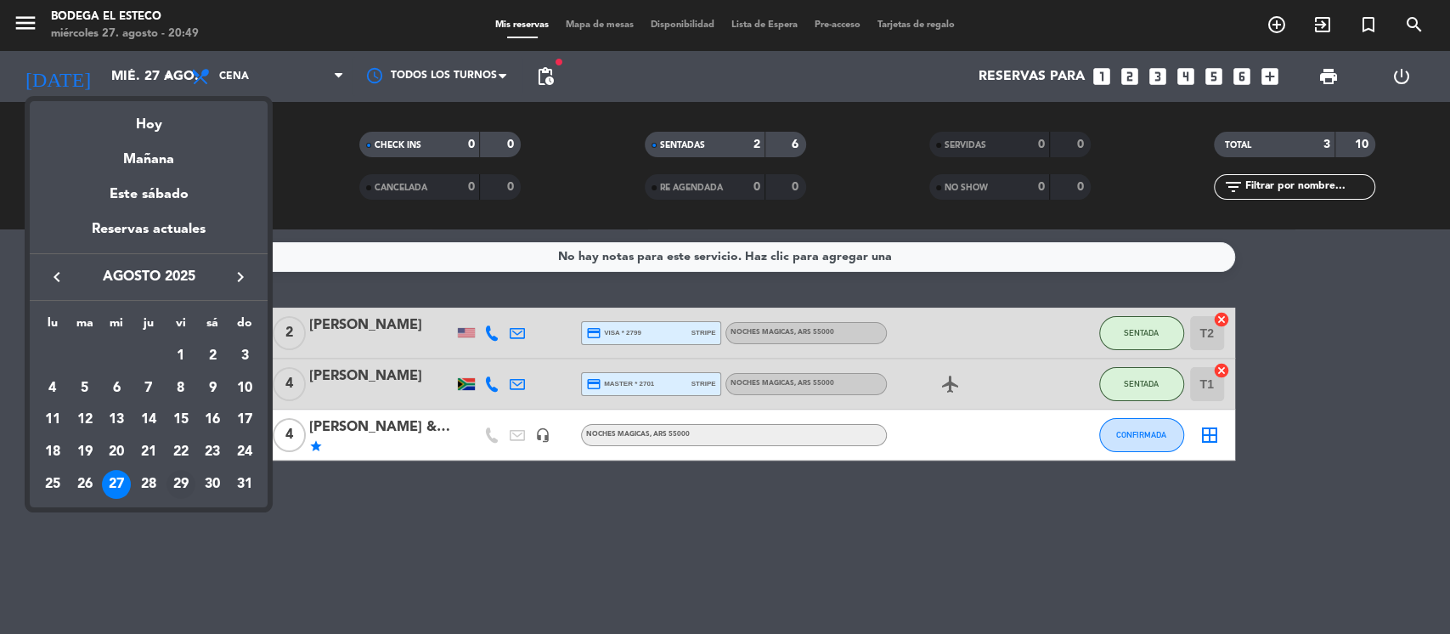
click at [177, 477] on div "29" at bounding box center [180, 484] width 29 height 29
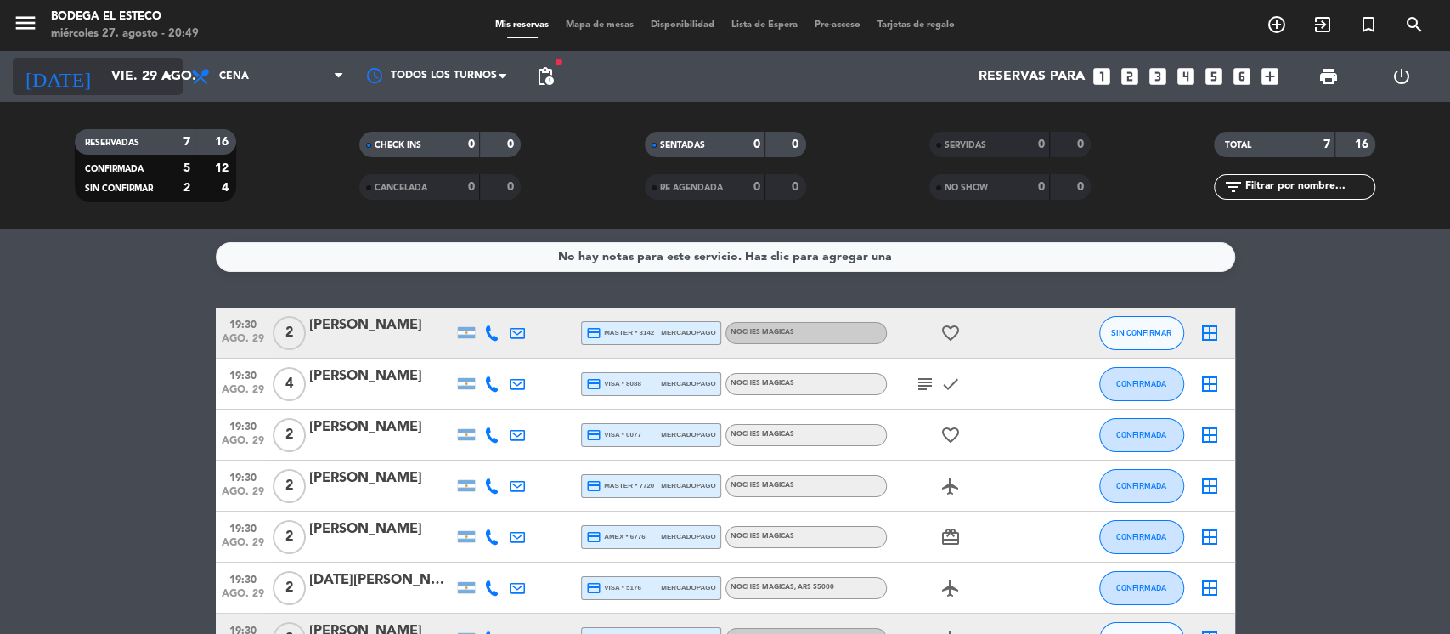
click at [172, 83] on icon "arrow_drop_down" at bounding box center [168, 76] width 20 height 20
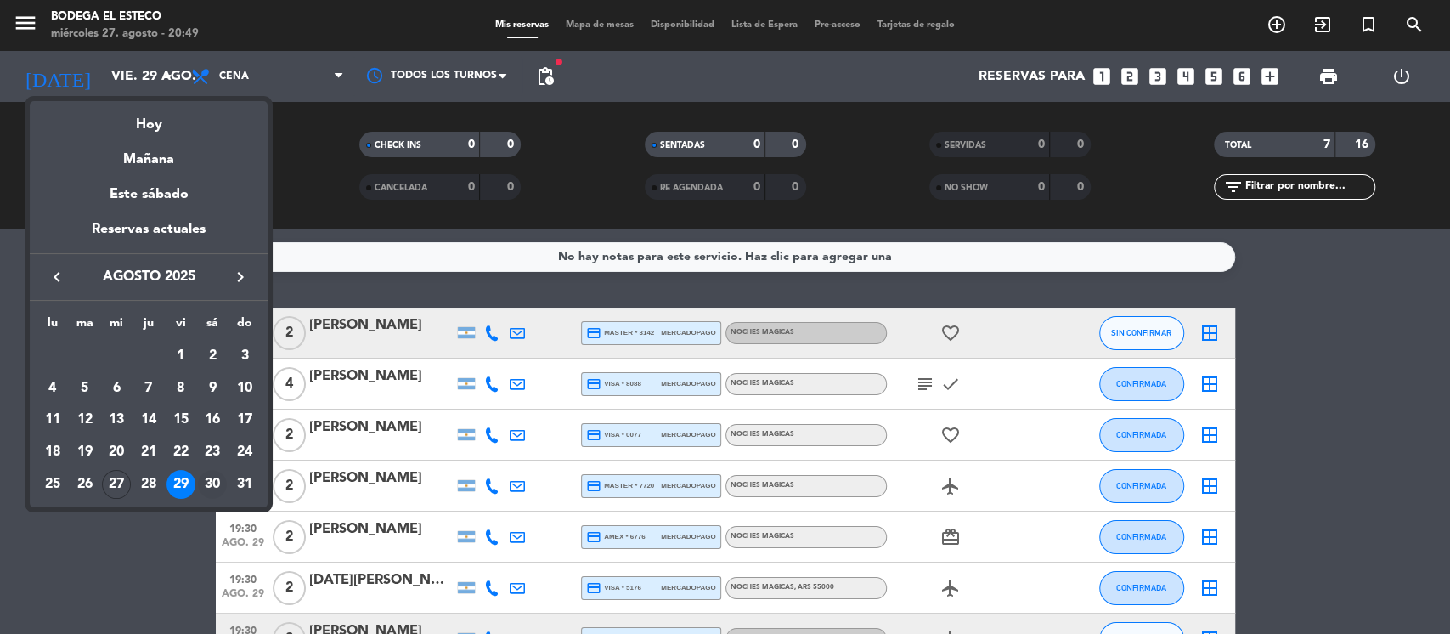
click at [212, 479] on div "30" at bounding box center [212, 484] width 29 height 29
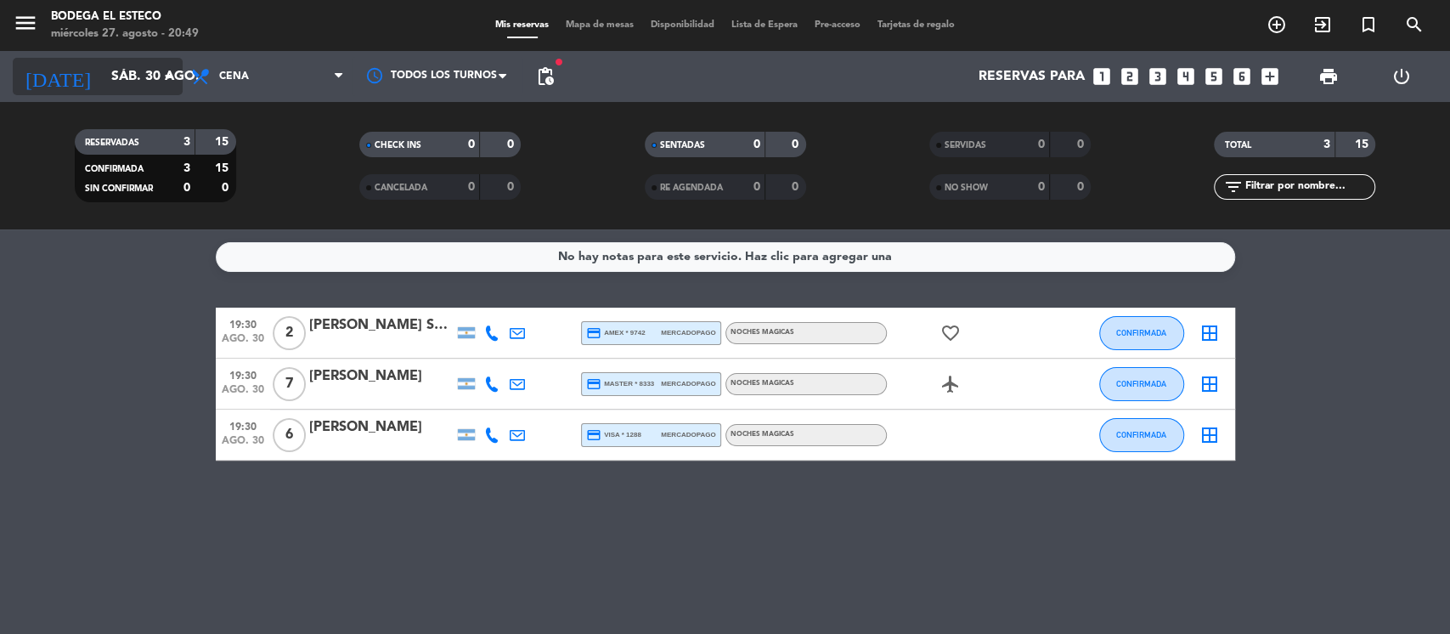
click at [155, 73] on input "sáb. 30 ago." at bounding box center [192, 76] width 179 height 33
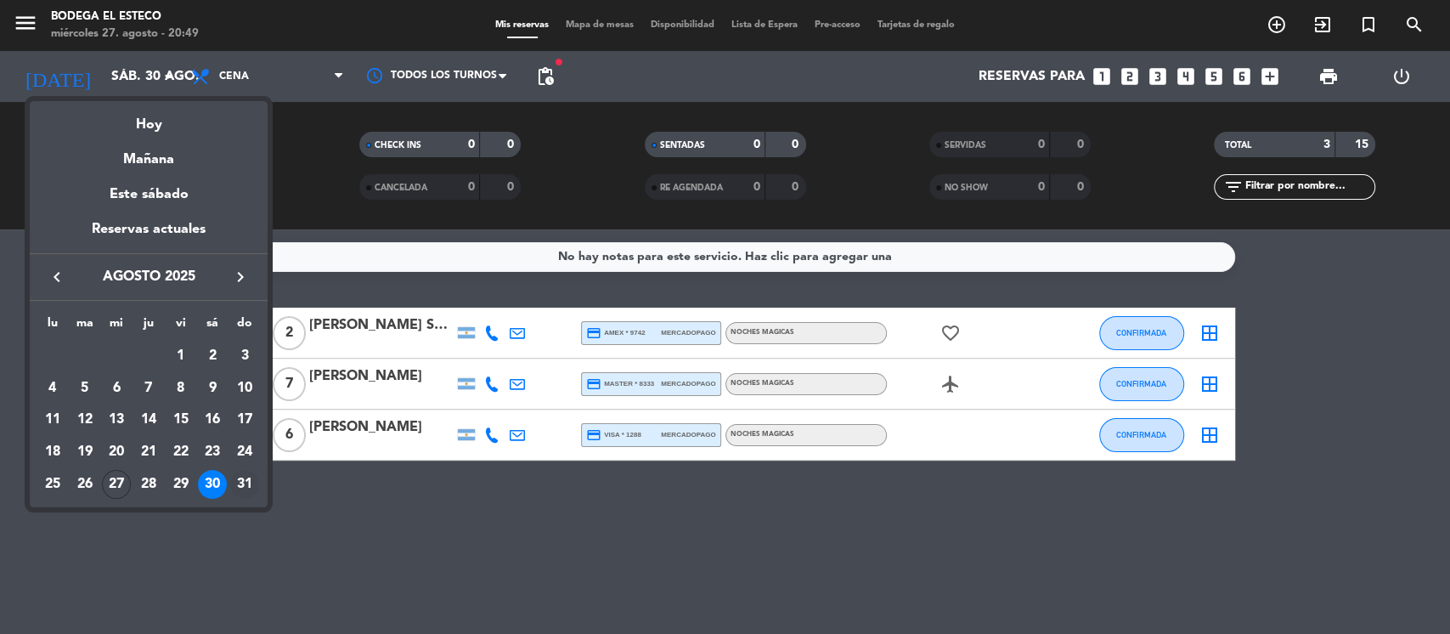
click at [250, 481] on div "31" at bounding box center [244, 484] width 29 height 29
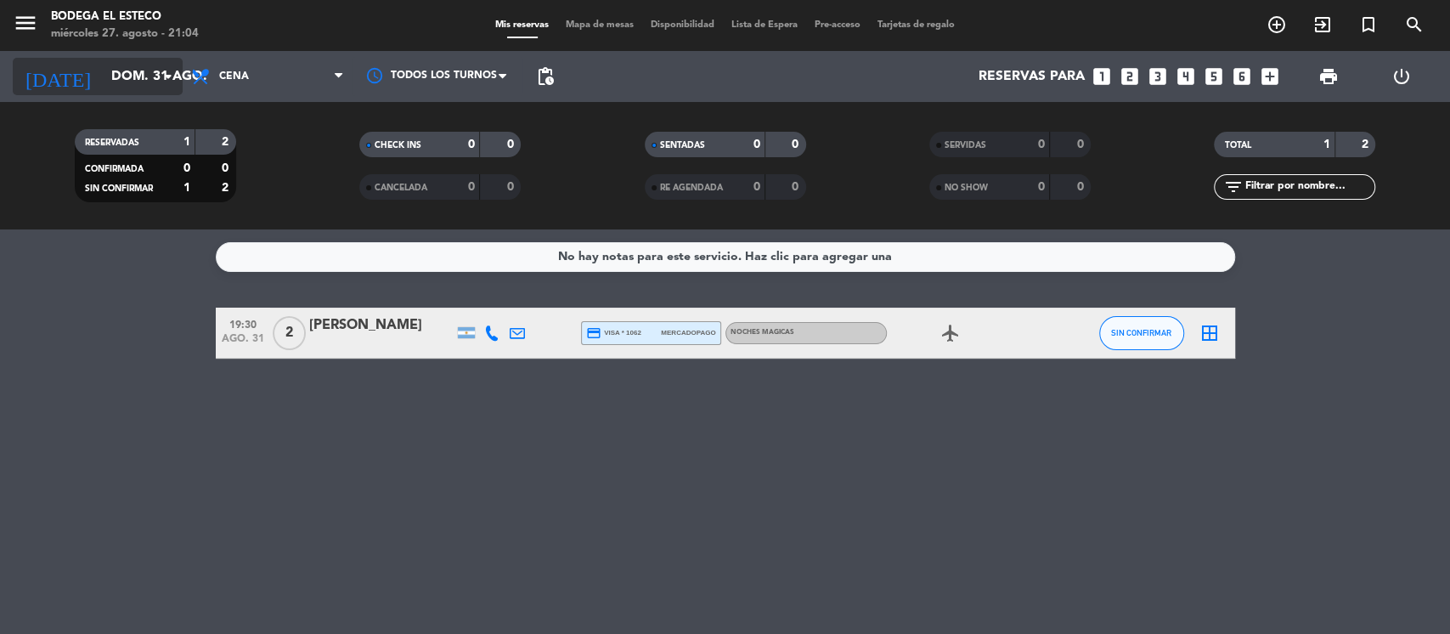
click at [174, 81] on icon "arrow_drop_down" at bounding box center [168, 76] width 20 height 20
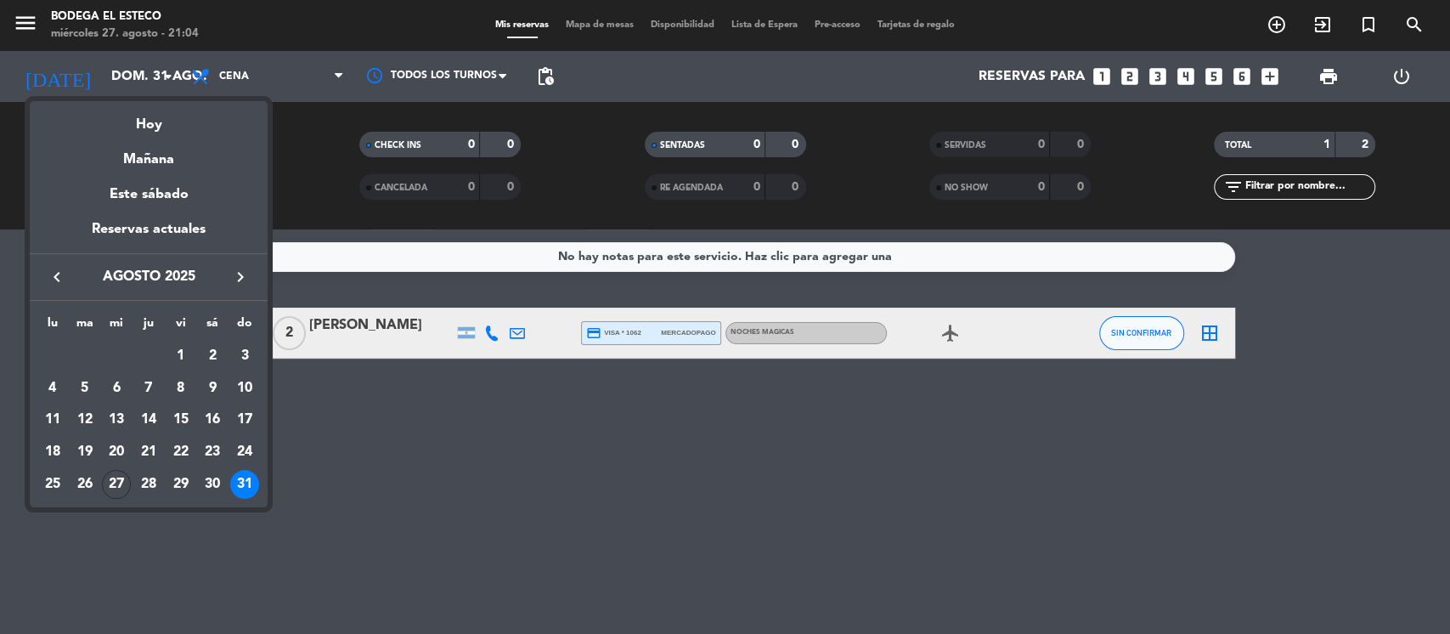
drag, startPoint x: 214, startPoint y: 480, endPoint x: 310, endPoint y: 402, distance: 123.8
click at [215, 480] on div "30" at bounding box center [212, 484] width 29 height 29
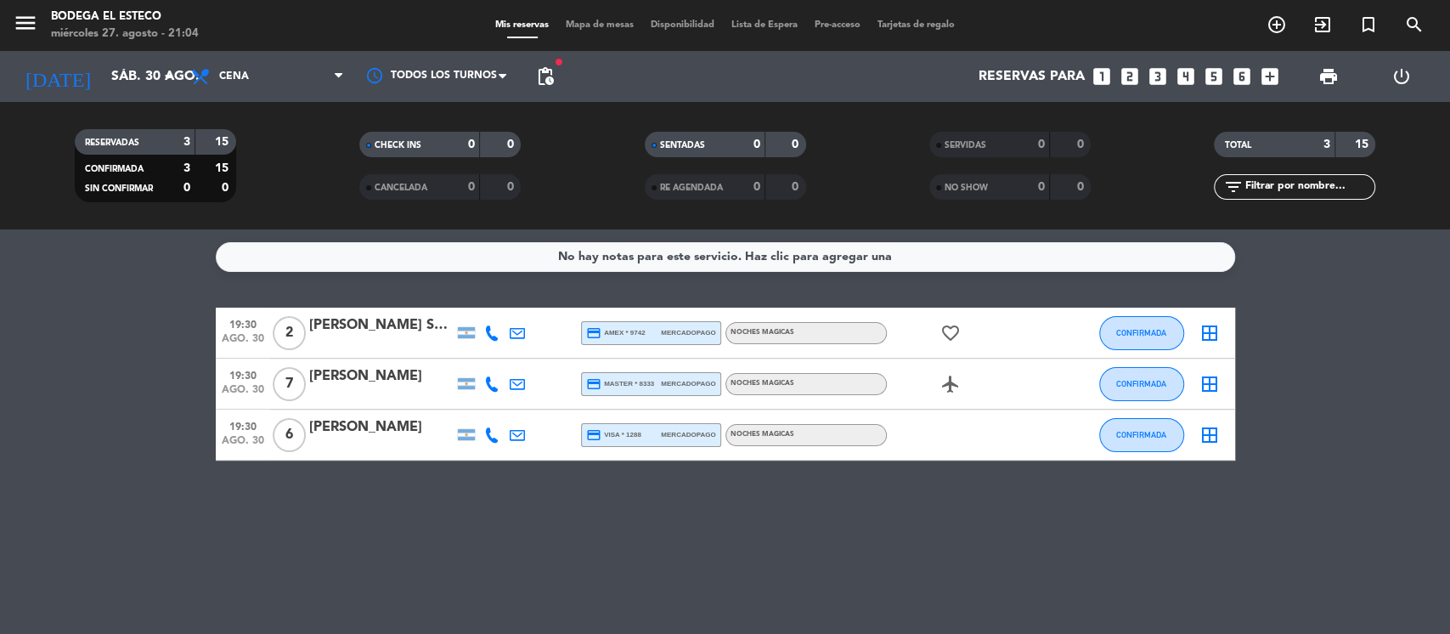
click at [555, 82] on span "pending_actions" at bounding box center [545, 76] width 34 height 34
click at [555, 83] on span "pending_actions" at bounding box center [545, 76] width 20 height 20
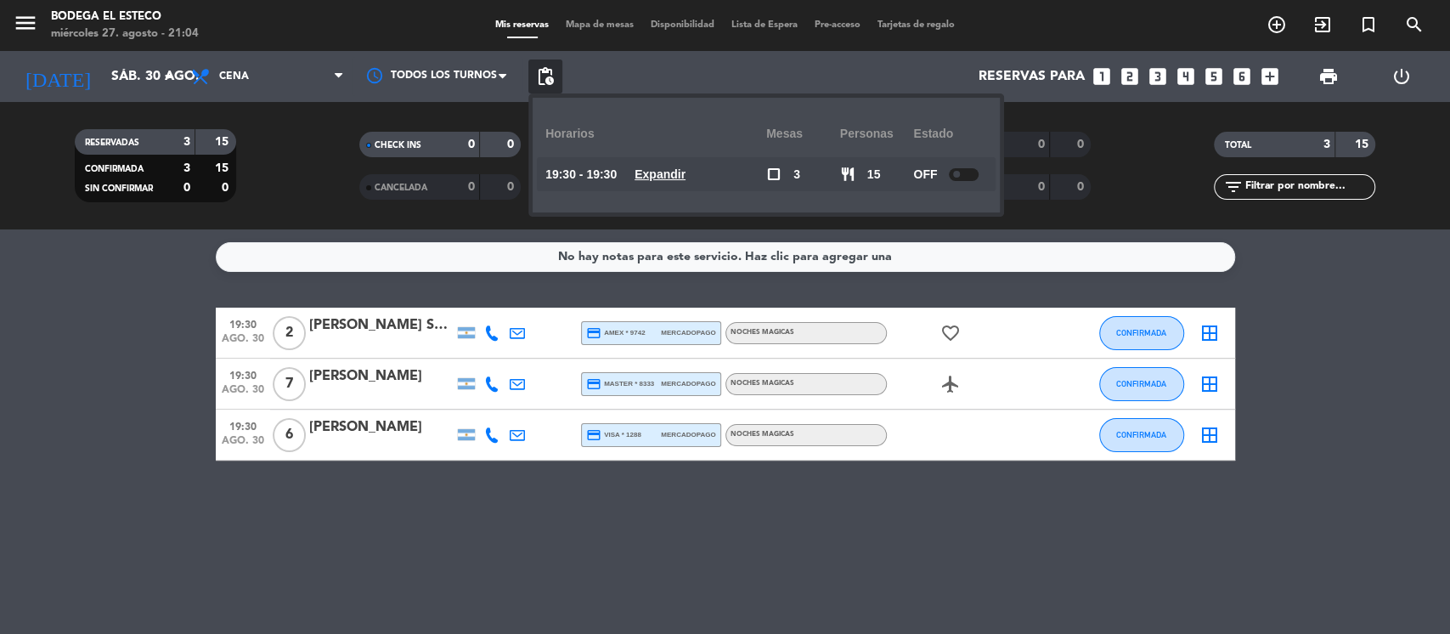
click at [971, 178] on div at bounding box center [964, 174] width 30 height 13
click at [1316, 290] on div "No hay notas para este servicio. Haz clic para agregar una 19:30 [DATE] 2 [PERS…" at bounding box center [725, 431] width 1450 height 404
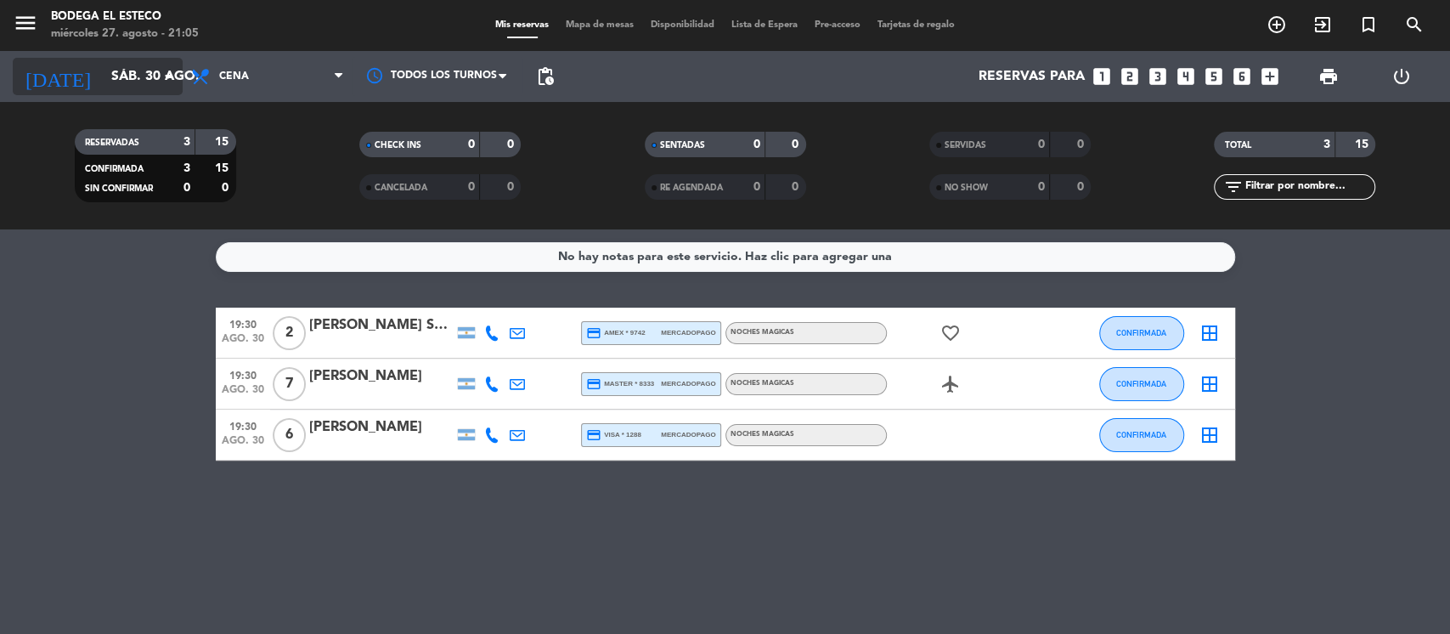
click at [180, 84] on input "sáb. 30 ago." at bounding box center [192, 76] width 179 height 33
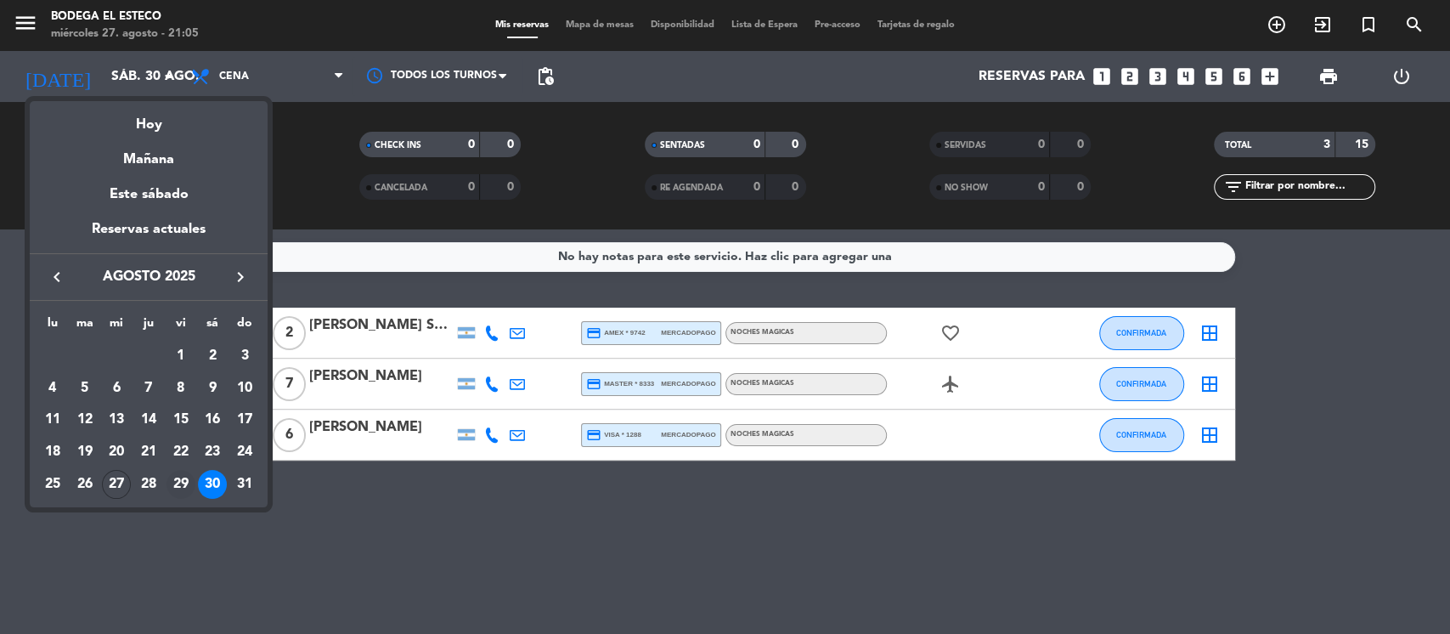
drag, startPoint x: 178, startPoint y: 479, endPoint x: 290, endPoint y: 476, distance: 112.2
click at [181, 479] on div "29" at bounding box center [180, 484] width 29 height 29
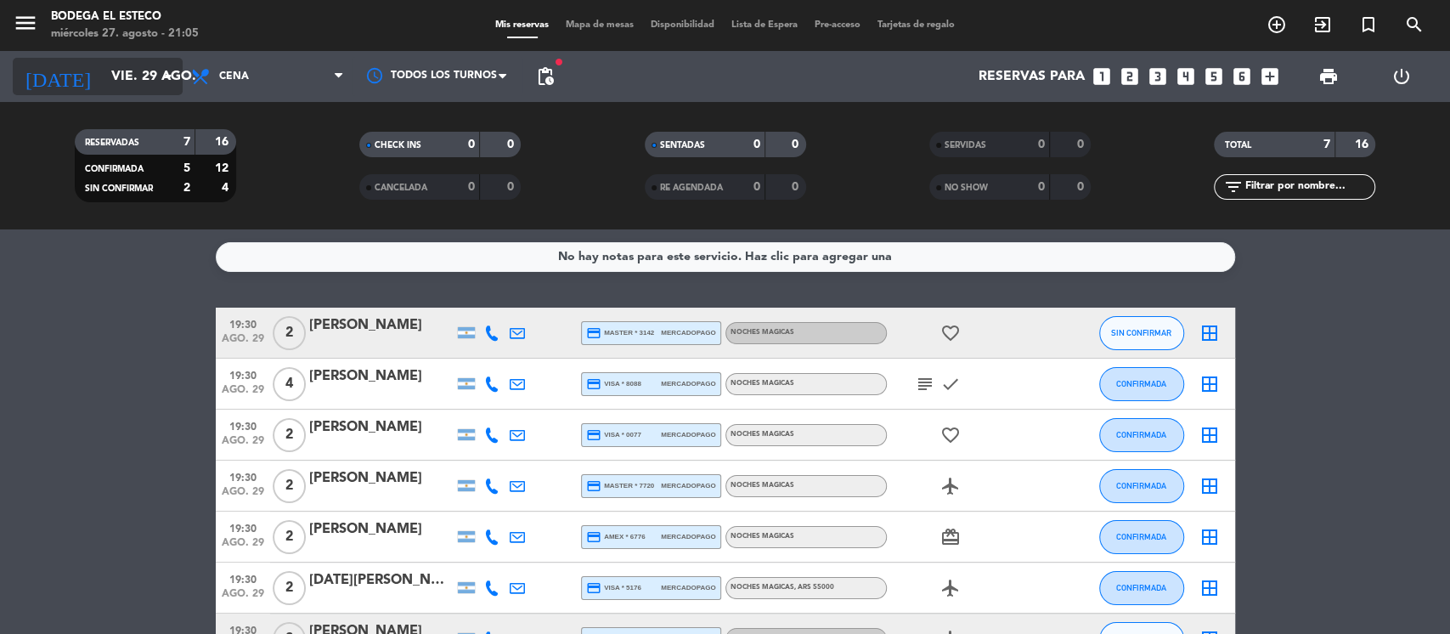
click at [152, 74] on input "vie. 29 ago." at bounding box center [192, 76] width 179 height 33
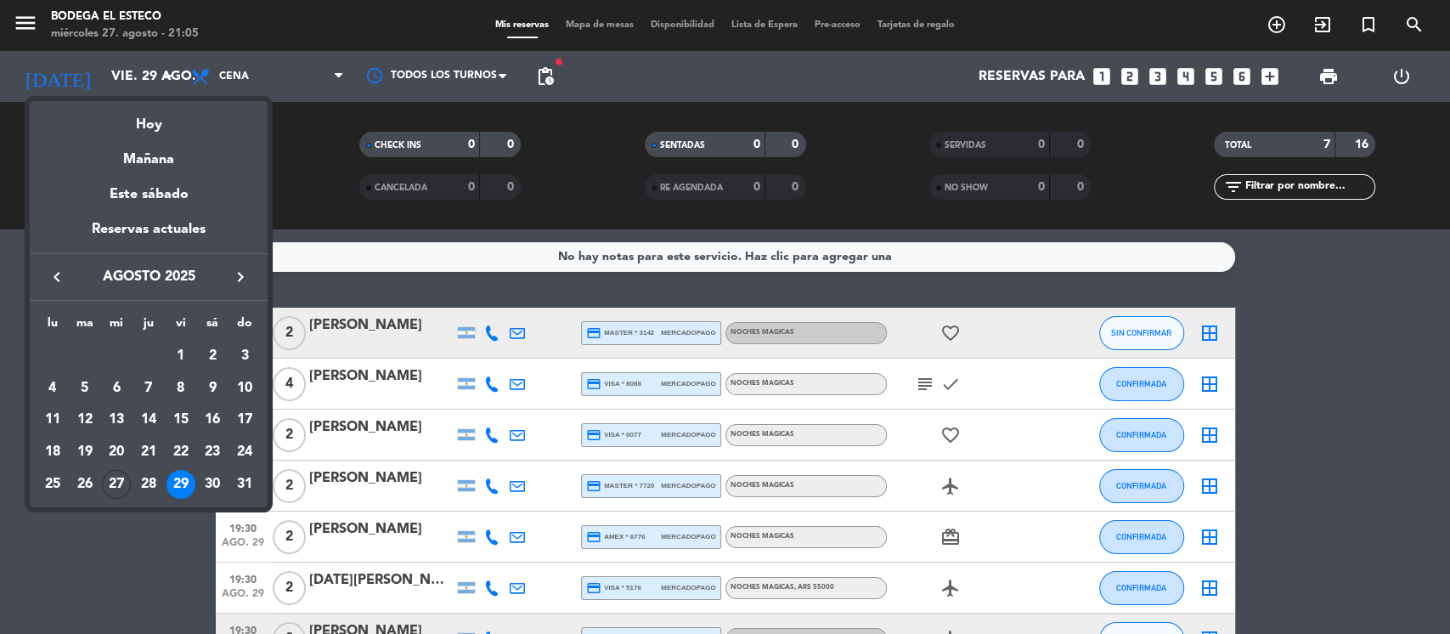
drag, startPoint x: 208, startPoint y: 478, endPoint x: 243, endPoint y: 471, distance: 35.7
click at [211, 478] on div "30" at bounding box center [212, 484] width 29 height 29
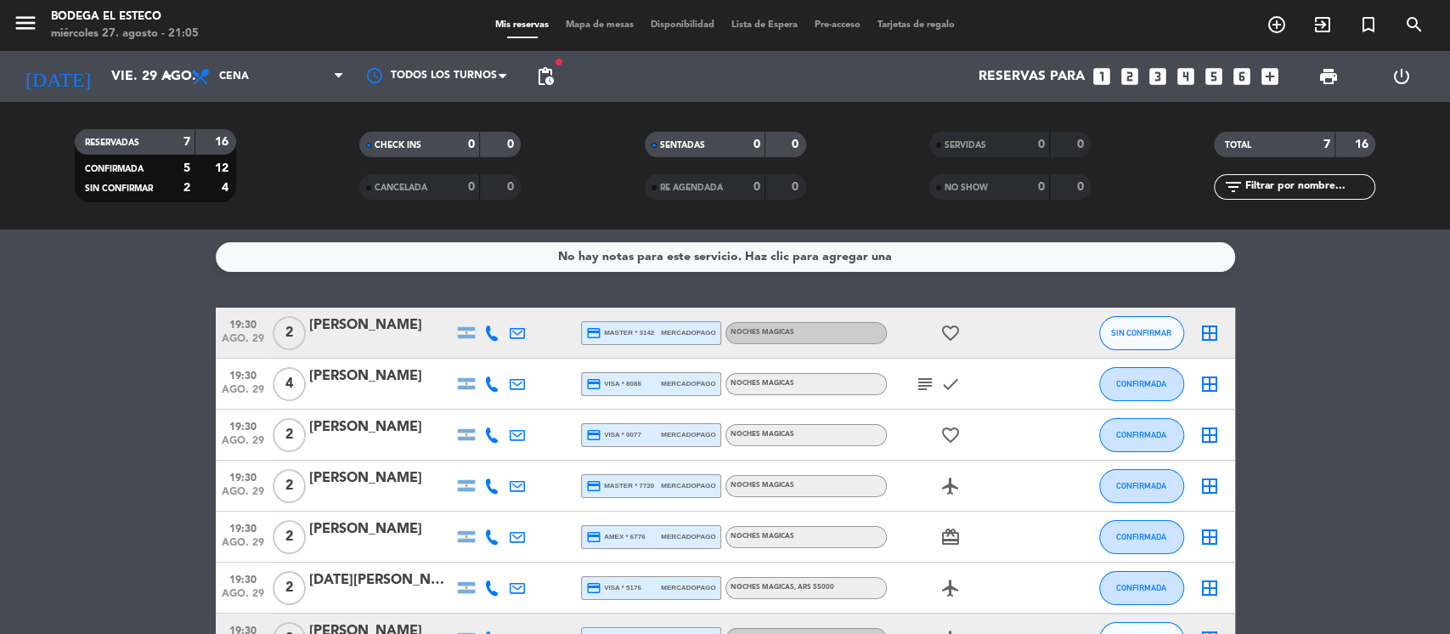
type input "sáb. 30 ago."
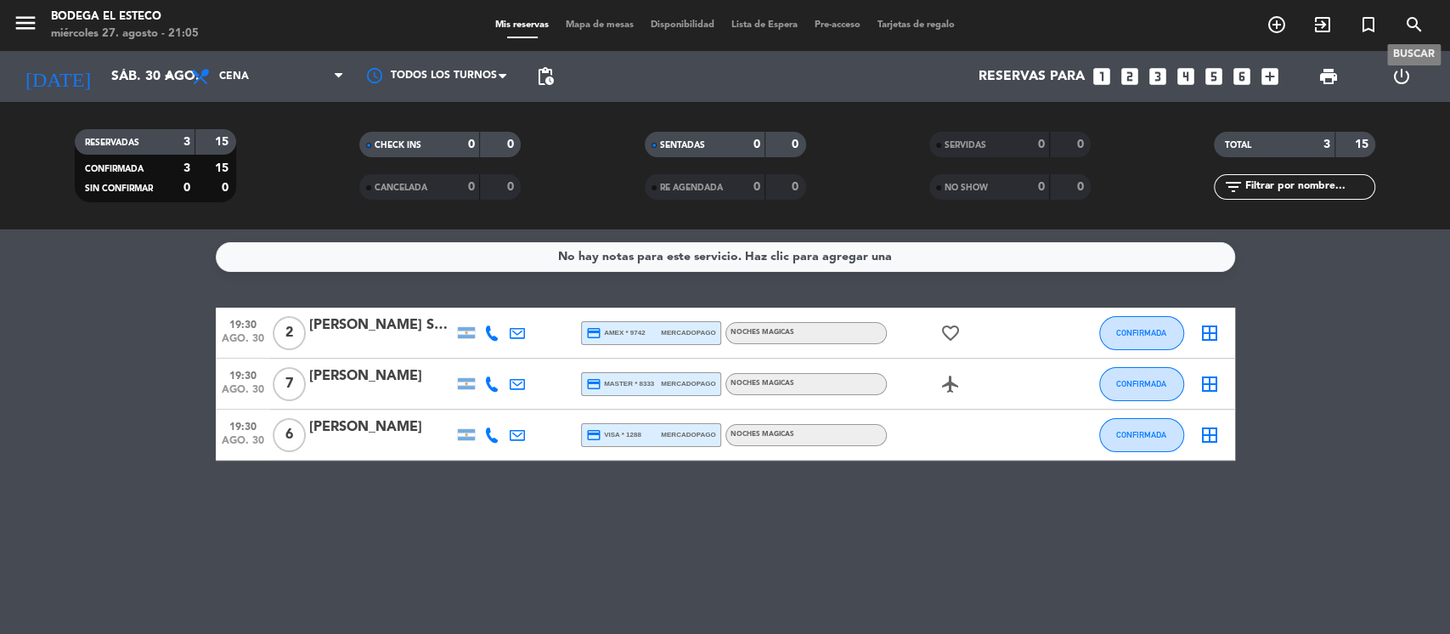
click at [1413, 14] on span "search" at bounding box center [1414, 24] width 46 height 29
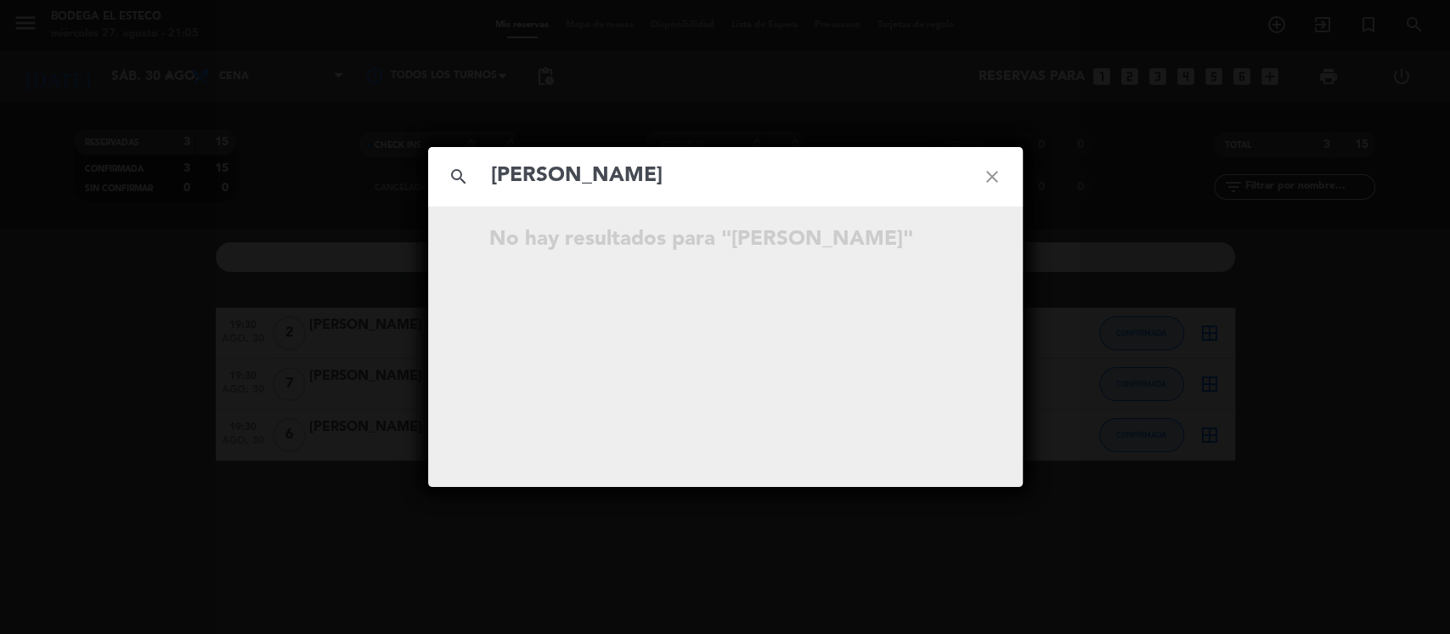
type input "[PERSON_NAME]"
click at [989, 178] on icon "close" at bounding box center [991, 176] width 61 height 61
click at [987, 171] on icon "close" at bounding box center [991, 176] width 61 height 61
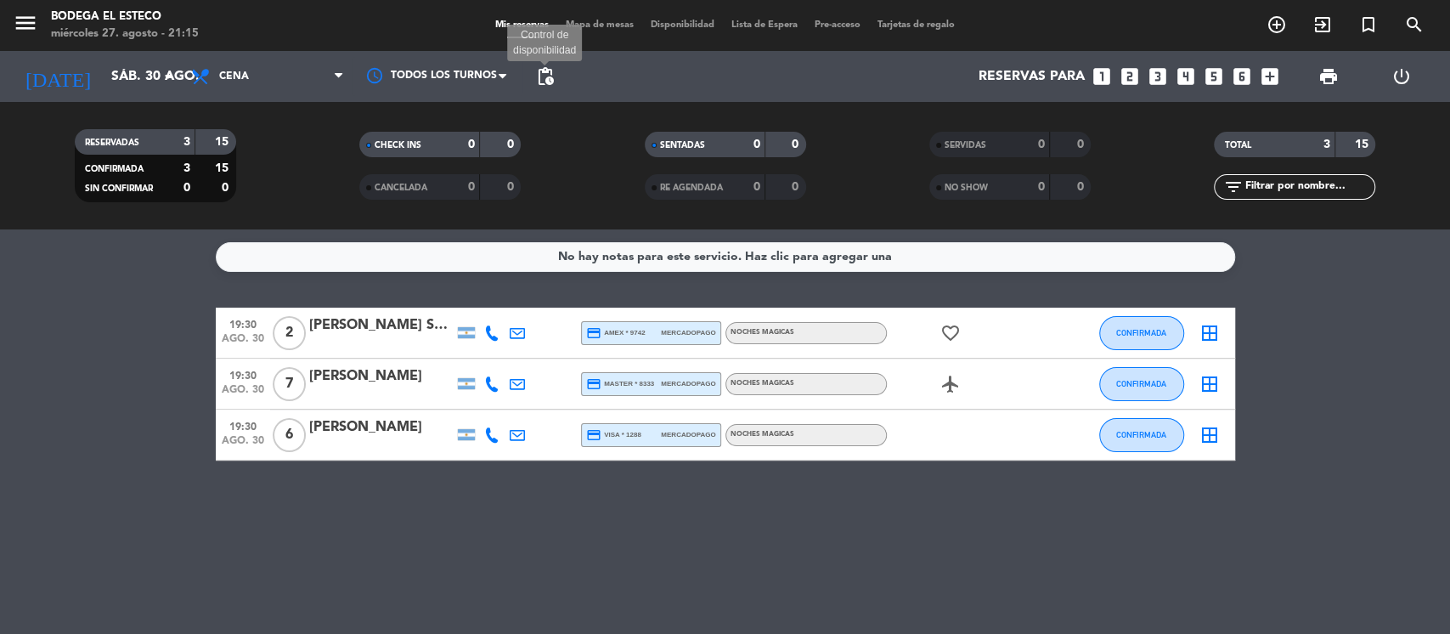
click at [546, 68] on span "pending_actions" at bounding box center [545, 76] width 20 height 20
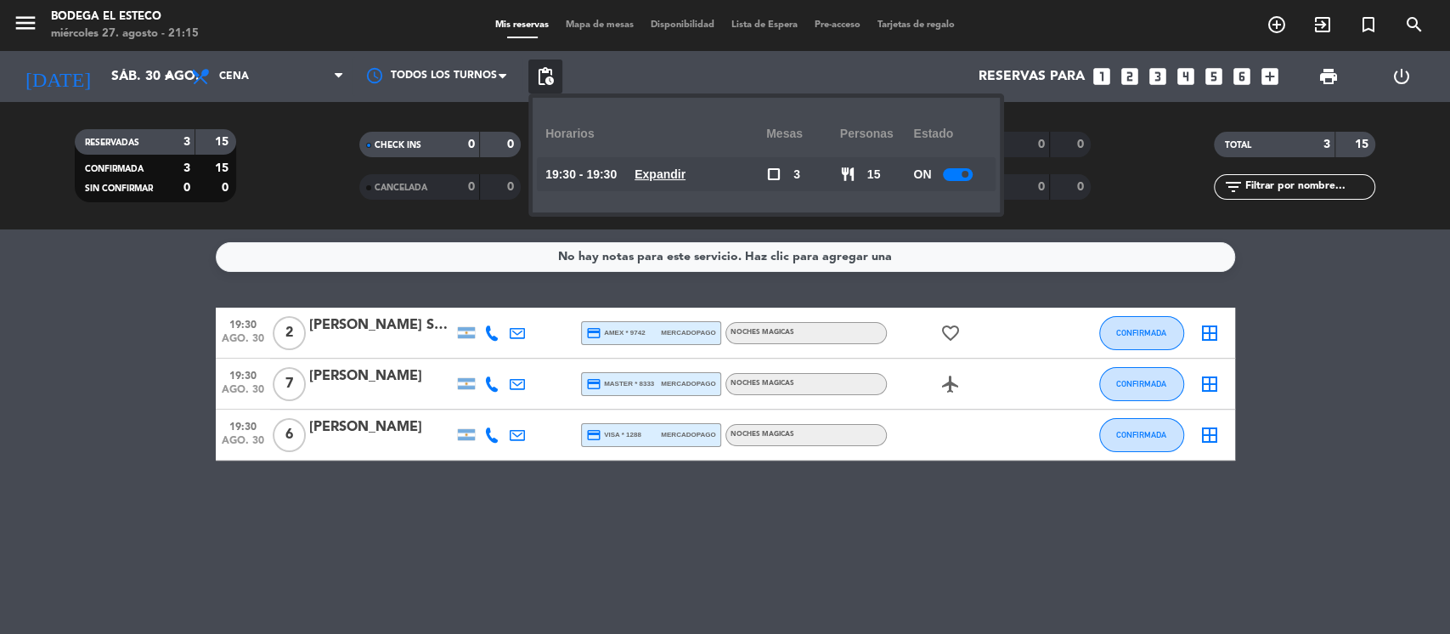
click at [1392, 320] on bookings-row "19:30 [DATE] 2 [PERSON_NAME] [PERSON_NAME] credit_card amex * 9742 mercadopago …" at bounding box center [725, 383] width 1450 height 153
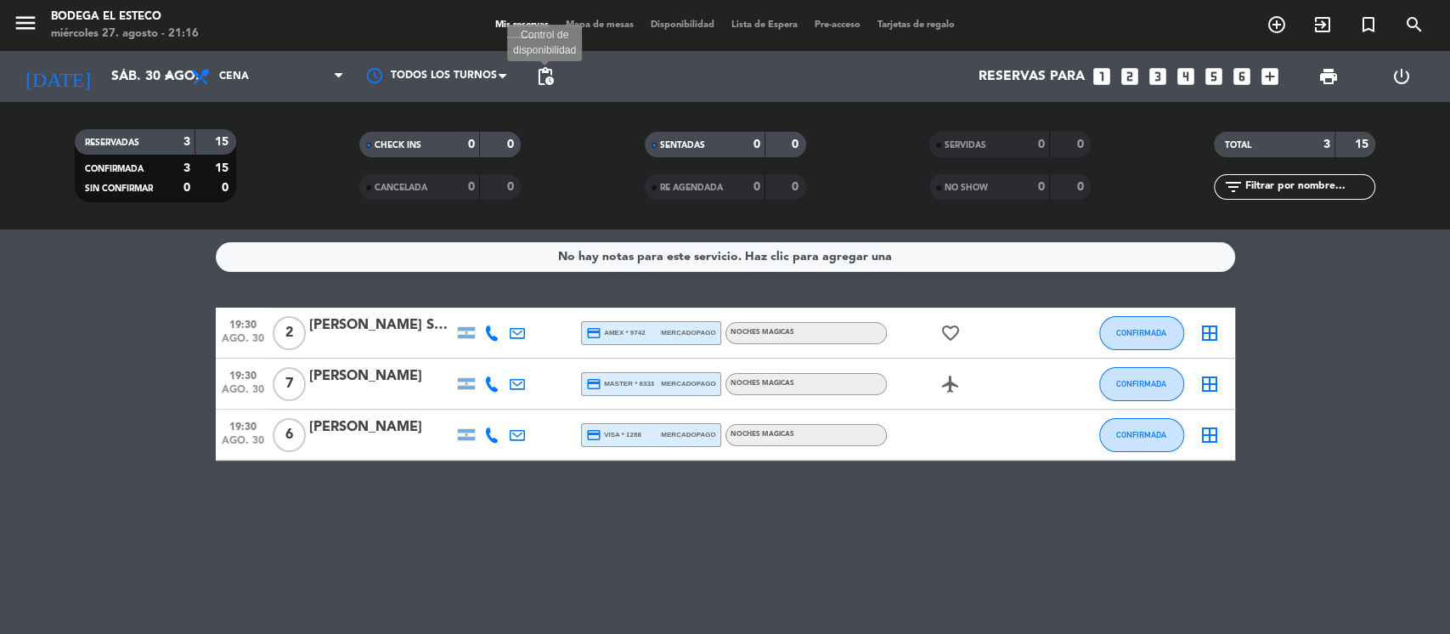
click at [549, 70] on span "pending_actions" at bounding box center [545, 76] width 20 height 20
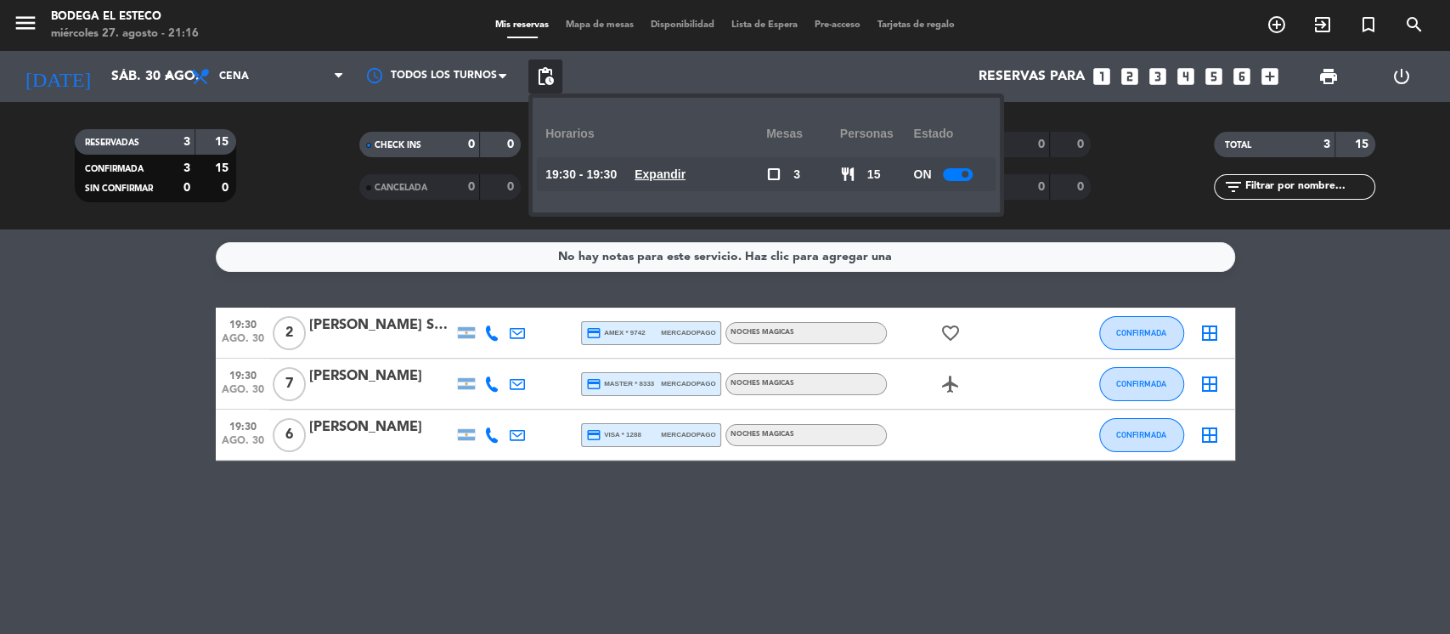
click at [952, 173] on div at bounding box center [958, 174] width 30 height 13
click at [84, 340] on bookings-row "19:30 [DATE] 2 [PERSON_NAME] [PERSON_NAME] credit_card amex * 9742 mercadopago …" at bounding box center [725, 383] width 1450 height 153
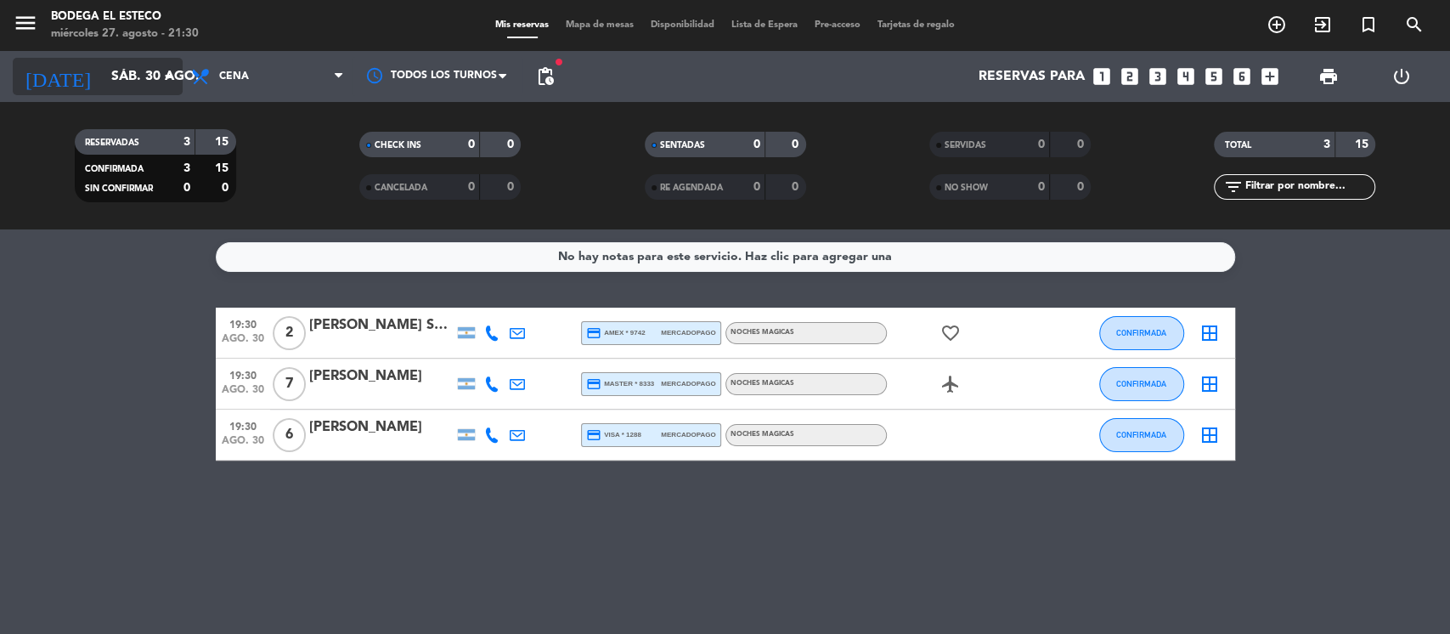
click at [109, 77] on input "sáb. 30 ago." at bounding box center [192, 76] width 179 height 33
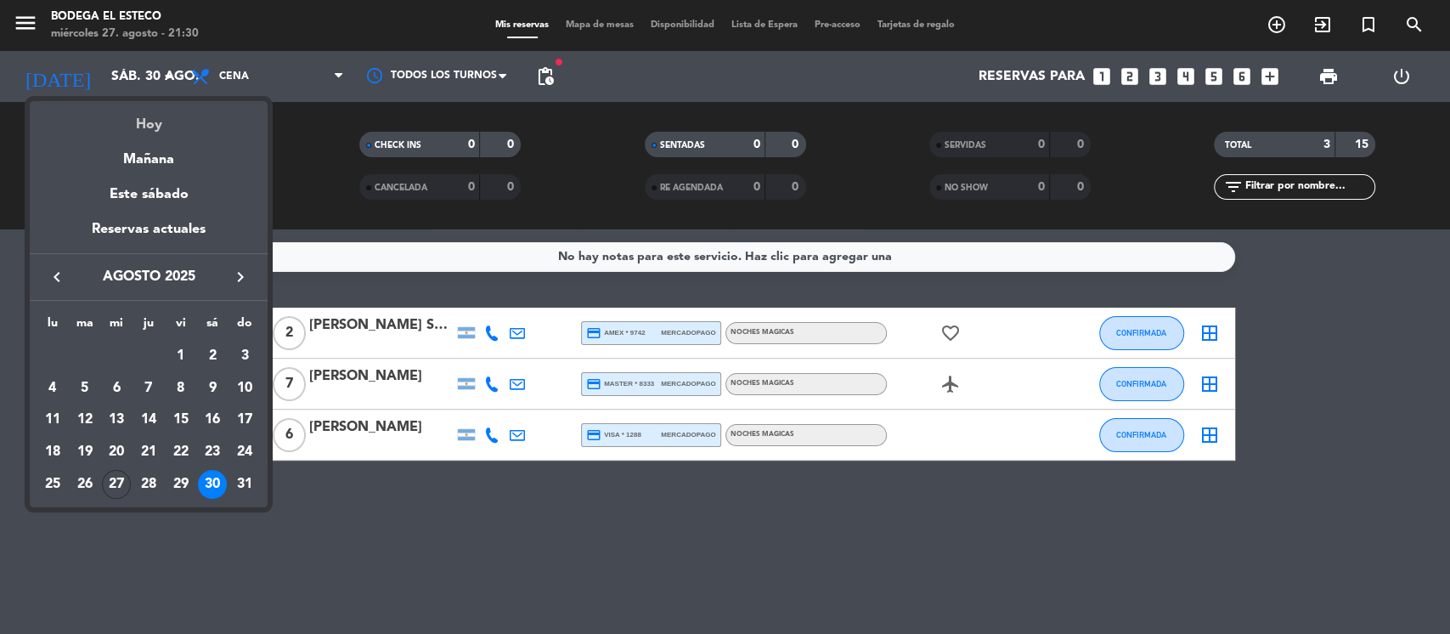
click at [157, 123] on div "Hoy" at bounding box center [149, 118] width 238 height 35
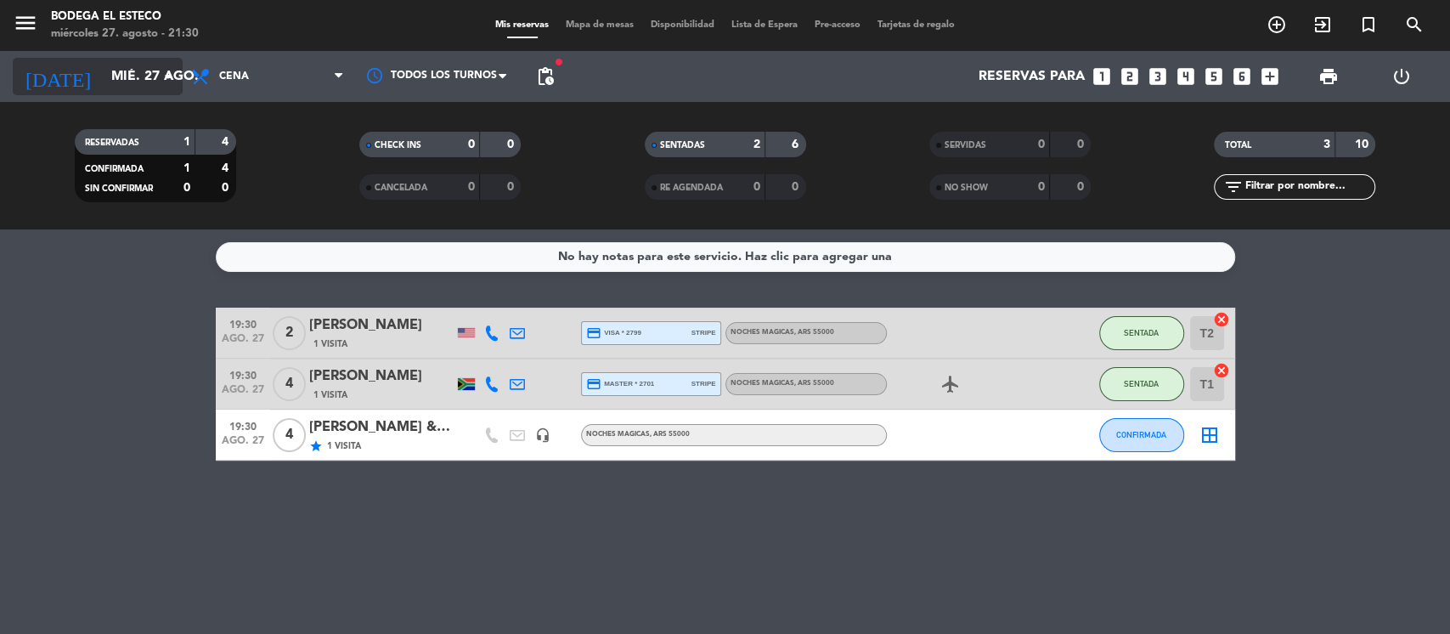
click at [132, 77] on input "mié. 27 ago." at bounding box center [192, 76] width 179 height 33
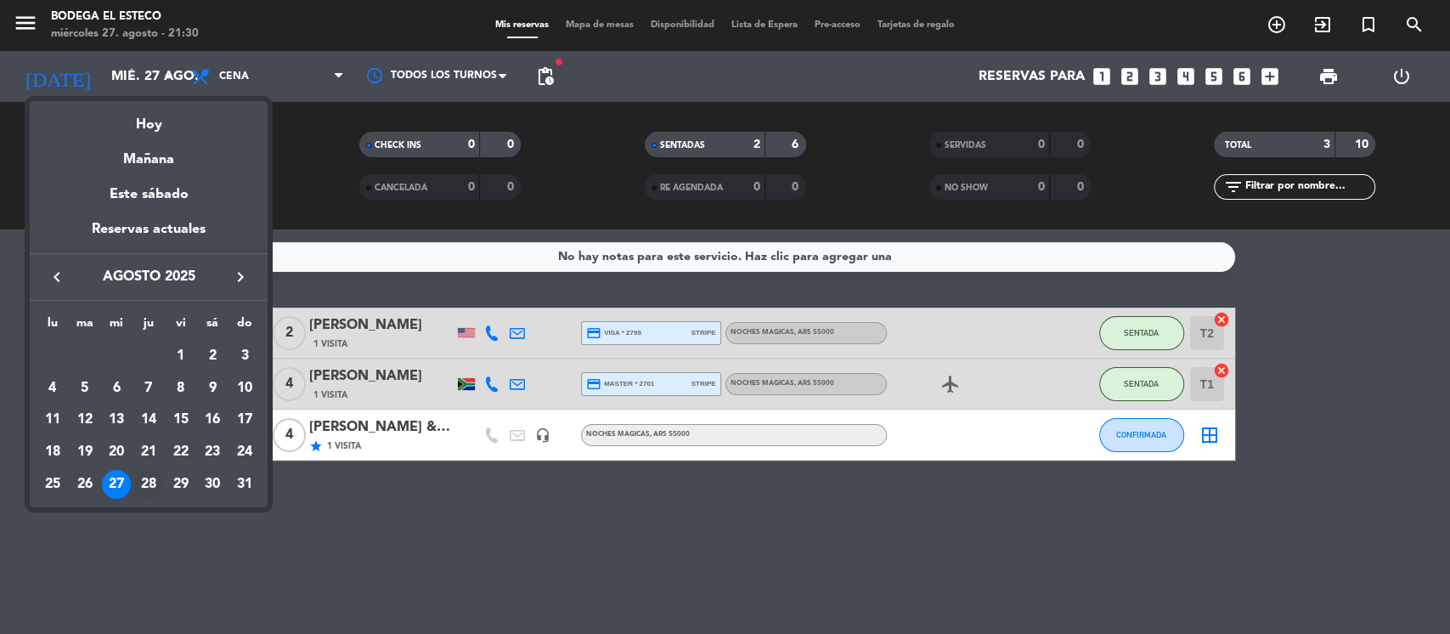
click at [150, 481] on div "28" at bounding box center [148, 484] width 29 height 29
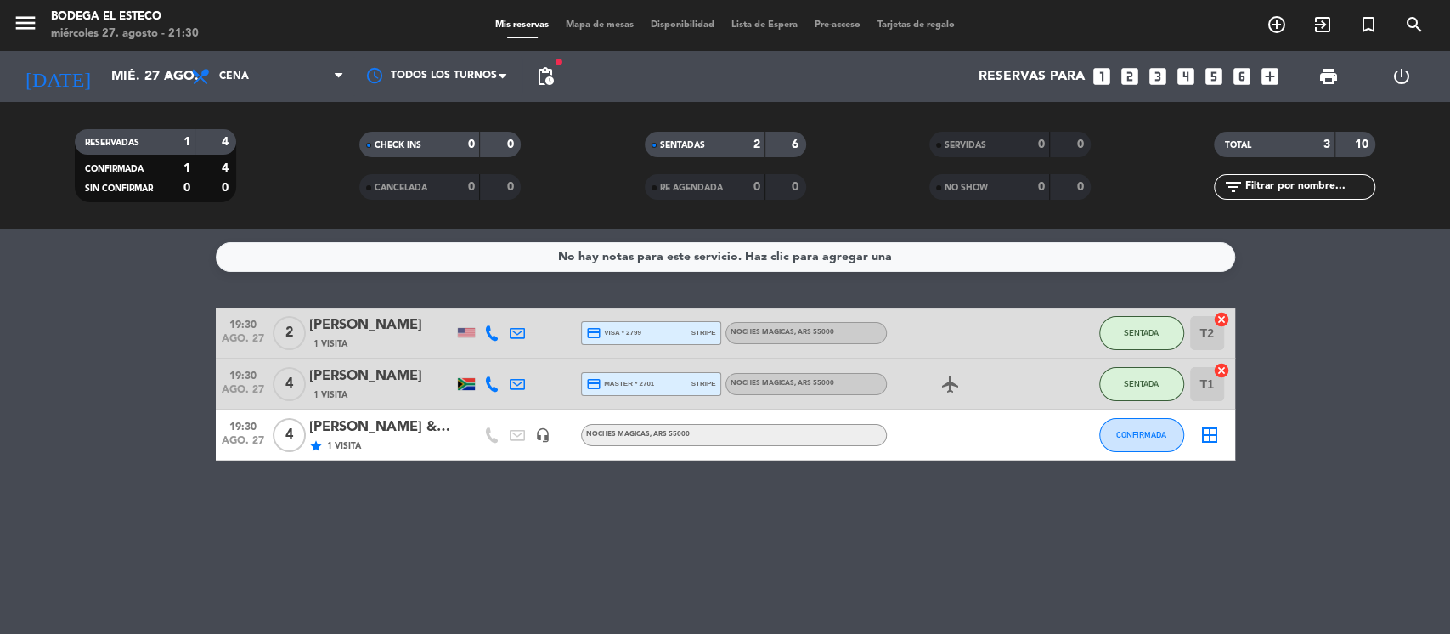
type input "jue. 28 ago."
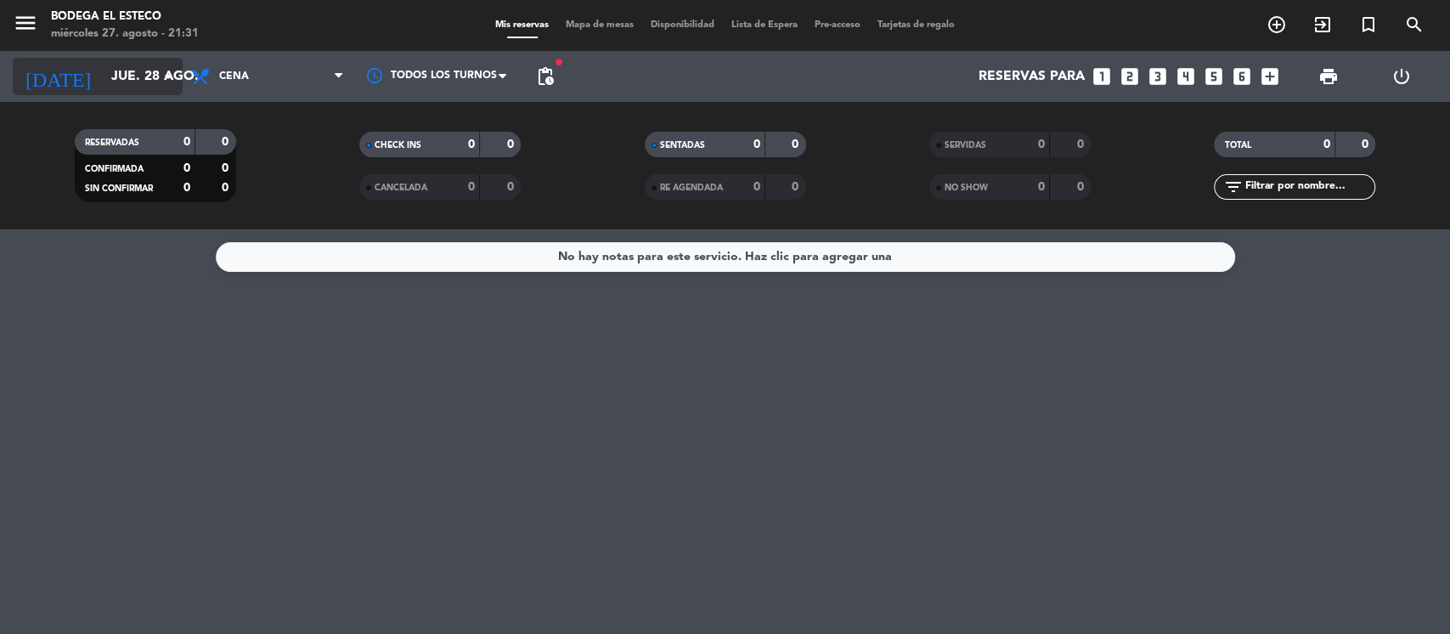
click at [173, 84] on icon "arrow_drop_down" at bounding box center [168, 76] width 20 height 20
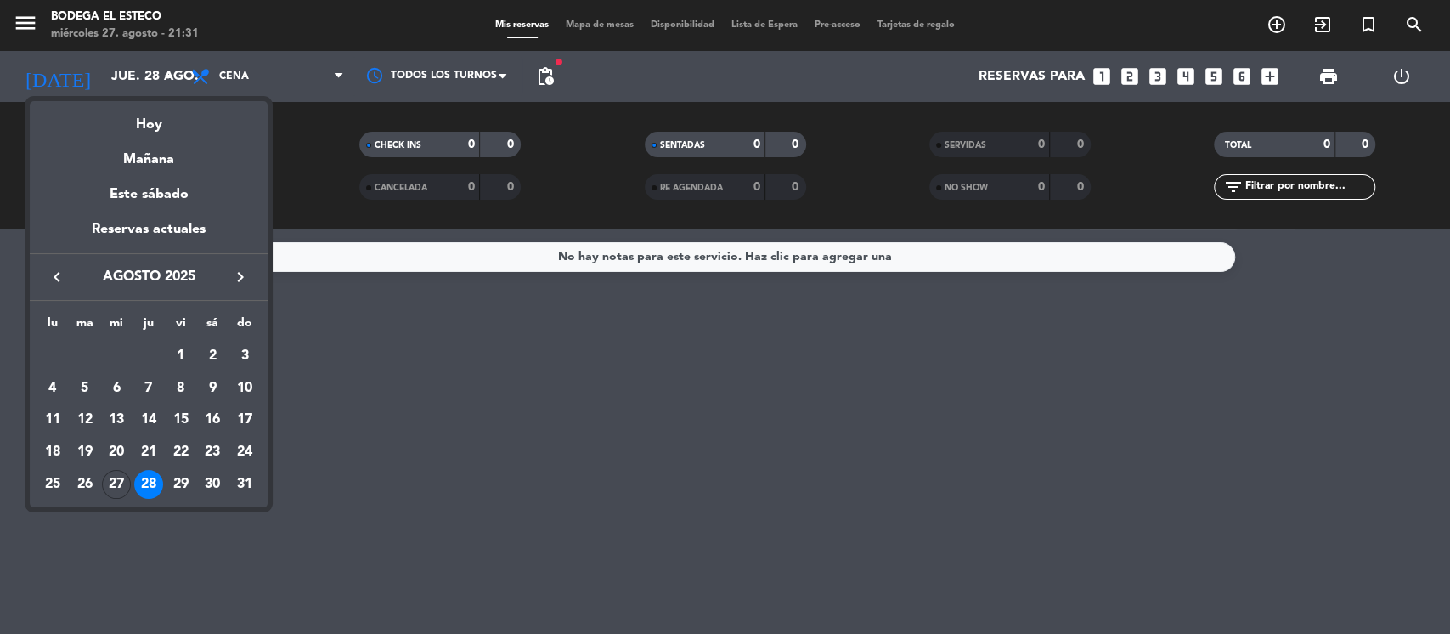
click at [340, 74] on div at bounding box center [725, 317] width 1450 height 634
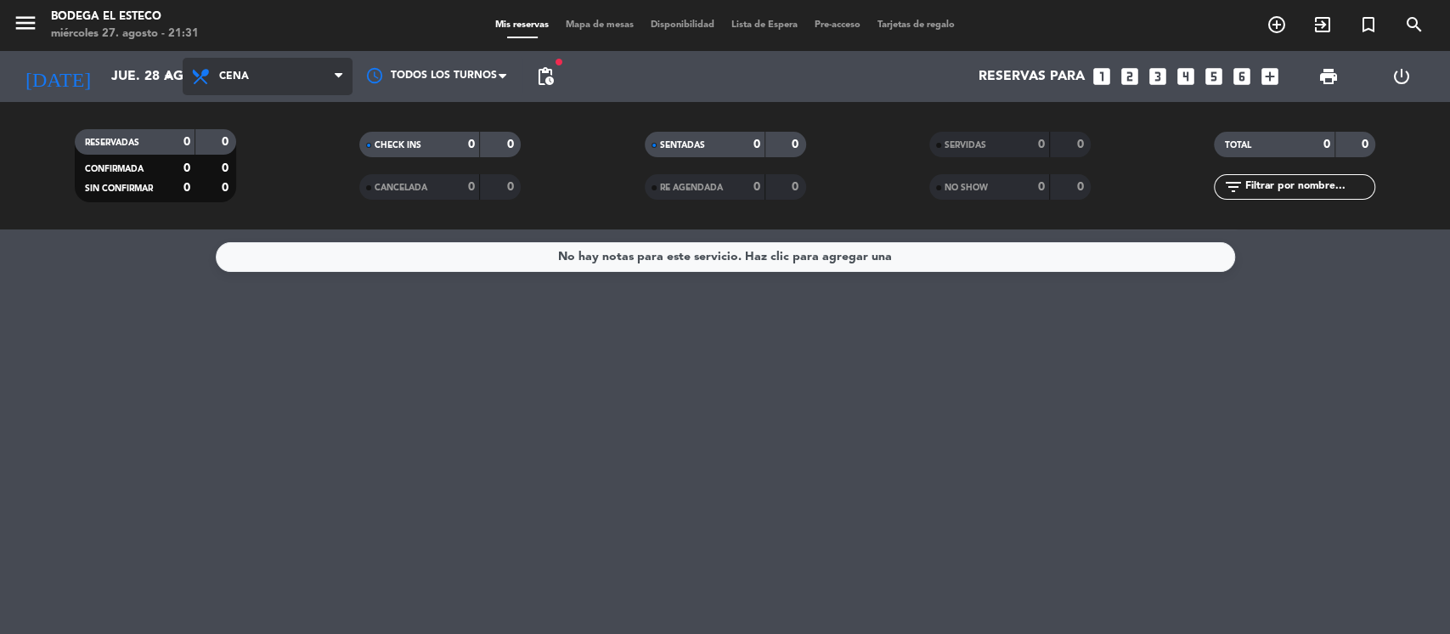
click at [335, 81] on icon at bounding box center [339, 77] width 8 height 14
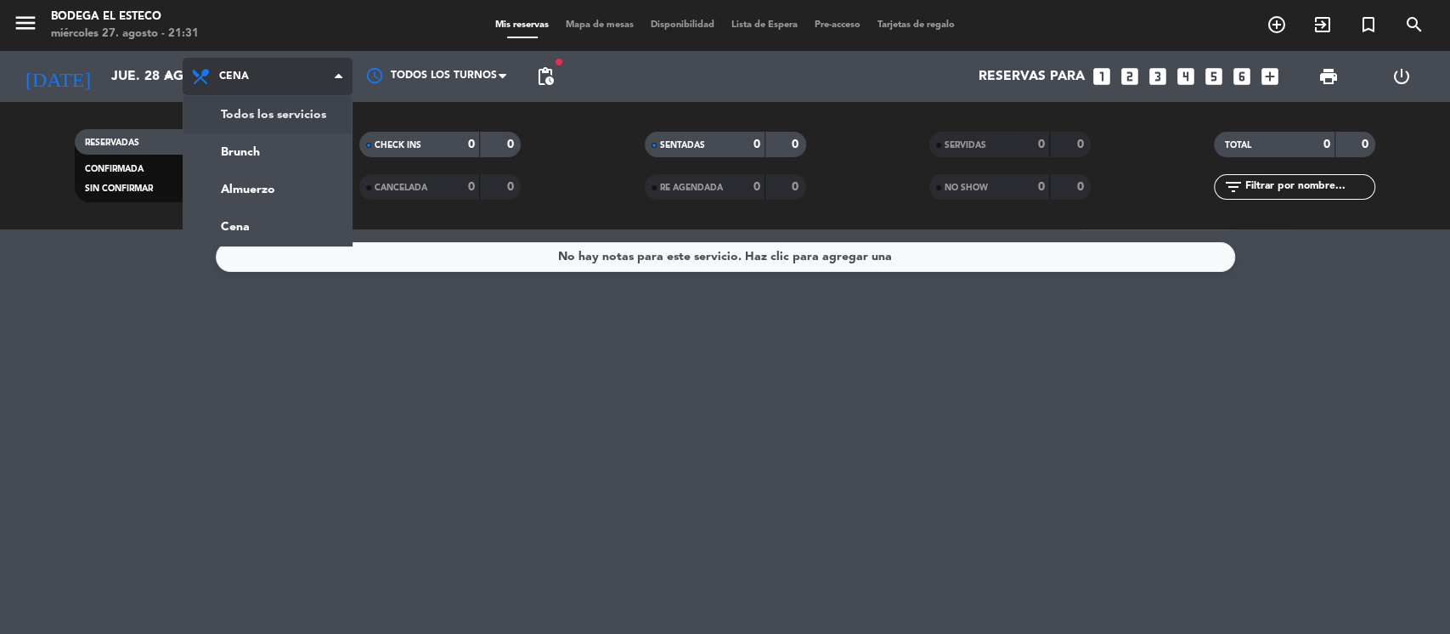
click at [293, 112] on div "menu Bodega El Esteco [DATE] 27. agosto - 21:31 Mis reservas Mapa de mesas Disp…" at bounding box center [725, 114] width 1450 height 229
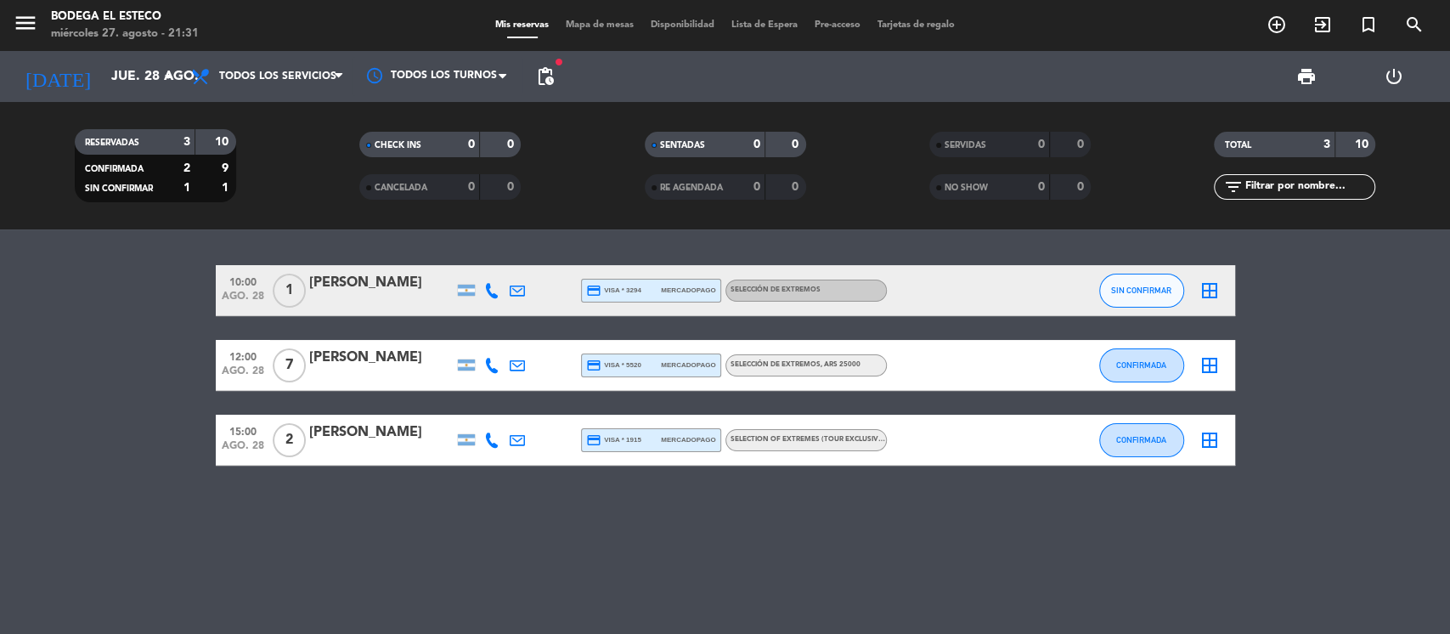
click at [382, 287] on div "[PERSON_NAME]" at bounding box center [381, 283] width 144 height 22
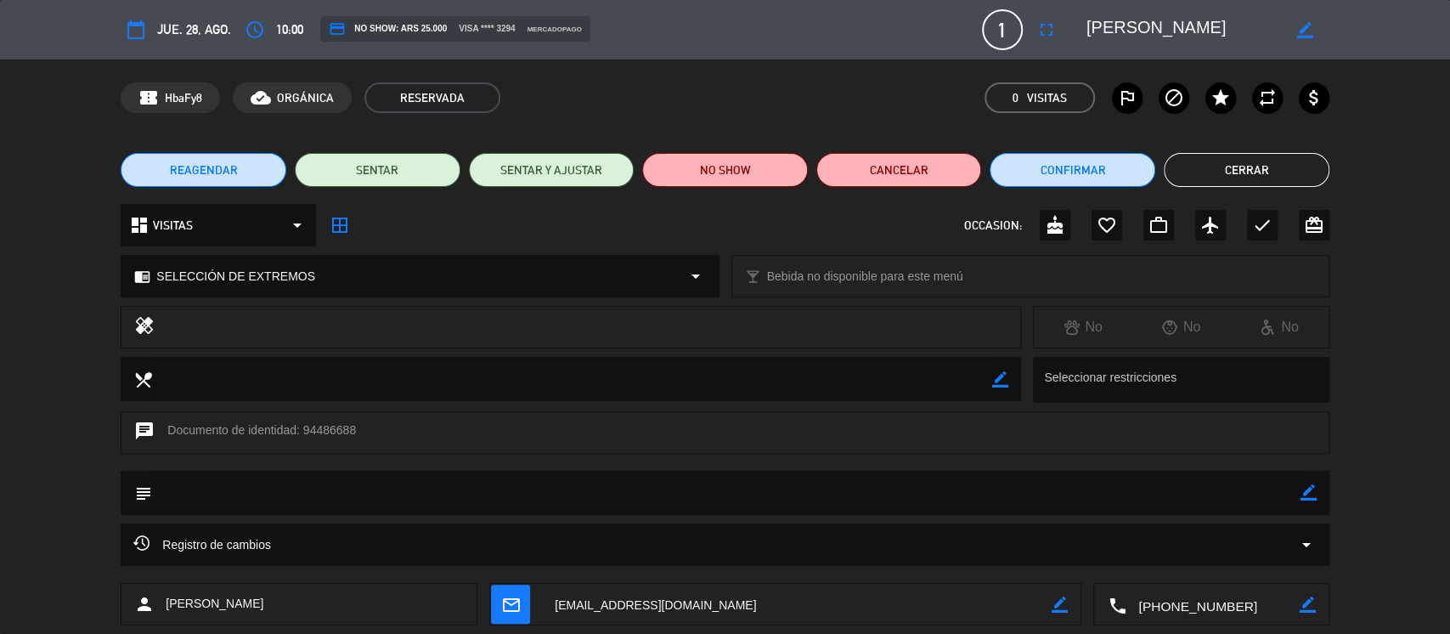
click at [1271, 166] on button "Cerrar" at bounding box center [1247, 170] width 166 height 34
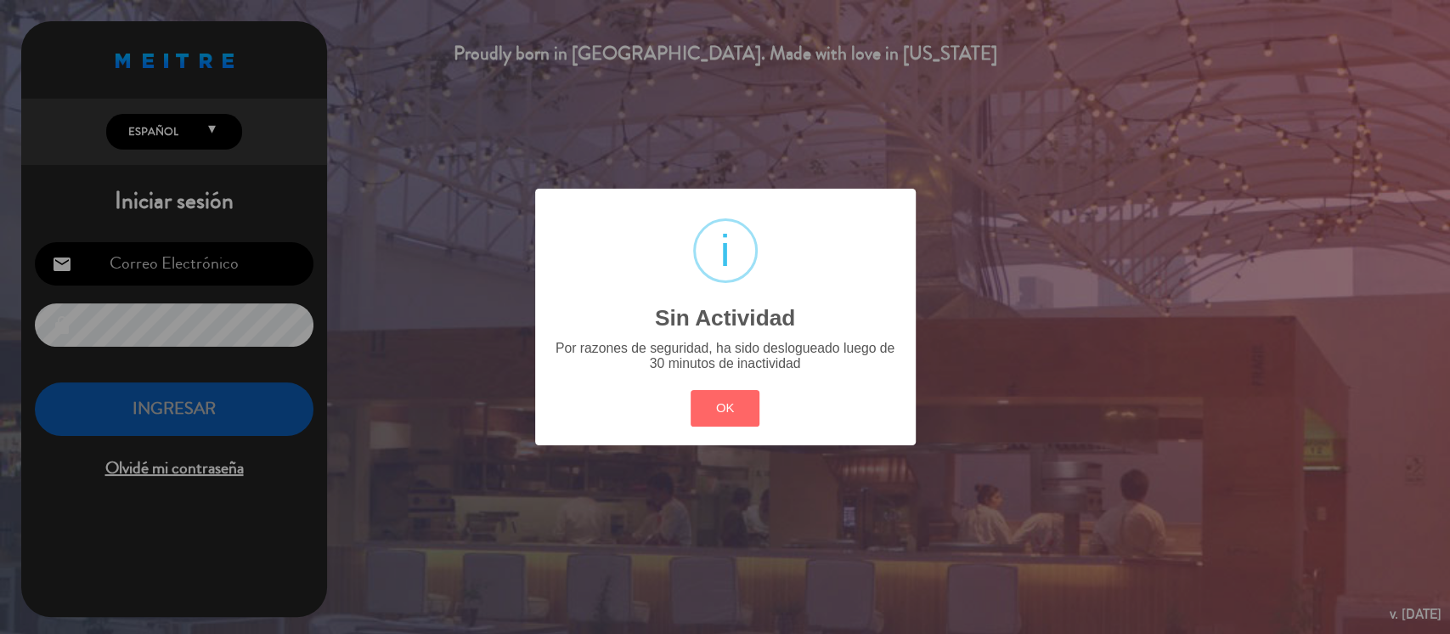
type input "[EMAIL_ADDRESS][DOMAIN_NAME]"
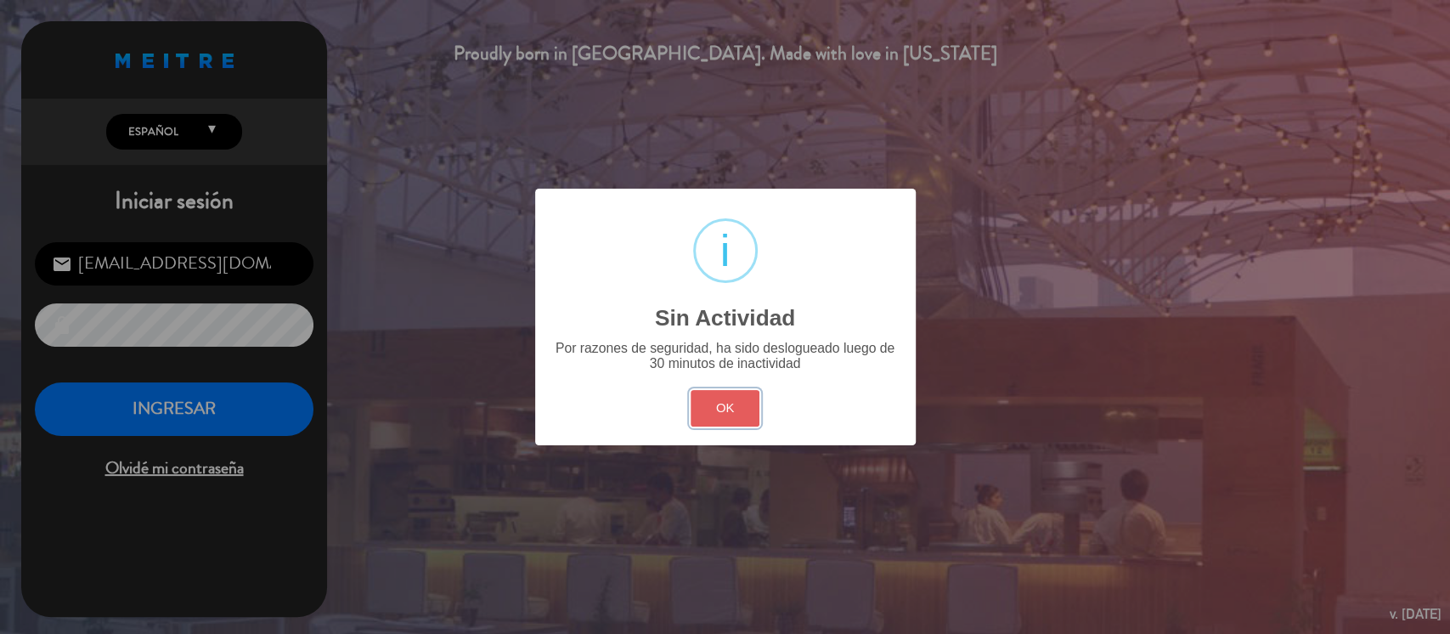
click at [724, 415] on button "OK" at bounding box center [724, 408] width 69 height 37
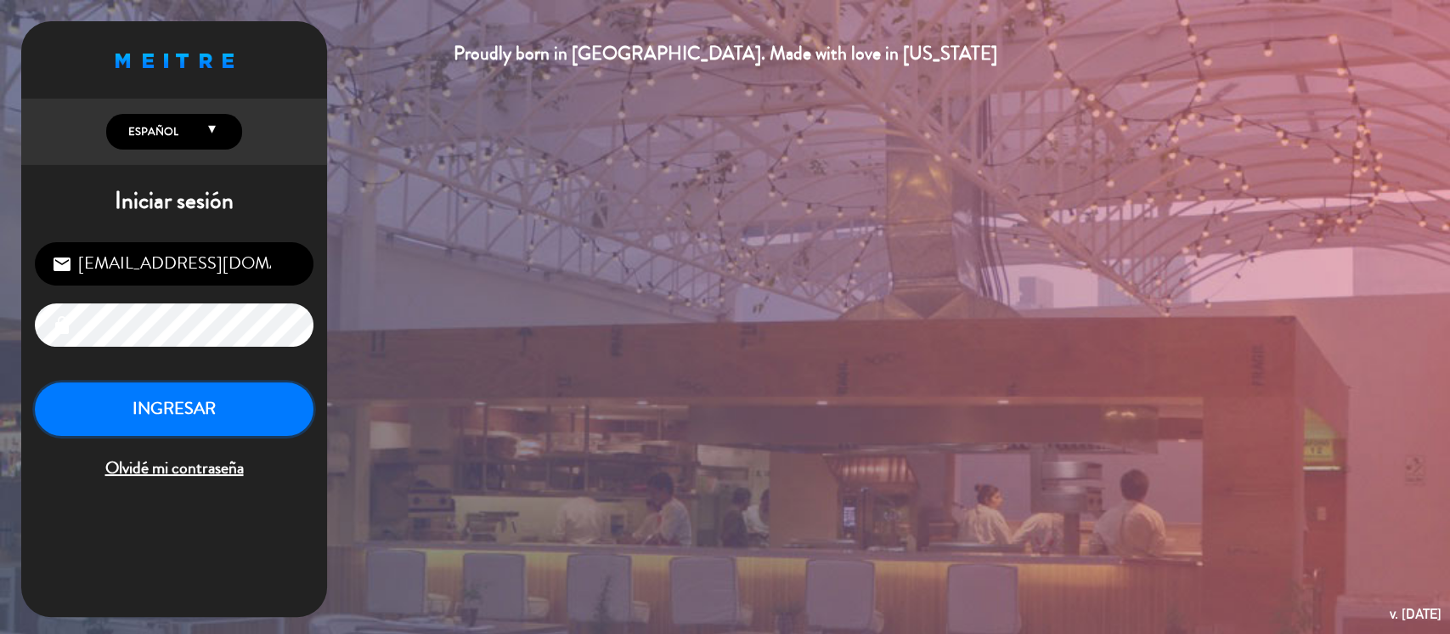
drag, startPoint x: 178, startPoint y: 420, endPoint x: 189, endPoint y: 416, distance: 10.7
click at [183, 418] on button "INGRESAR" at bounding box center [174, 409] width 279 height 54
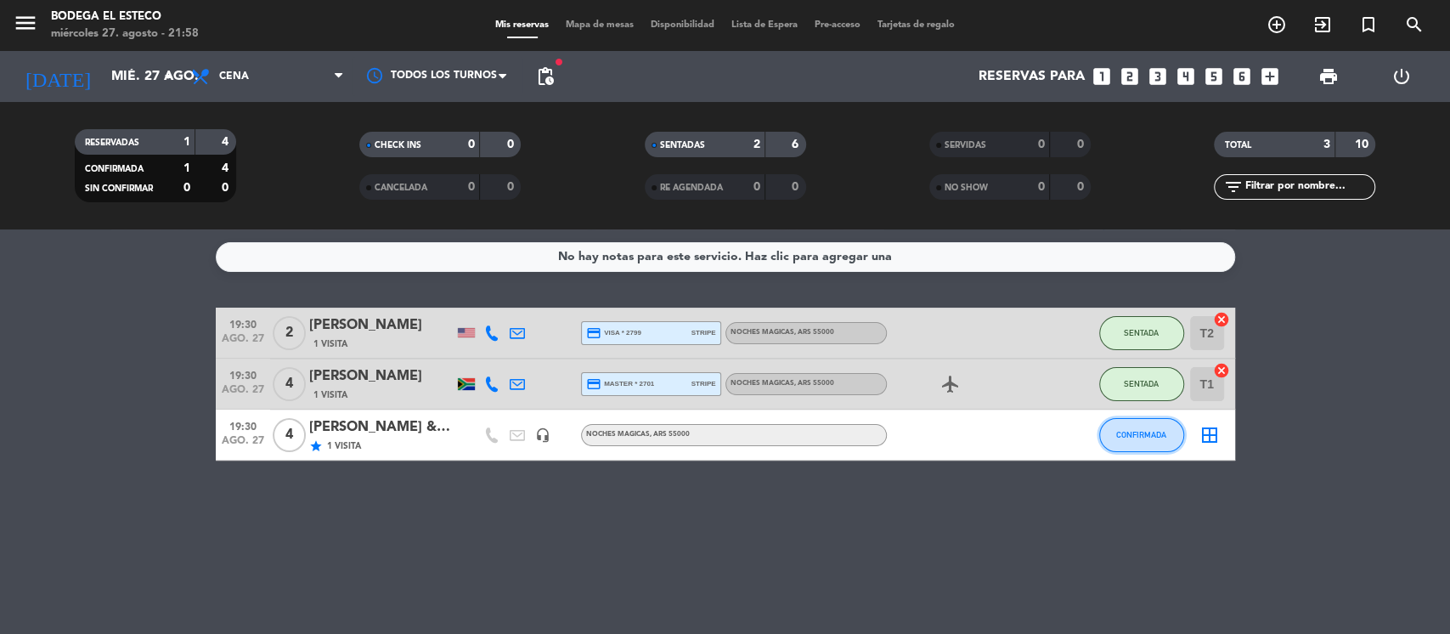
click at [1141, 434] on span "CONFIRMADA" at bounding box center [1141, 434] width 50 height 9
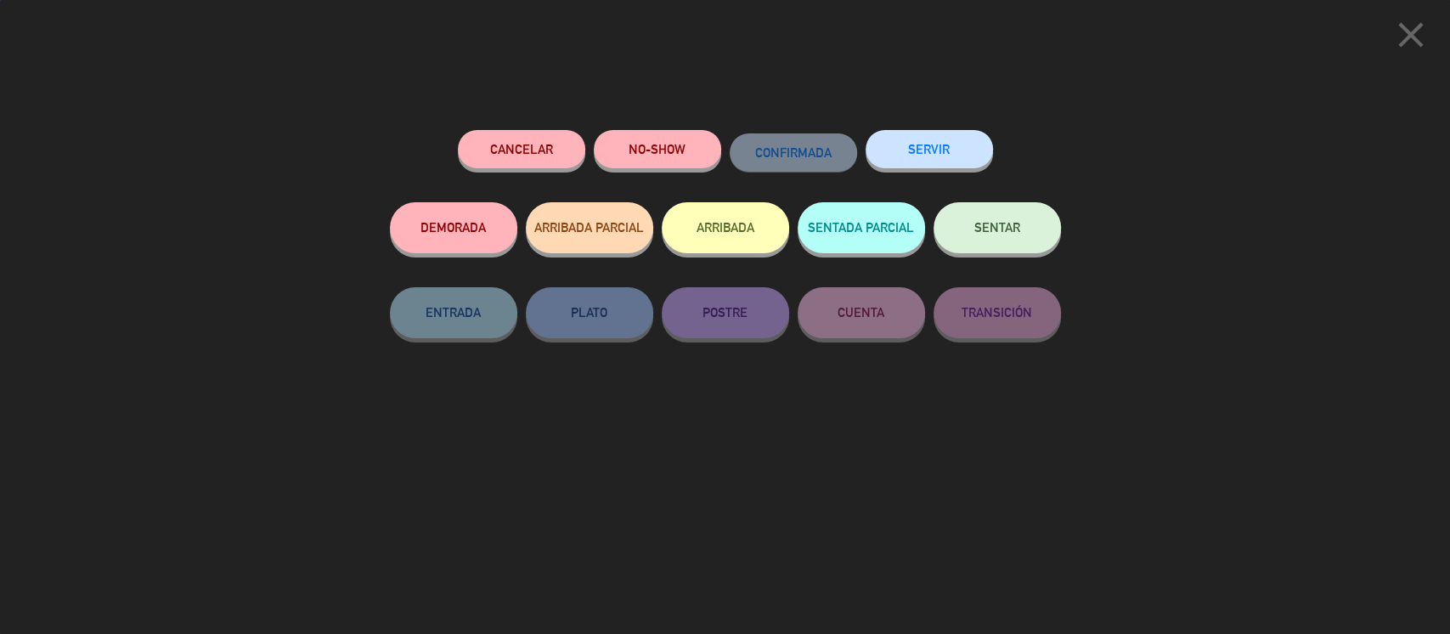
click at [1023, 241] on button "SENTAR" at bounding box center [996, 227] width 127 height 51
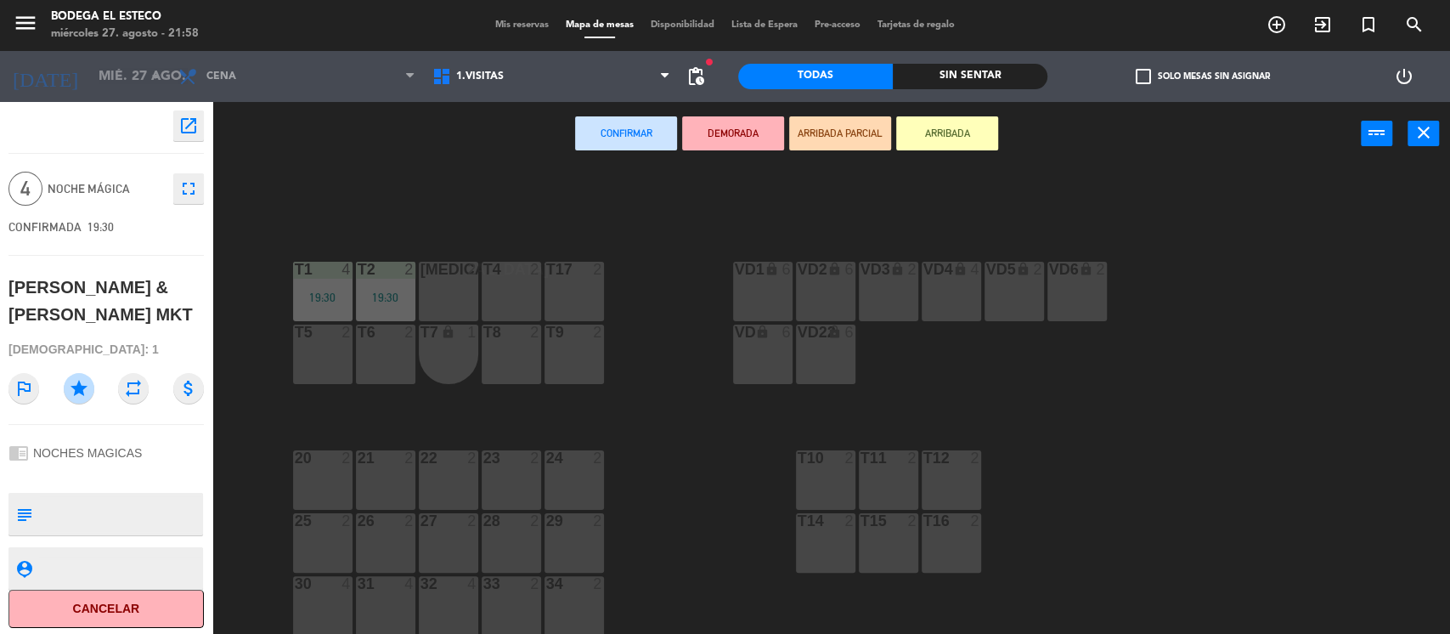
click at [474, 290] on div "[MEDICAL_DATA] 2" at bounding box center [448, 291] width 59 height 59
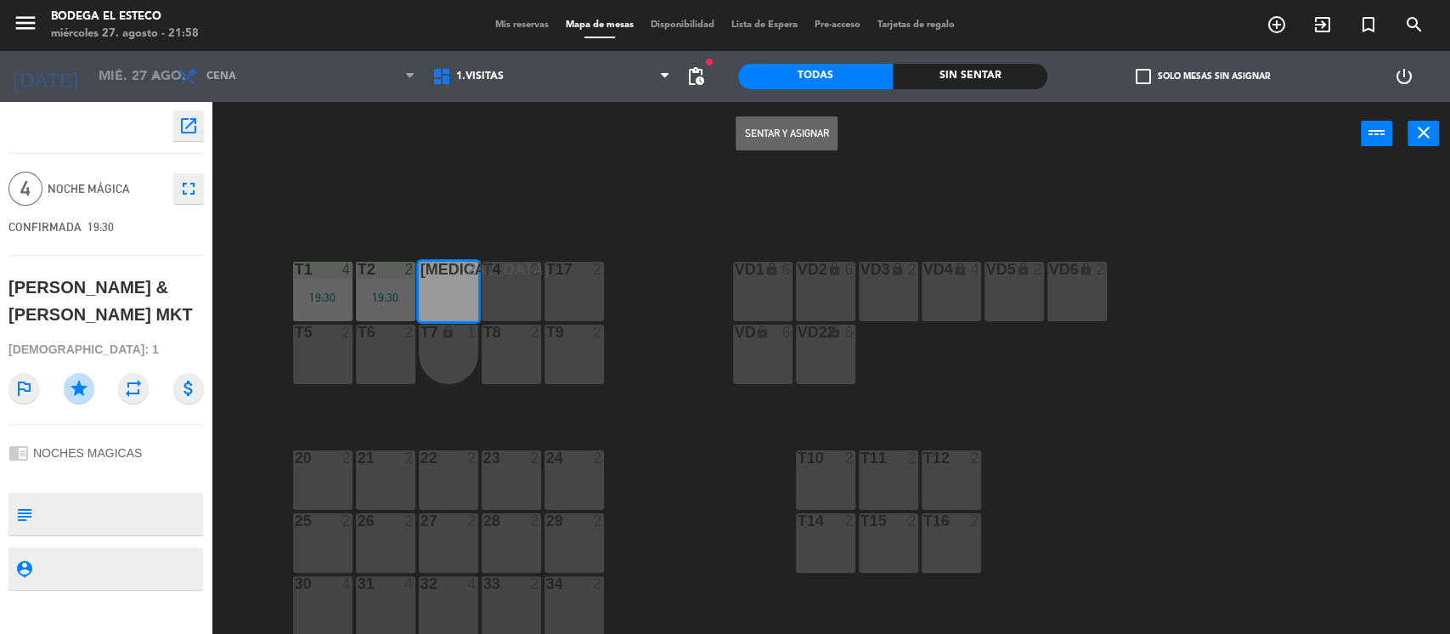
click at [767, 140] on button "Sentar y Asignar" at bounding box center [786, 133] width 102 height 34
